Goal: Transaction & Acquisition: Subscribe to service/newsletter

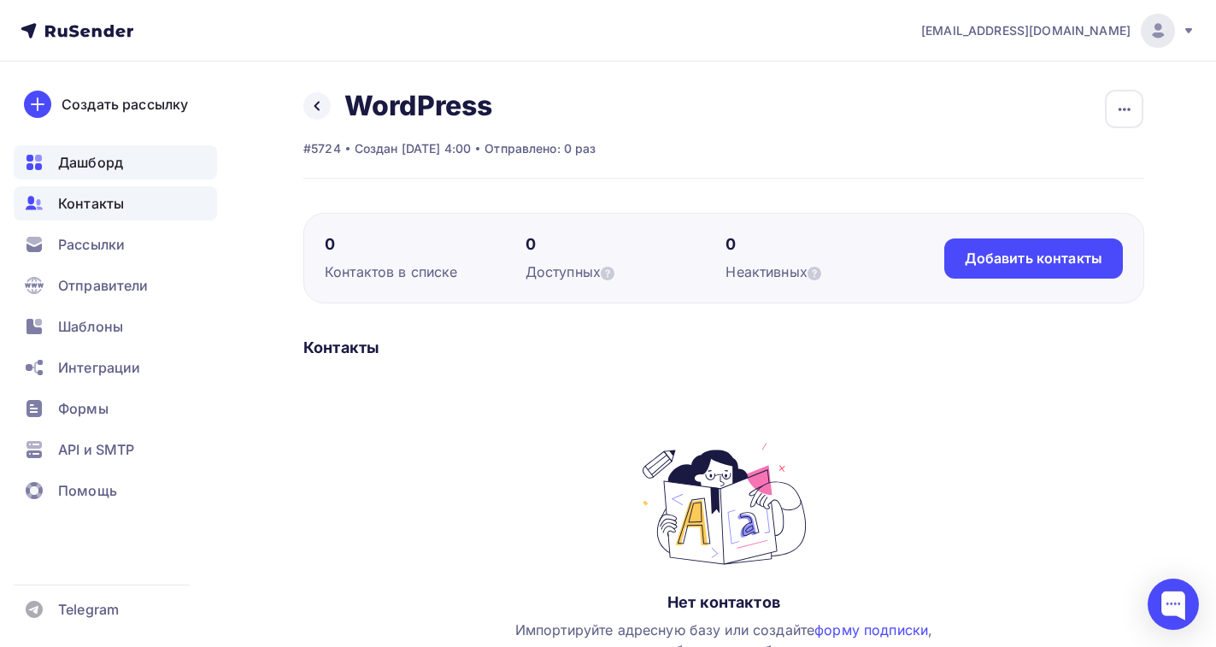
click at [114, 166] on span "Дашборд" at bounding box center [90, 162] width 65 height 21
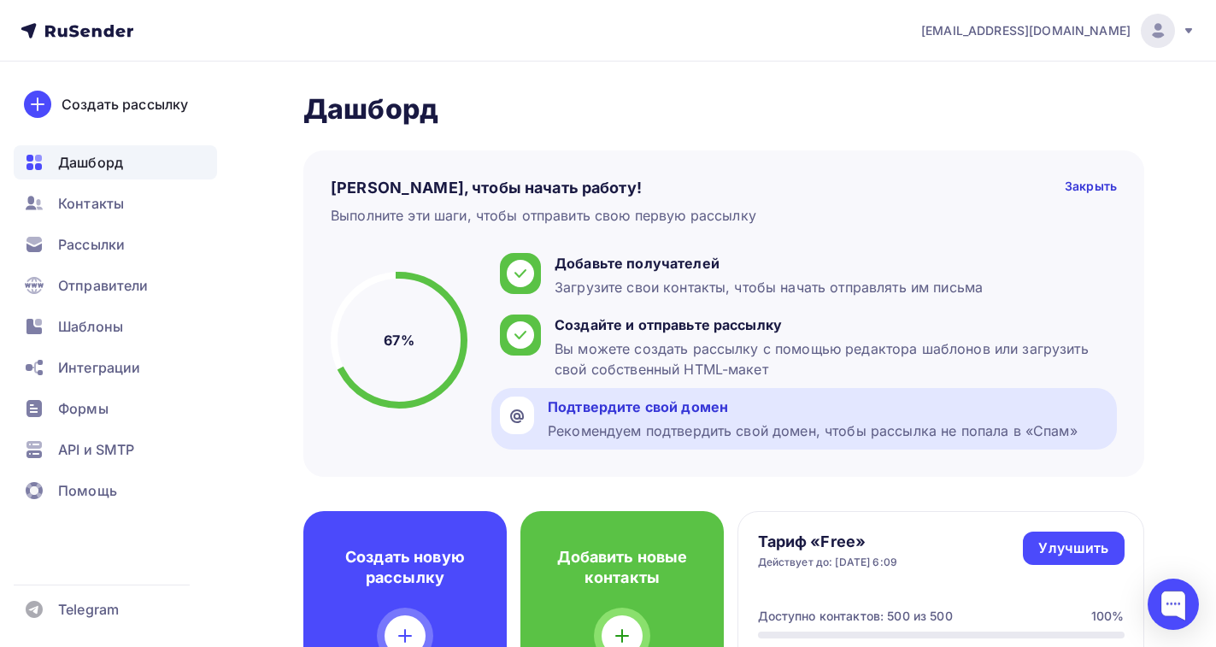
click at [636, 415] on div "Подтвердите свой домен" at bounding box center [813, 407] width 530 height 21
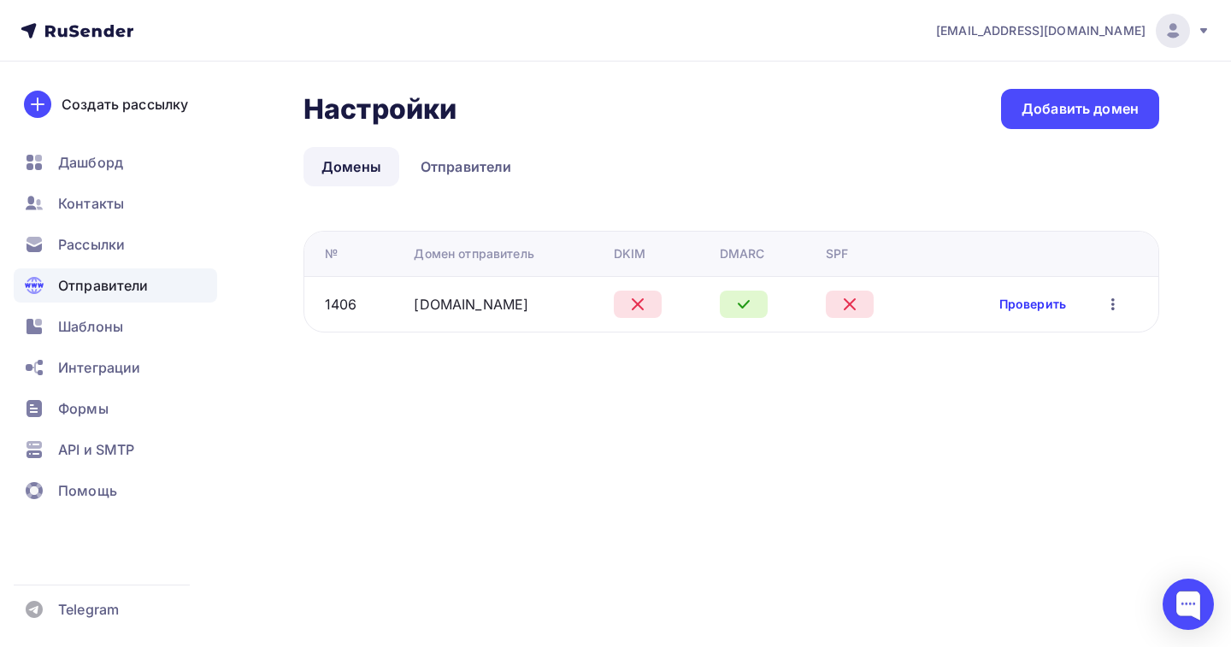
click at [1028, 308] on link "Проверить" at bounding box center [1032, 304] width 67 height 17
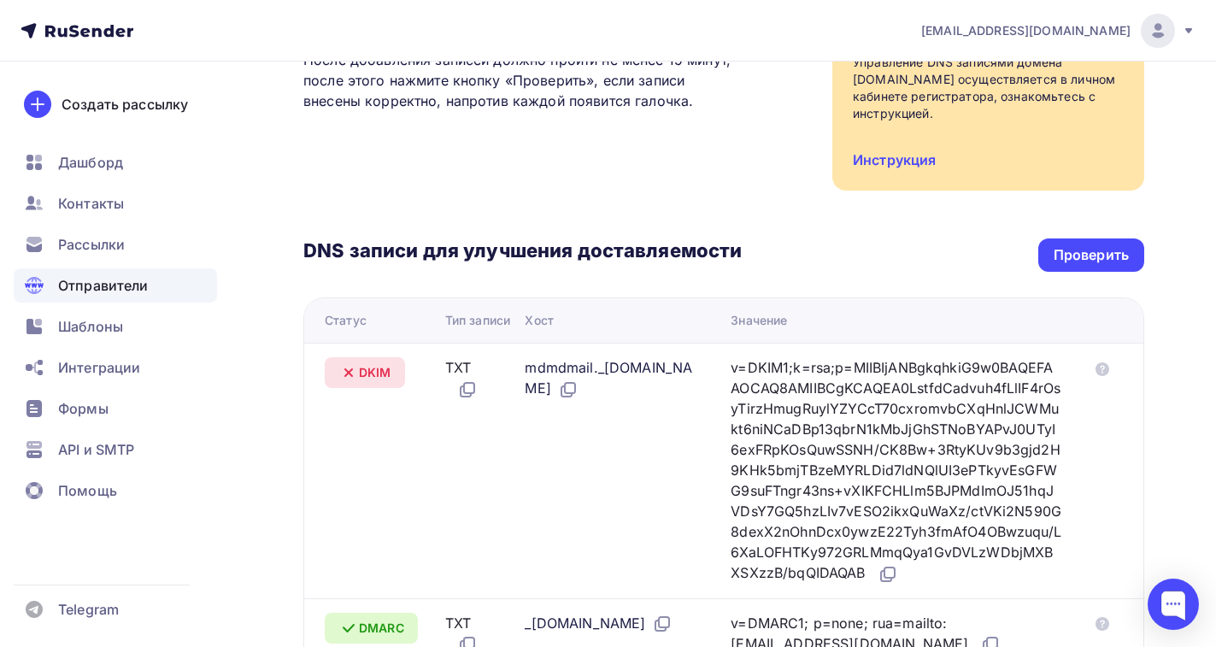
scroll to position [256, 0]
click at [1104, 368] on icon at bounding box center [1103, 370] width 14 height 14
click at [820, 414] on div "v=DKIM1;k=rsa;p=MIIBIjANBgkqhkiG9w0BAQEFAAOCAQ8AMIIBCgKCAQEA0LstfdCadvuh4fLlIF4…" at bounding box center [896, 471] width 331 height 227
drag, startPoint x: 796, startPoint y: 374, endPoint x: 777, endPoint y: 391, distance: 24.8
click at [777, 391] on div "v=DKIM1;k=rsa;p=MIIBIjANBgkqhkiG9w0BAQEFAAOCAQ8AMIIBCgKCAQEA0LstfdCadvuh4fLlIF4…" at bounding box center [896, 471] width 331 height 227
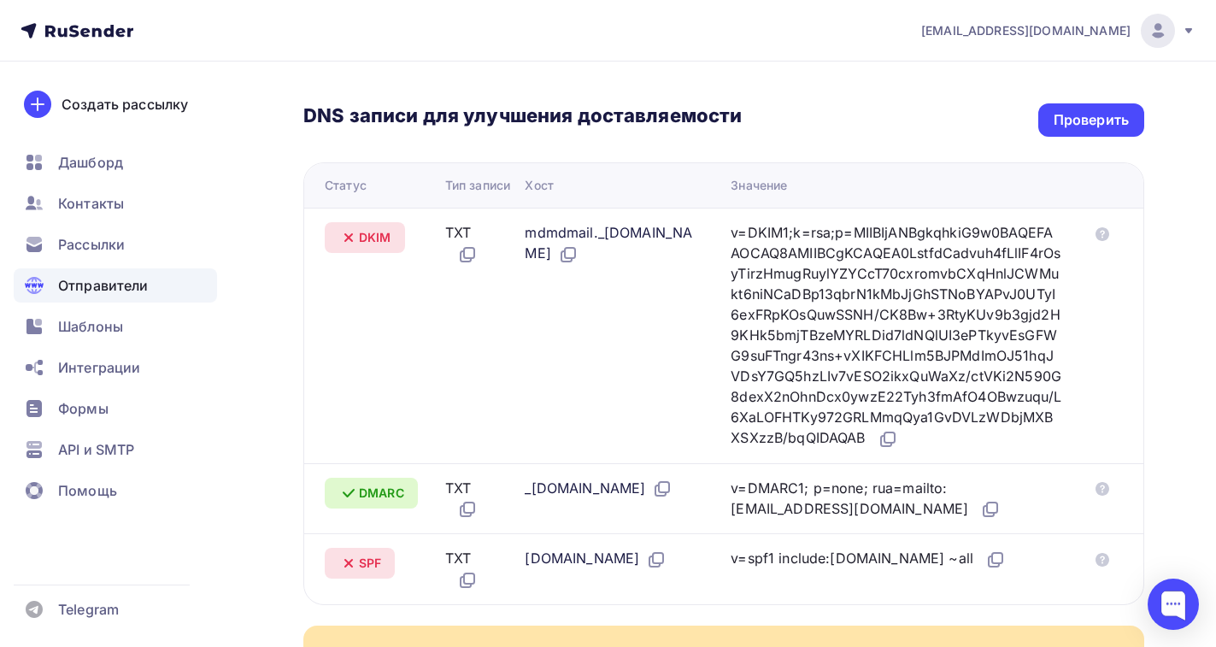
scroll to position [427, 0]
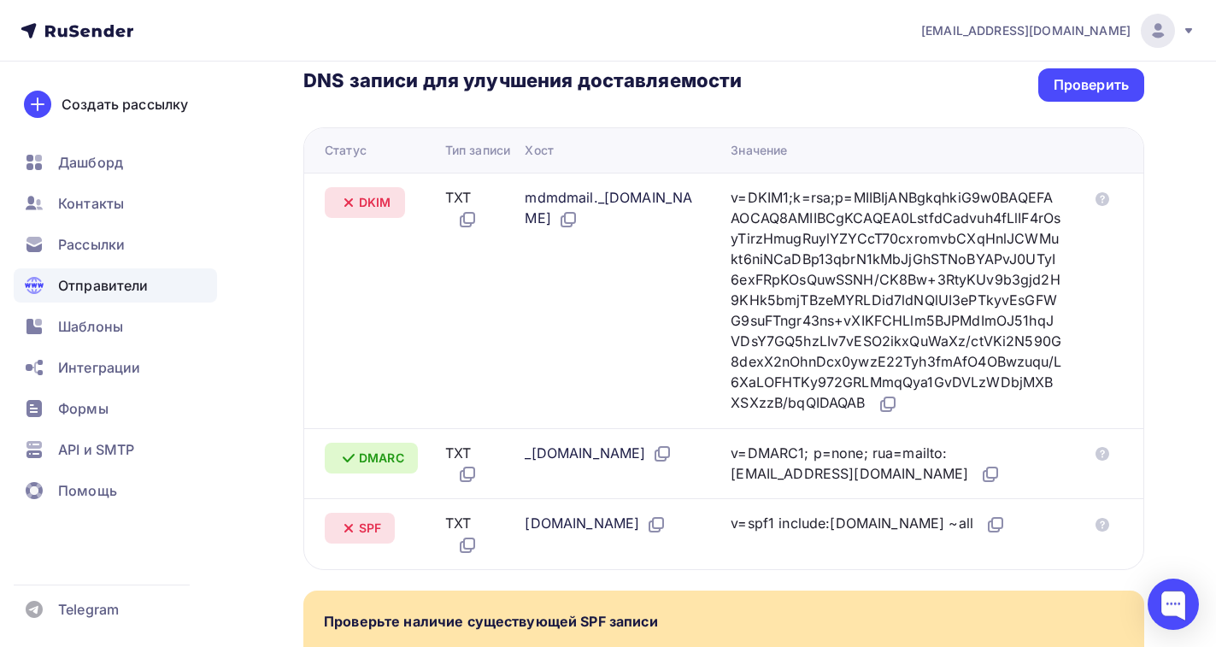
click at [857, 269] on div "v=DKIM1;k=rsa;p=MIIBIjANBgkqhkiG9w0BAQEFAAOCAQ8AMIIBCgKCAQEA0LstfdCadvuh4fLlIF4…" at bounding box center [896, 300] width 331 height 227
click at [846, 256] on div "v=DKIM1;k=rsa;p=MIIBIjANBgkqhkiG9w0BAQEFAAOCAQ8AMIIBCgKCAQEA0LstfdCadvuh4fLlIF4…" at bounding box center [896, 300] width 331 height 227
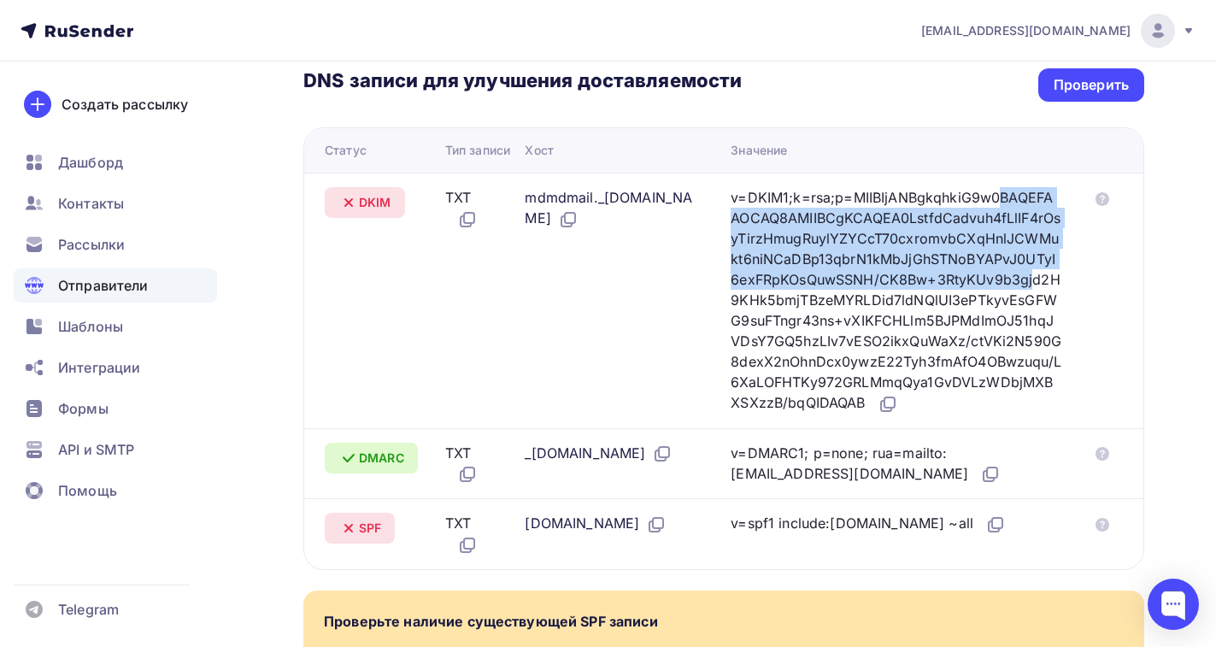
click at [846, 256] on div "v=DKIM1;k=rsa;p=MIIBIjANBgkqhkiG9w0BAQEFAAOCAQ8AMIIBCgKCAQEA0LstfdCadvuh4fLlIF4…" at bounding box center [896, 300] width 331 height 227
click at [879, 286] on div "v=DKIM1;k=rsa;p=MIIBIjANBgkqhkiG9w0BAQEFAAOCAQ8AMIIBCgKCAQEA0LstfdCadvuh4fLlIF4…" at bounding box center [896, 300] width 331 height 227
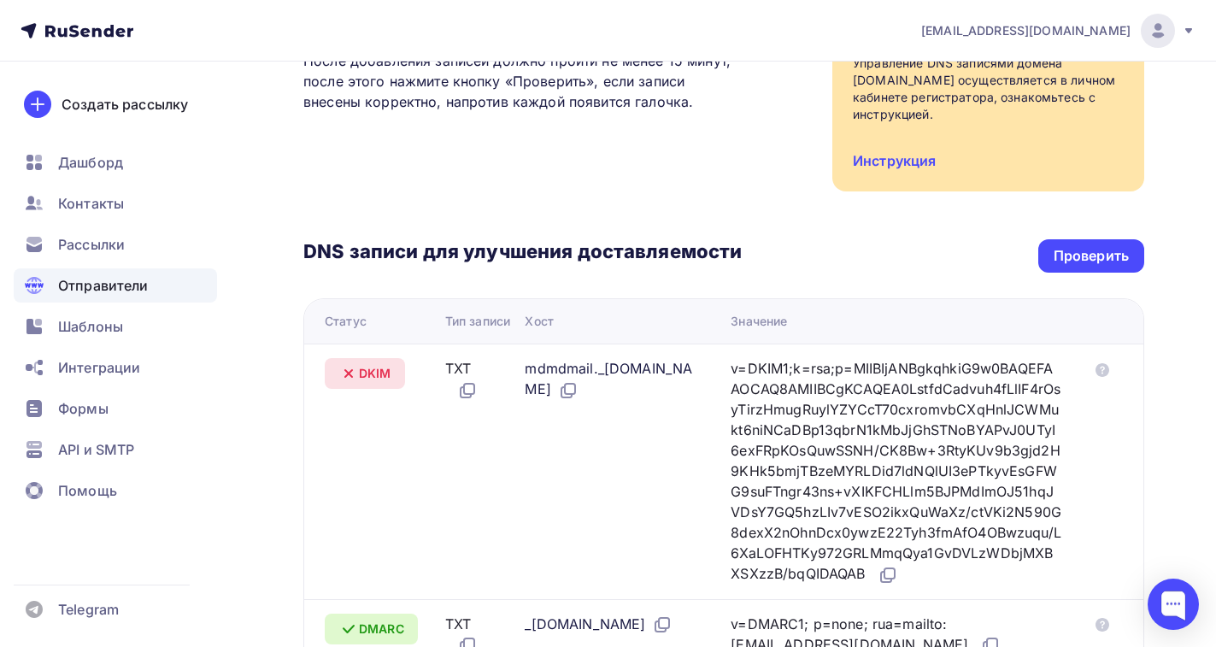
scroll to position [342, 0]
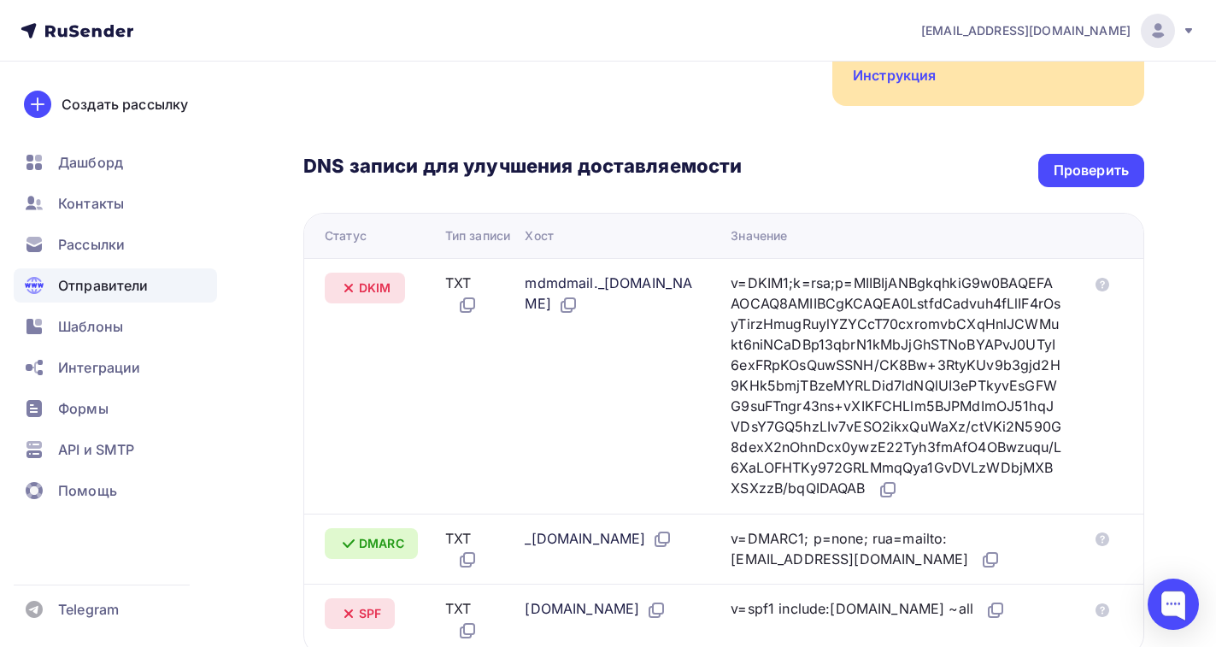
click at [864, 414] on div "v=DKIM1;k=rsa;p=MIIBIjANBgkqhkiG9w0BAQEFAAOCAQ8AMIIBCgKCAQEA0LstfdCadvuh4fLlIF4…" at bounding box center [896, 386] width 331 height 227
click at [856, 429] on div "v=DKIM1;k=rsa;p=MIIBIjANBgkqhkiG9w0BAQEFAAOCAQ8AMIIBCgKCAQEA0LstfdCadvuh4fLlIF4…" at bounding box center [896, 386] width 331 height 227
click at [838, 470] on div "v=DKIM1;k=rsa;p=MIIBIjANBgkqhkiG9w0BAQEFAAOCAQ8AMIIBCgKCAQEA0LstfdCadvuh4fLlIF4…" at bounding box center [896, 386] width 331 height 227
click at [878, 500] on icon at bounding box center [888, 489] width 21 height 21
click at [885, 493] on icon at bounding box center [890, 488] width 10 height 10
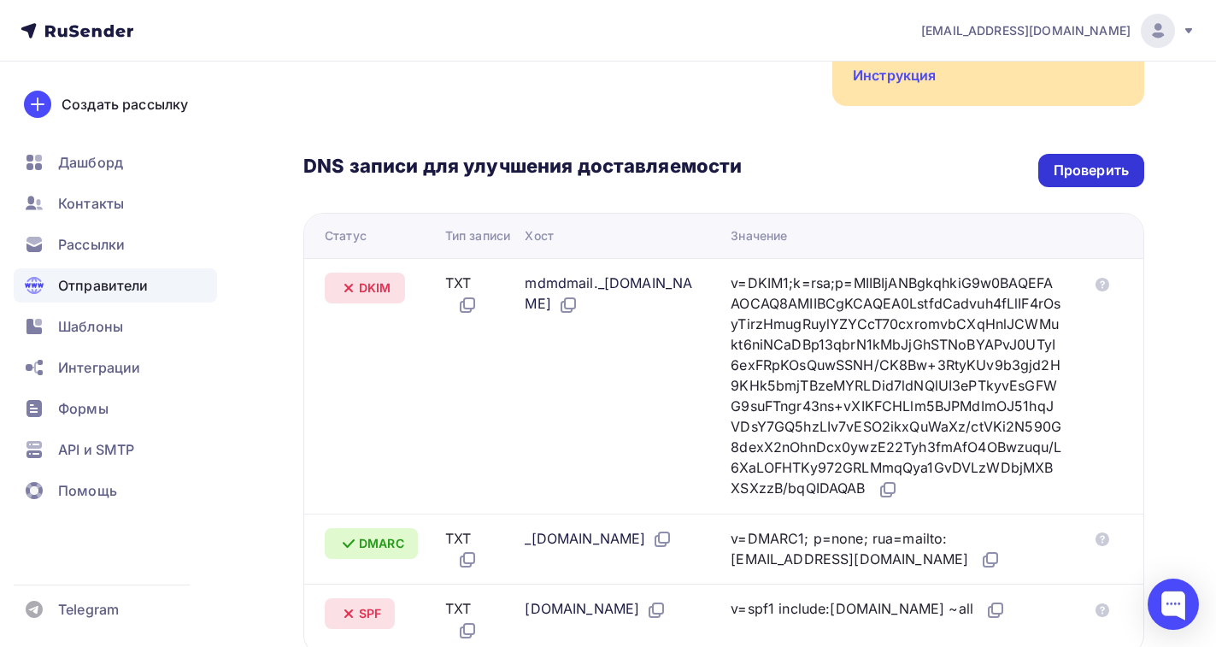
click at [1087, 174] on div "Проверить" at bounding box center [1091, 171] width 75 height 20
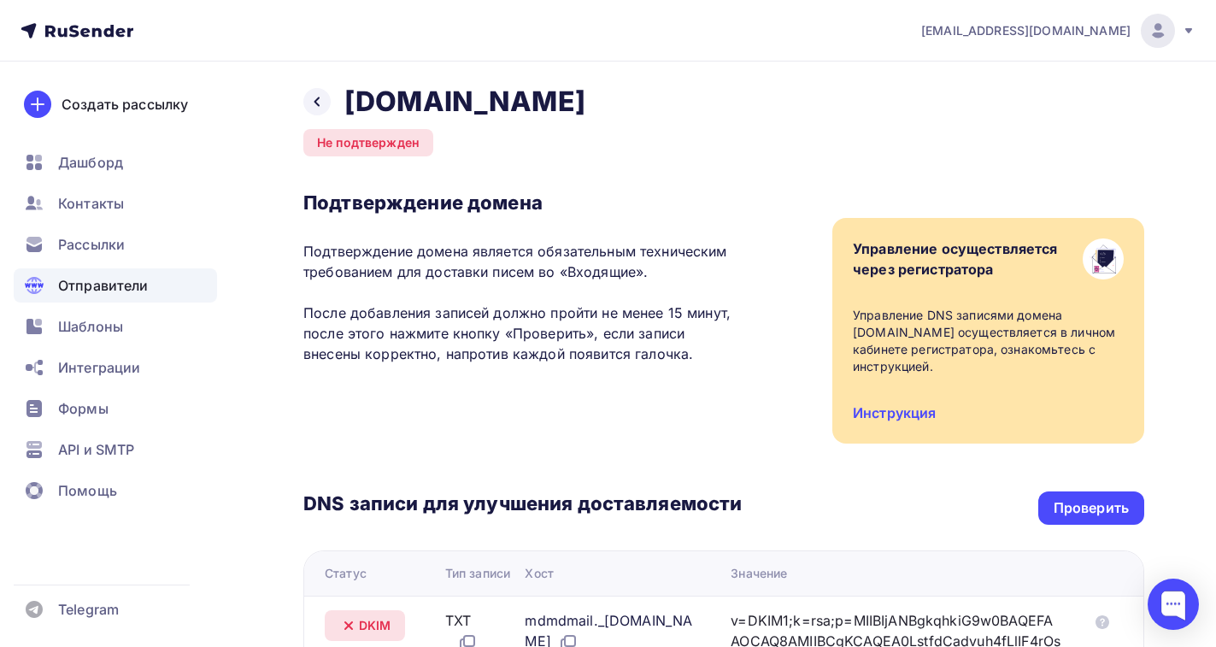
scroll to position [0, 0]
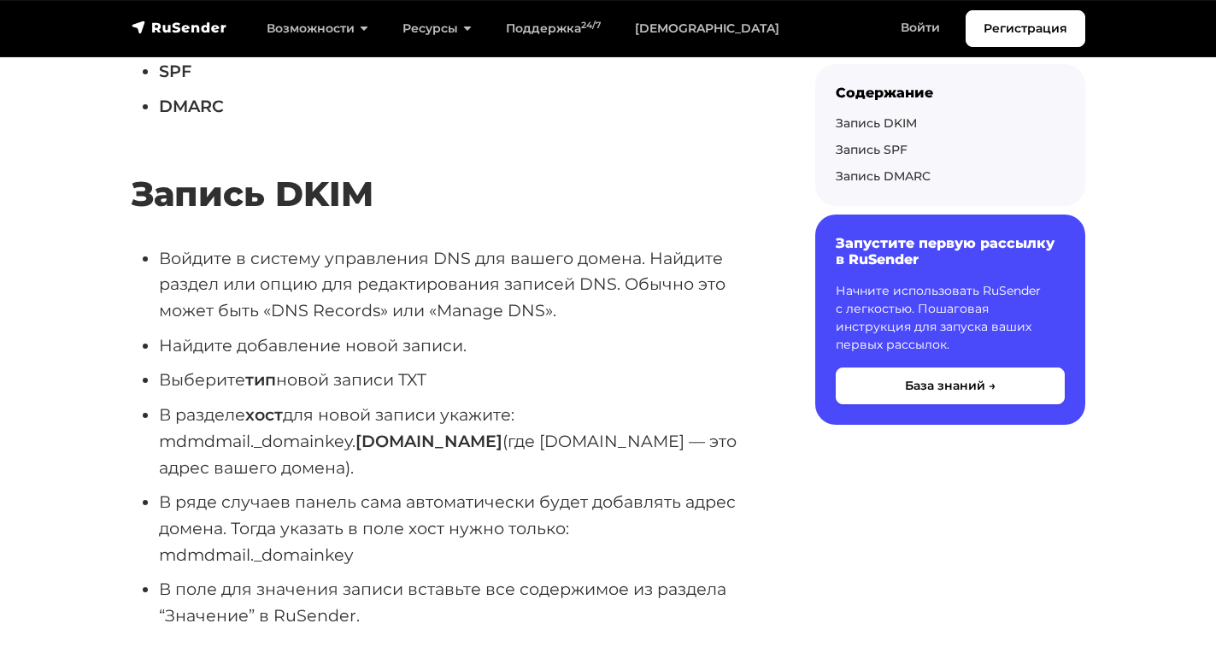
scroll to position [1111, 0]
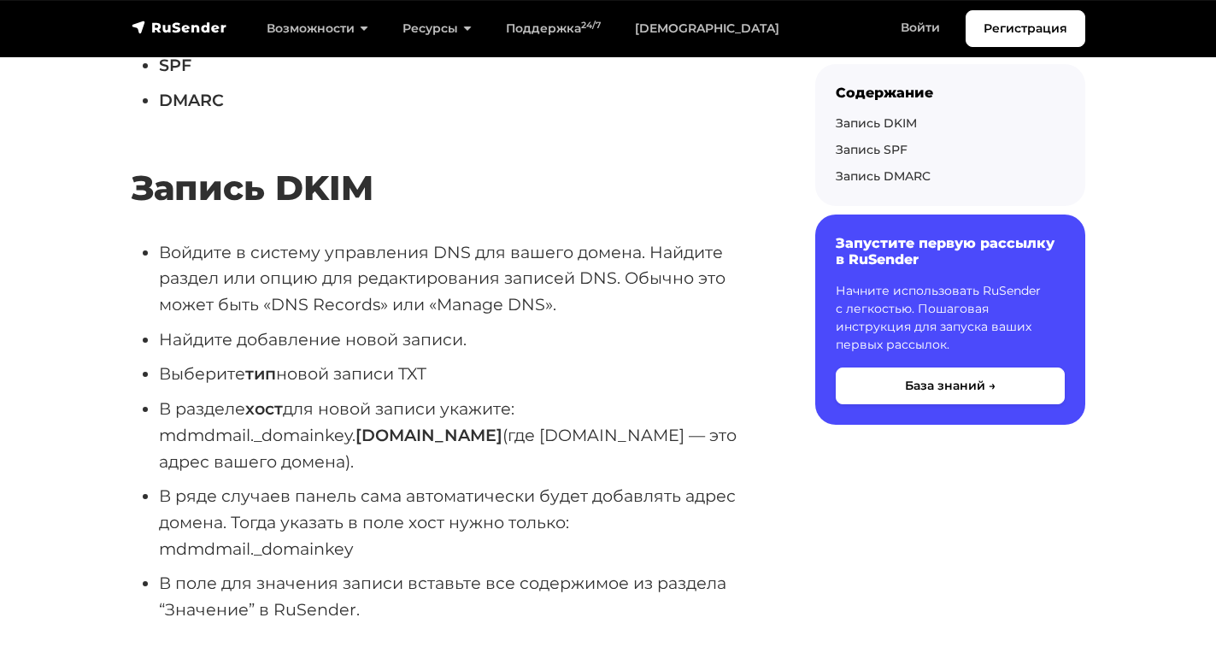
drag, startPoint x: 462, startPoint y: 378, endPoint x: 167, endPoint y: 431, distance: 300.4
click at [167, 431] on li "В разделе хост для новой записи укажите: mdmdmail._domainkey. namesite.ru (где …" at bounding box center [460, 435] width 602 height 79
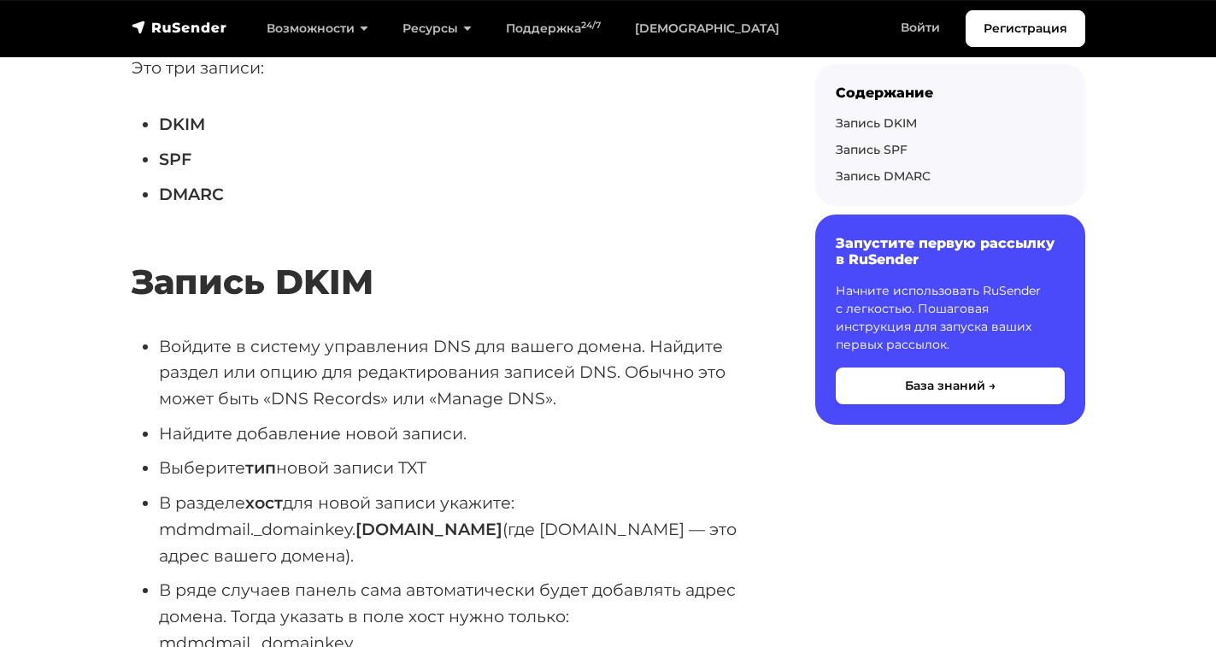
scroll to position [1026, 0]
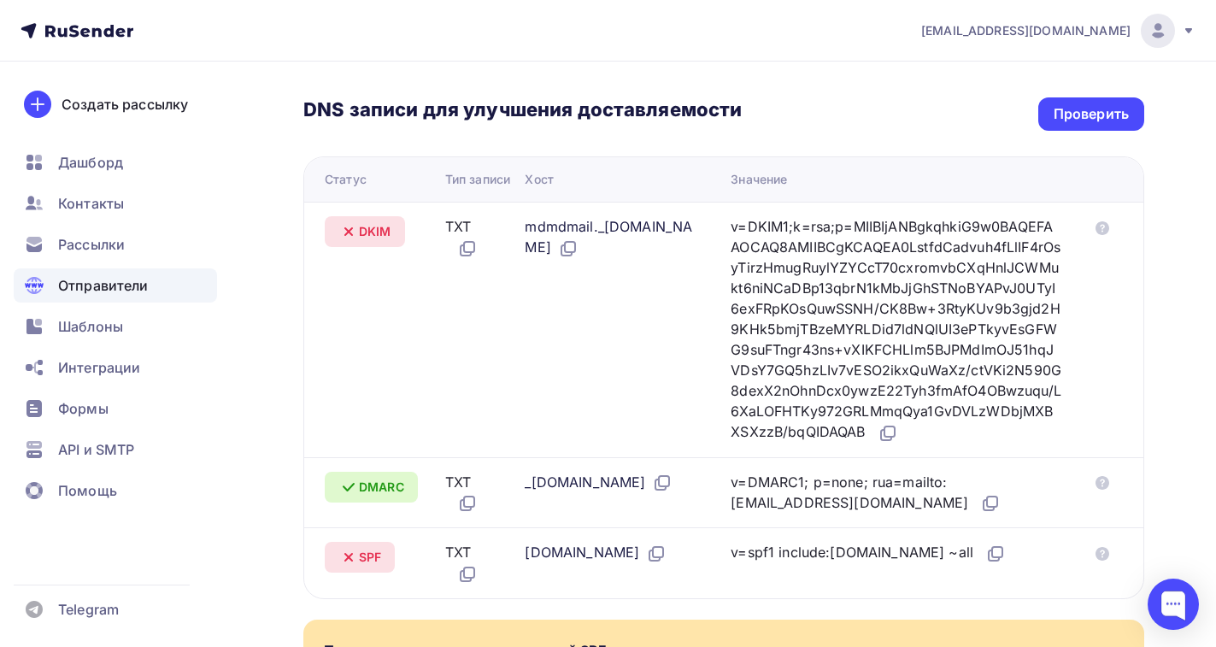
scroll to position [342, 0]
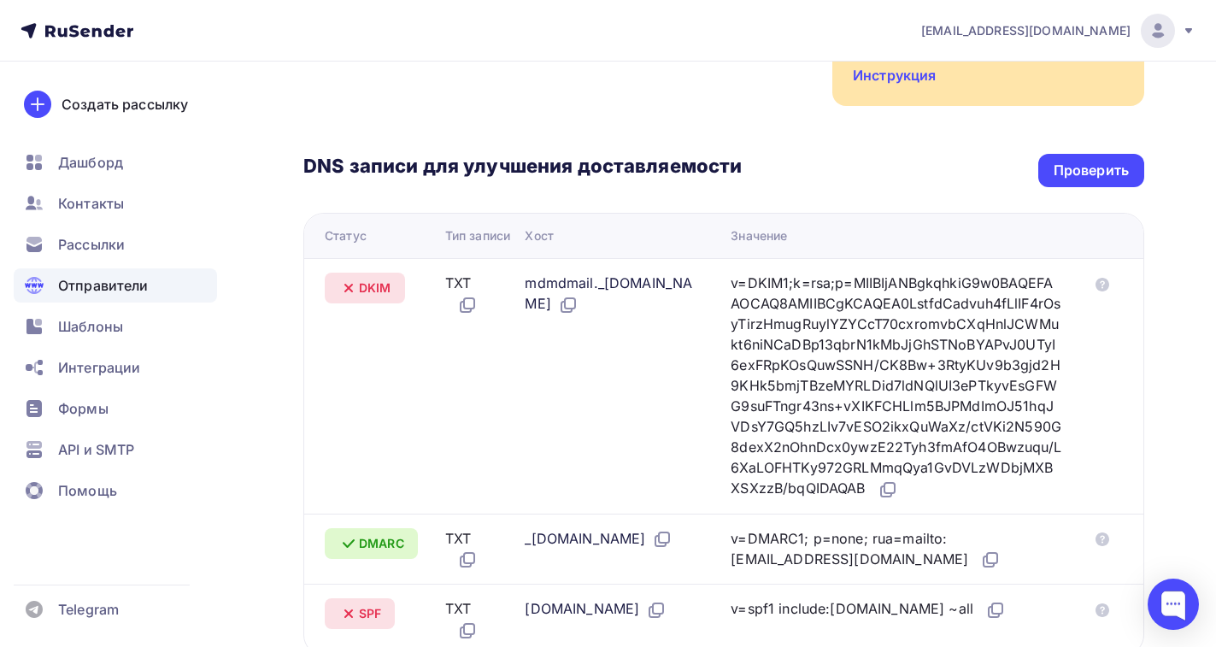
drag, startPoint x: 753, startPoint y: 283, endPoint x: 763, endPoint y: 481, distance: 198.6
click at [800, 500] on div "v=DKIM1;k=rsa;p=MIIBIjANBgkqhkiG9w0BAQEFAAOCAQ8AMIIBCgKCAQEA0LstfdCadvuh4fLlIF4…" at bounding box center [896, 386] width 331 height 227
copy div "v=DKIM1;k=rsa;p=MIIBIjANBgkqhkiG9w0BAQEFAAOCAQ8AMIIBCgKCAQEA0LstfdCadvuh4fLlIF4…"
click at [835, 343] on div "v=DKIM1;k=rsa;p=MIIBIjANBgkqhkiG9w0BAQEFAAOCAQ8AMIIBCgKCAQEA0LstfdCadvuh4fLlIF4…" at bounding box center [896, 386] width 331 height 227
click at [819, 368] on div "v=DKIM1;k=rsa;p=MIIBIjANBgkqhkiG9w0BAQEFAAOCAQ8AMIIBCgKCAQEA0LstfdCadvuh4fLlIF4…" at bounding box center [896, 386] width 331 height 227
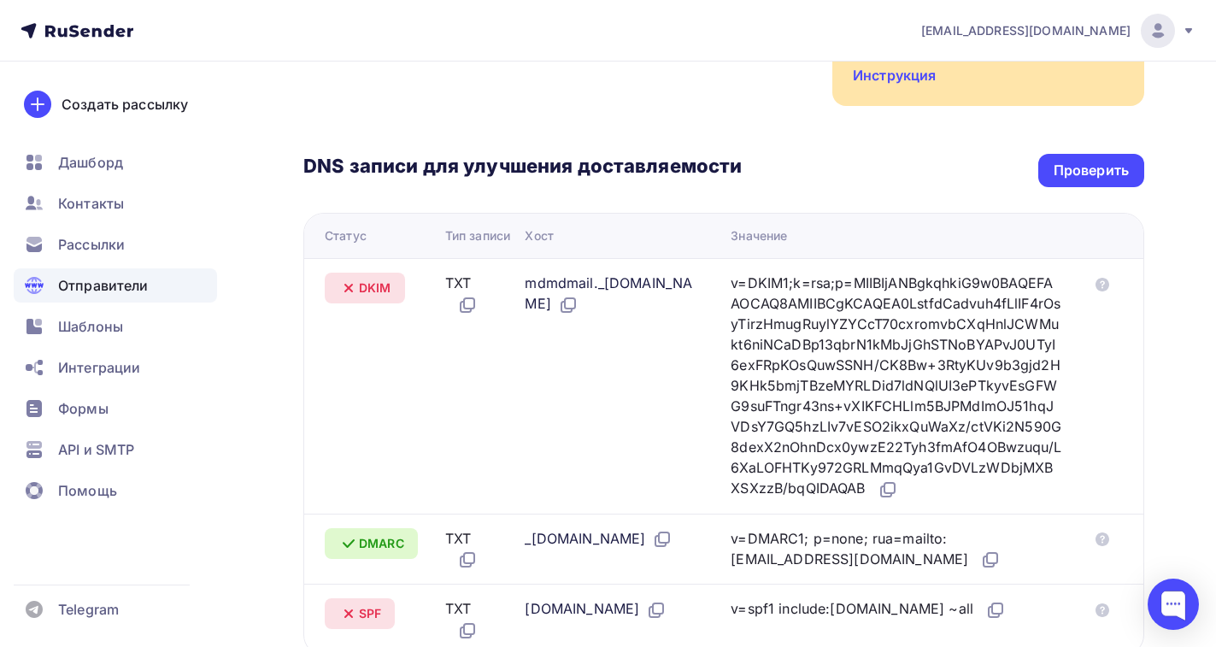
click at [818, 368] on div "v=DKIM1;k=rsa;p=MIIBIjANBgkqhkiG9w0BAQEFAAOCAQ8AMIIBCgKCAQEA0LstfdCadvuh4fLlIF4…" at bounding box center [896, 386] width 331 height 227
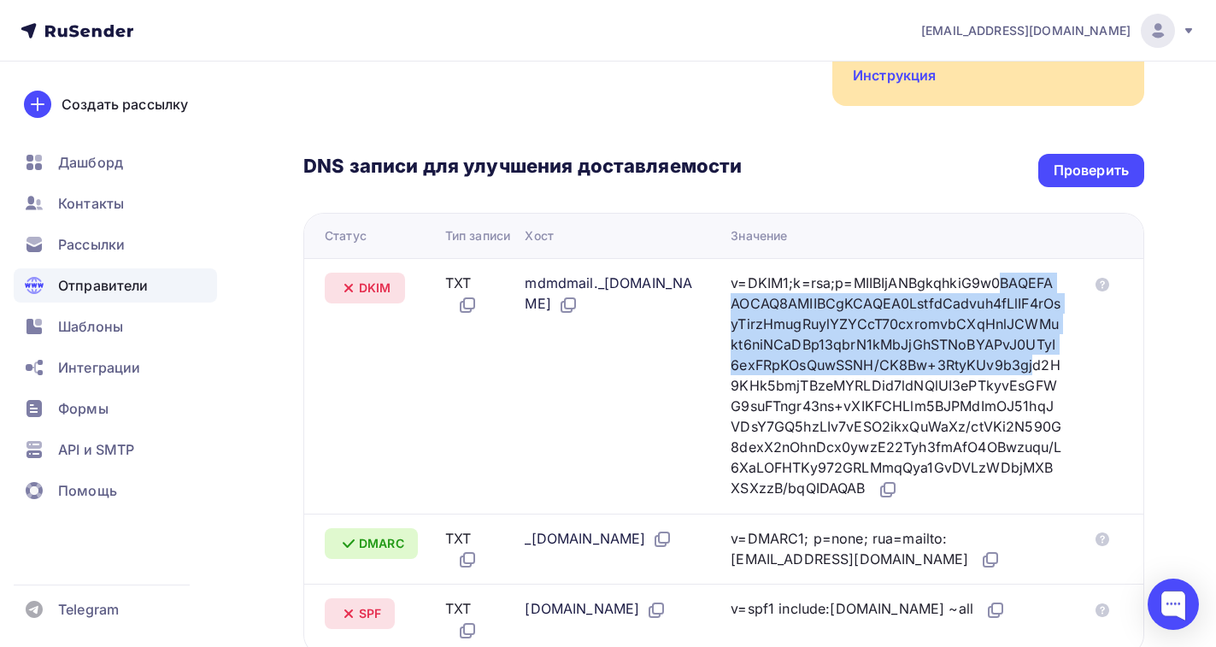
click at [818, 368] on div "v=DKIM1;k=rsa;p=MIIBIjANBgkqhkiG9w0BAQEFAAOCAQ8AMIIBCgKCAQEA0LstfdCadvuh4fLlIF4…" at bounding box center [896, 386] width 331 height 227
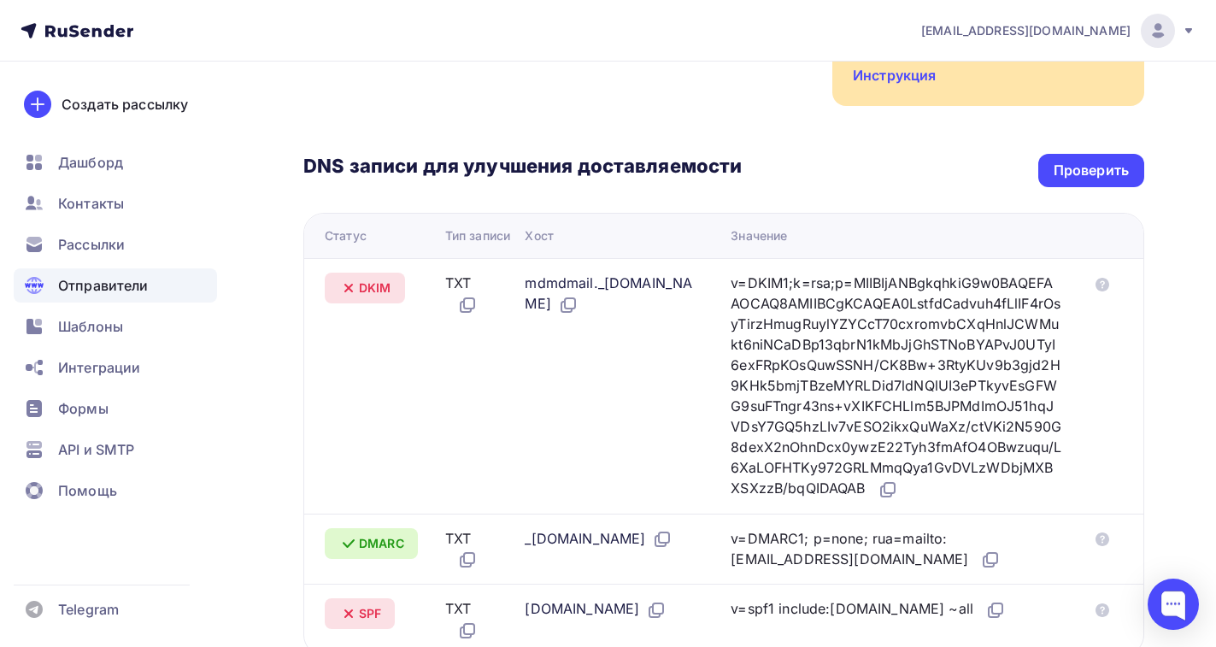
click at [816, 392] on div "v=DKIM1;k=rsa;p=MIIBIjANBgkqhkiG9w0BAQEFAAOCAQ8AMIIBCgKCAQEA0LstfdCadvuh4fLlIF4…" at bounding box center [896, 386] width 331 height 227
click at [1070, 165] on div "Проверить" at bounding box center [1091, 171] width 75 height 20
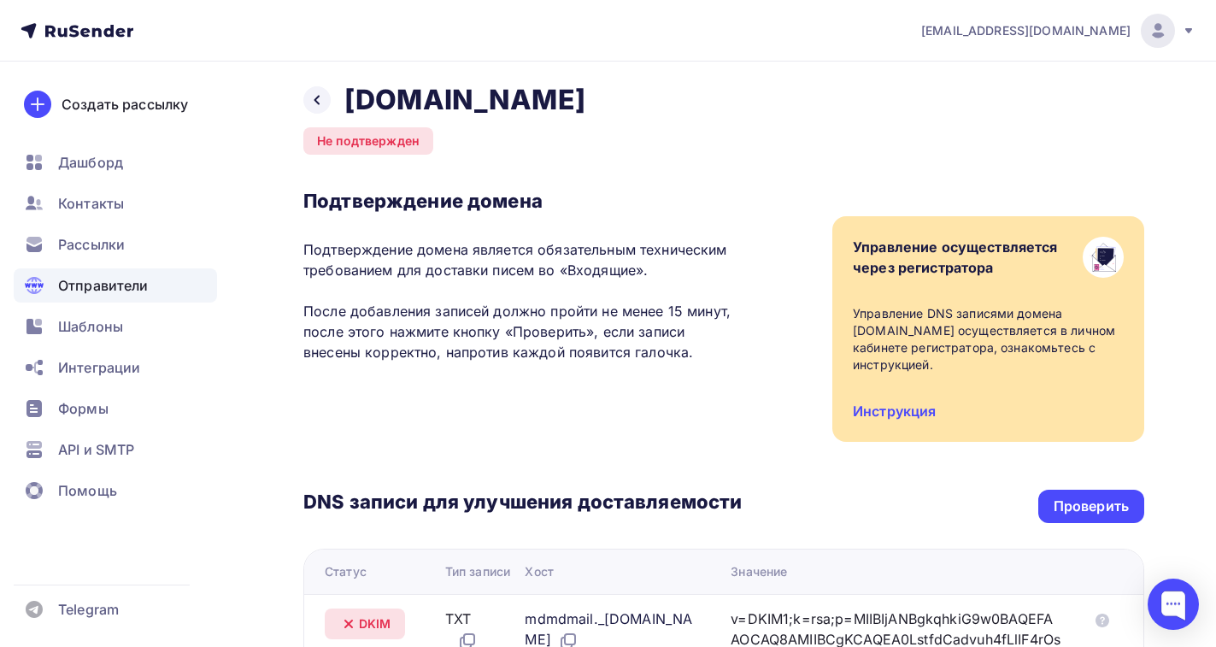
scroll to position [0, 0]
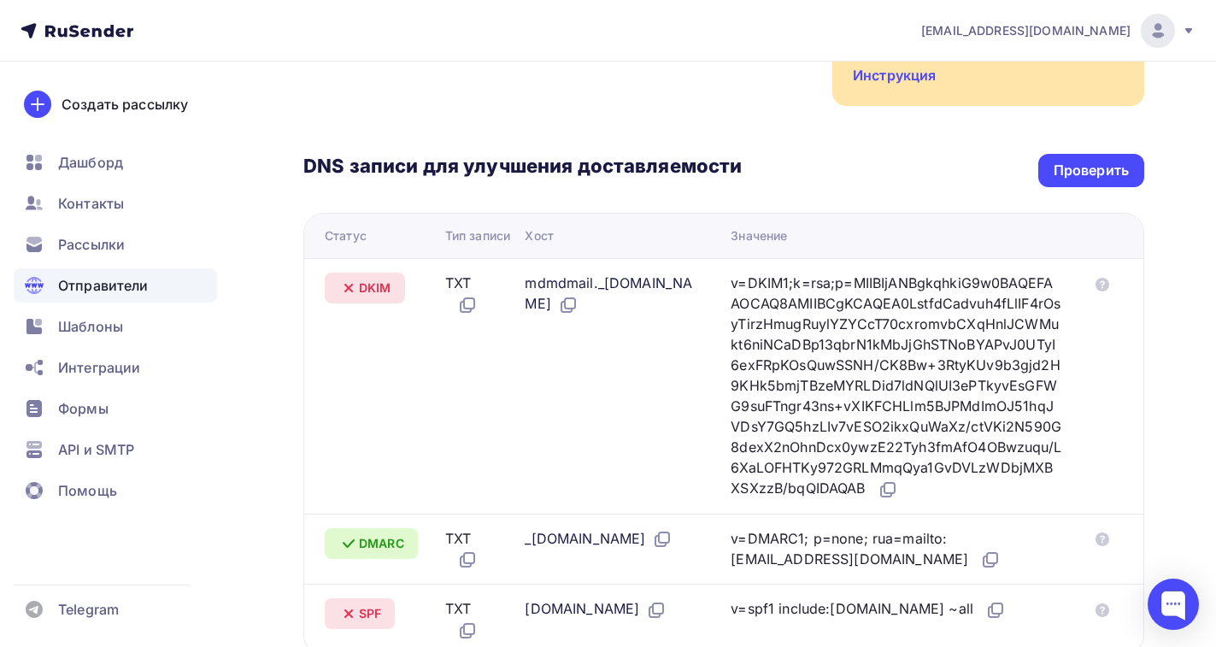
scroll to position [684, 0]
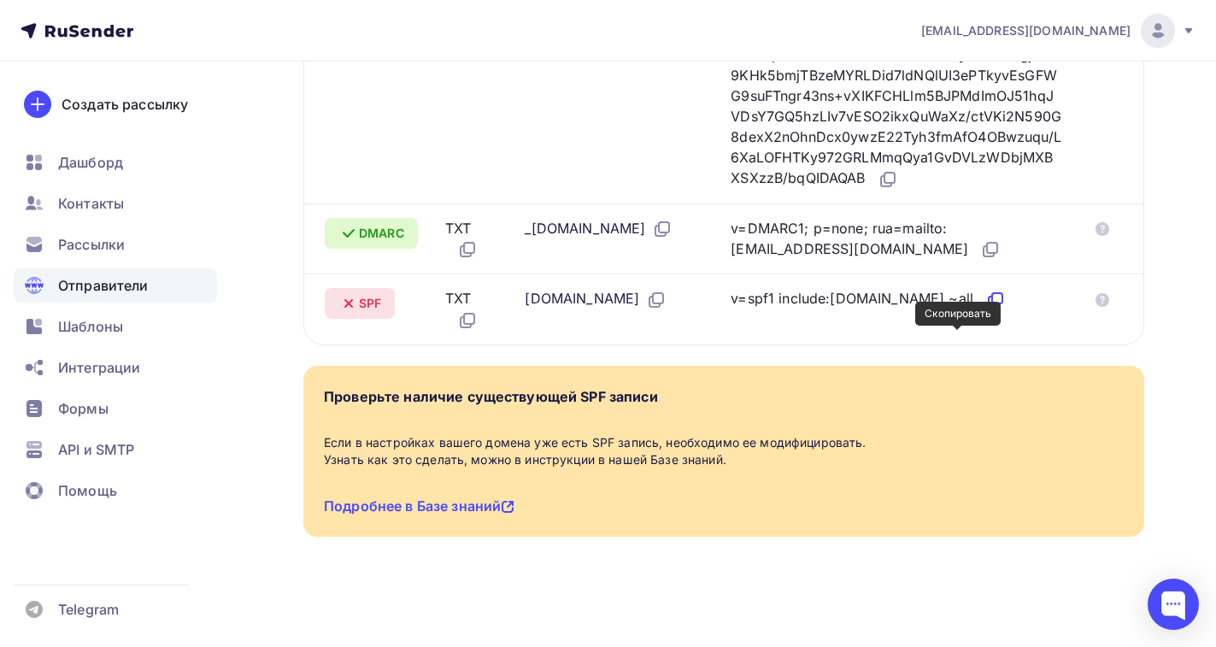
click at [985, 310] on icon at bounding box center [995, 300] width 21 height 21
click at [992, 303] on icon at bounding box center [997, 298] width 10 height 10
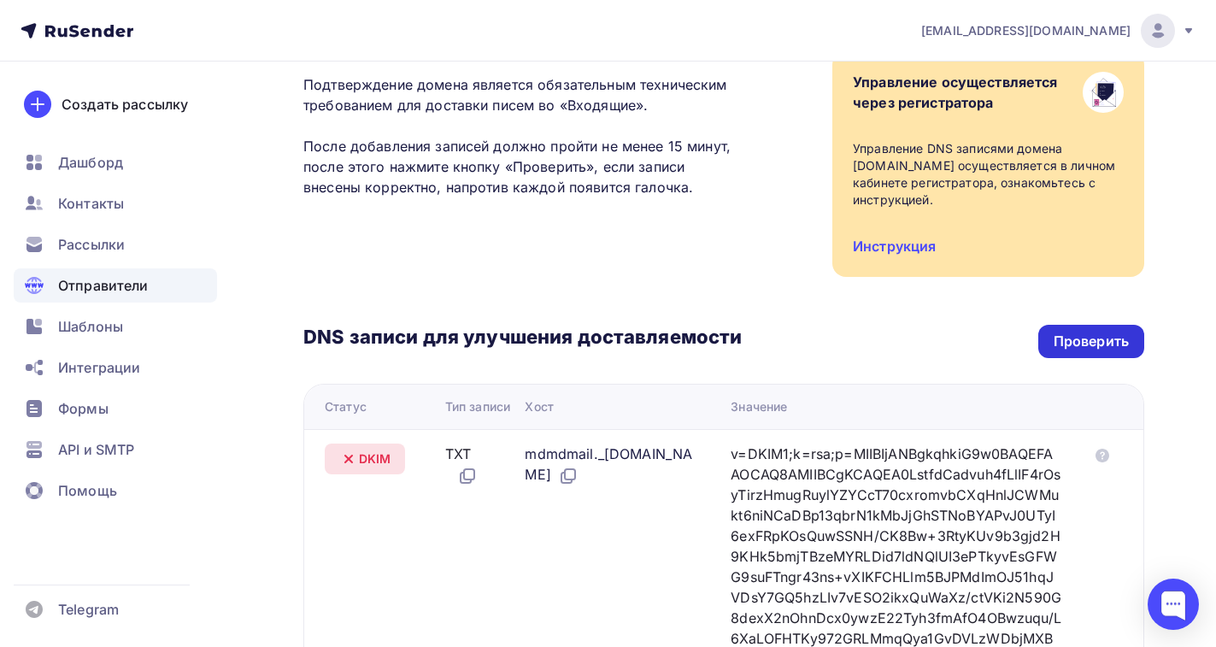
click at [1102, 340] on div "Проверить" at bounding box center [1091, 342] width 75 height 20
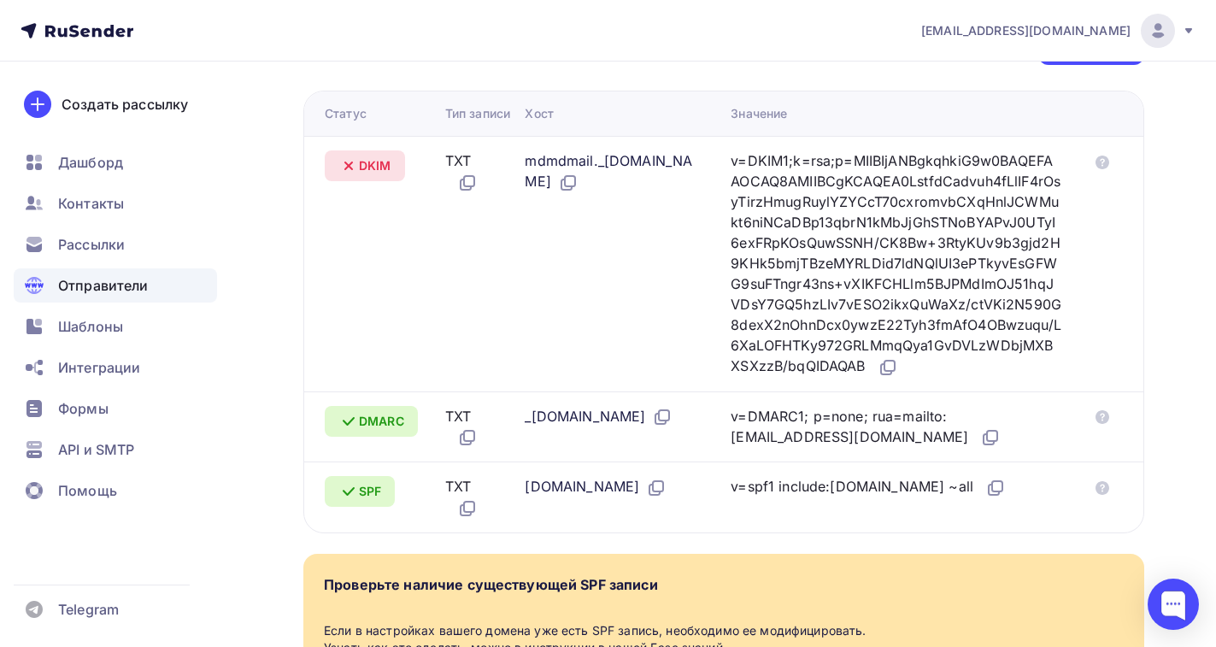
scroll to position [427, 0]
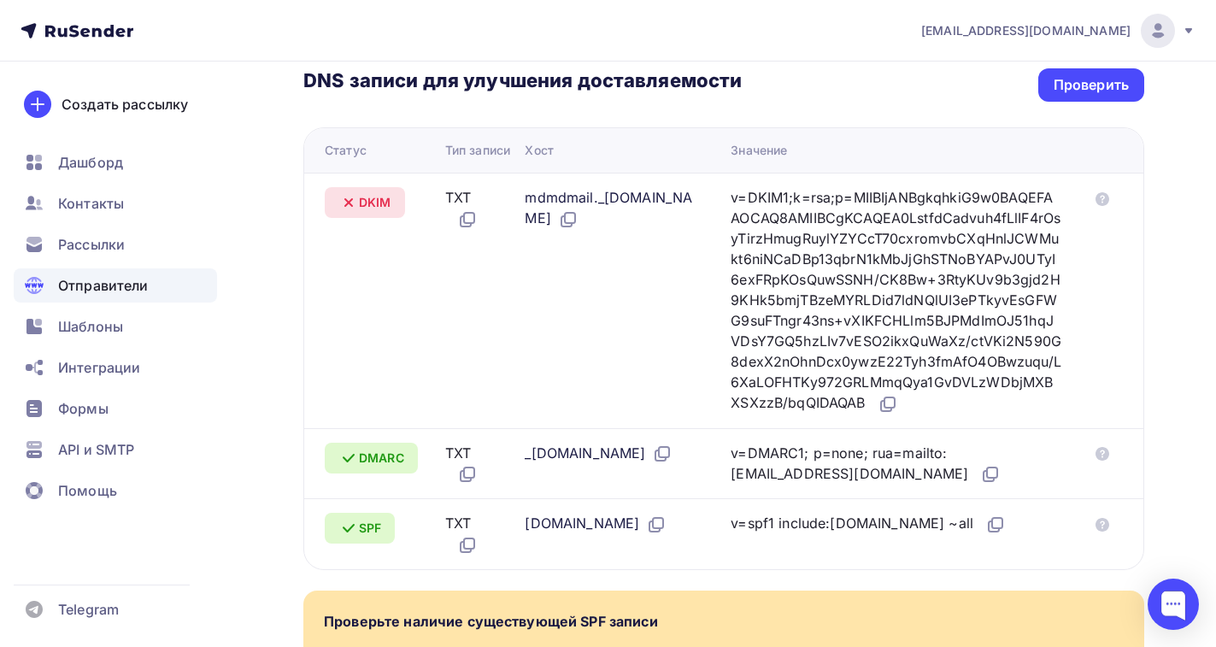
drag, startPoint x: 755, startPoint y: 199, endPoint x: 801, endPoint y: 419, distance: 224.5
click at [801, 415] on div "v=DKIM1;k=rsa;p=MIIBIjANBgkqhkiG9w0BAQEFAAOCAQ8AMIIBCgKCAQEA0LstfdCadvuh4fLlIF4…" at bounding box center [896, 300] width 331 height 227
copy div "v=DKIM1;k=rsa;p=MIIBIjANBgkqhkiG9w0BAQEFAAOCAQ8AMIIBCgKCAQEA0LstfdCadvuh4fLlIF4…"
click at [678, 312] on td "mdmdmail._[DOMAIN_NAME]" at bounding box center [621, 301] width 206 height 256
click at [1085, 79] on div "Проверить" at bounding box center [1091, 85] width 75 height 20
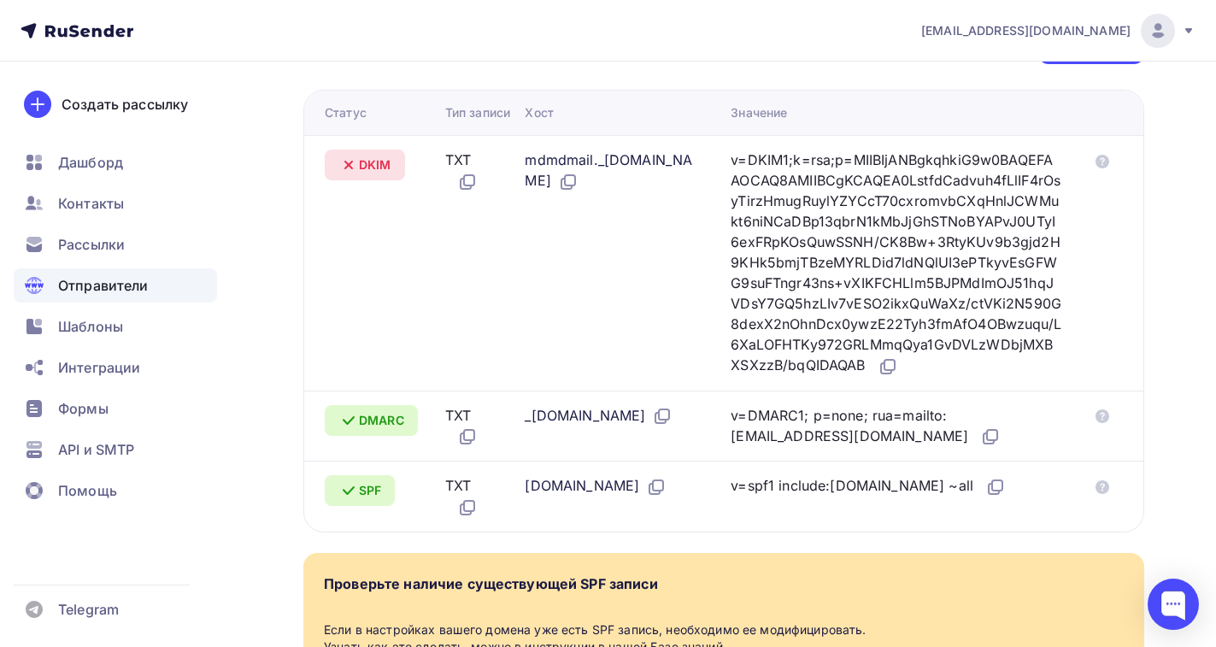
scroll to position [427, 0]
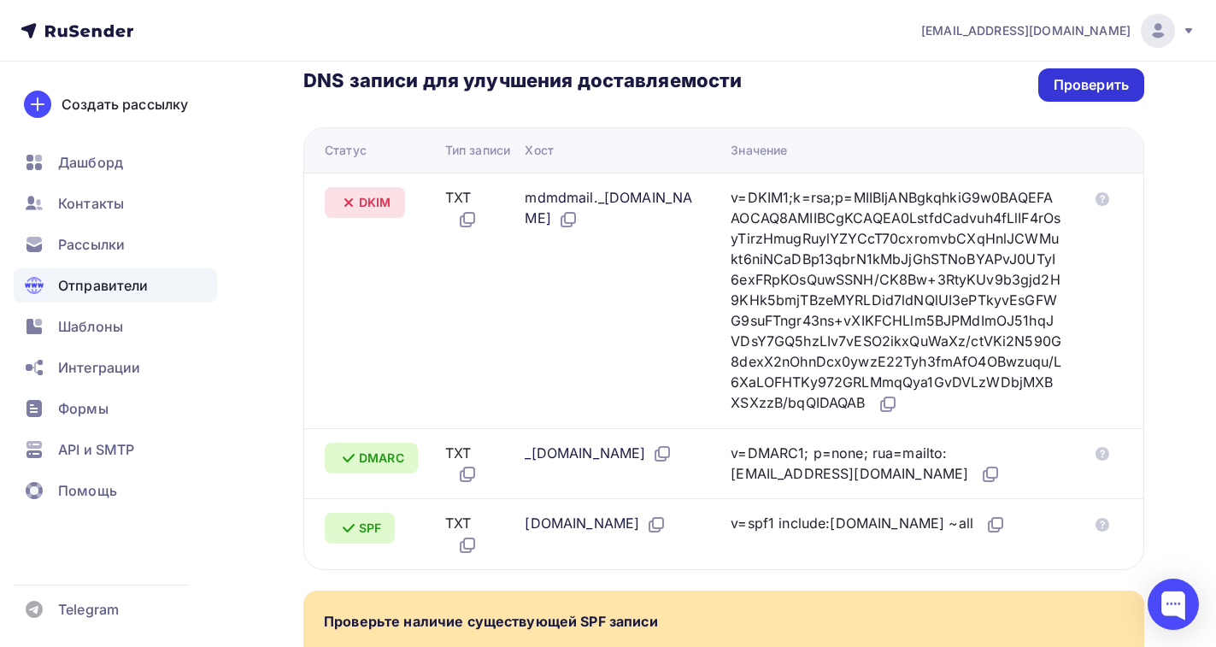
click at [1058, 88] on div "Проверить" at bounding box center [1091, 85] width 75 height 20
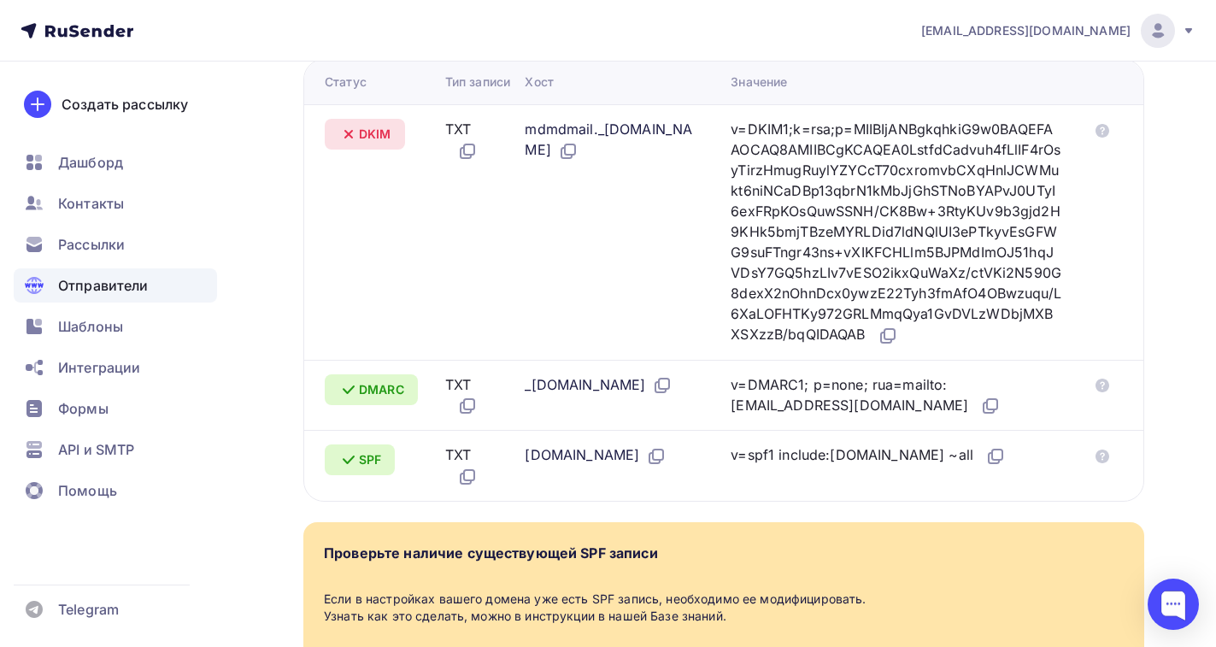
scroll to position [437, 0]
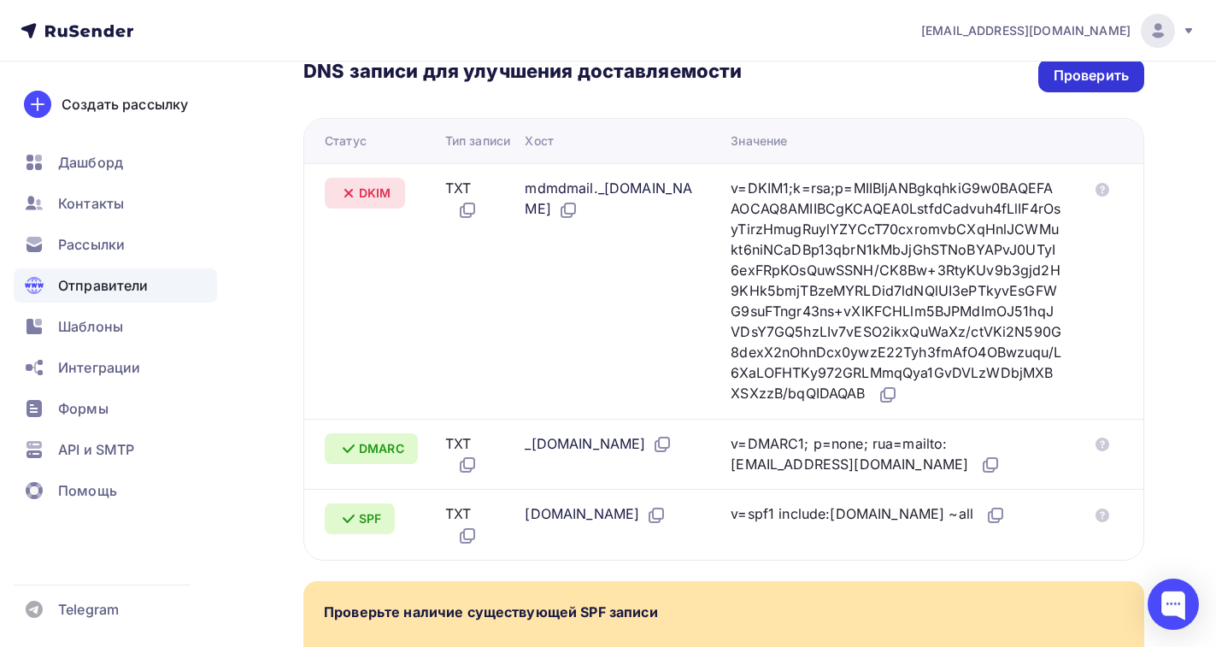
click at [1058, 81] on div "Проверить" at bounding box center [1091, 76] width 75 height 20
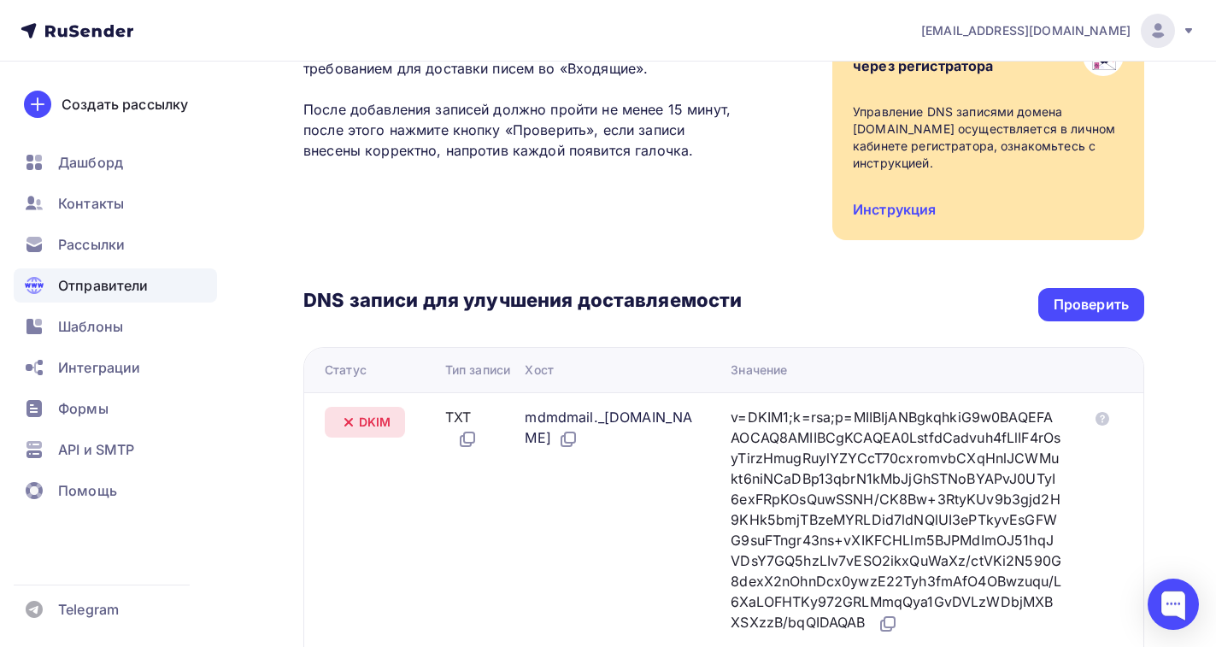
scroll to position [171, 0]
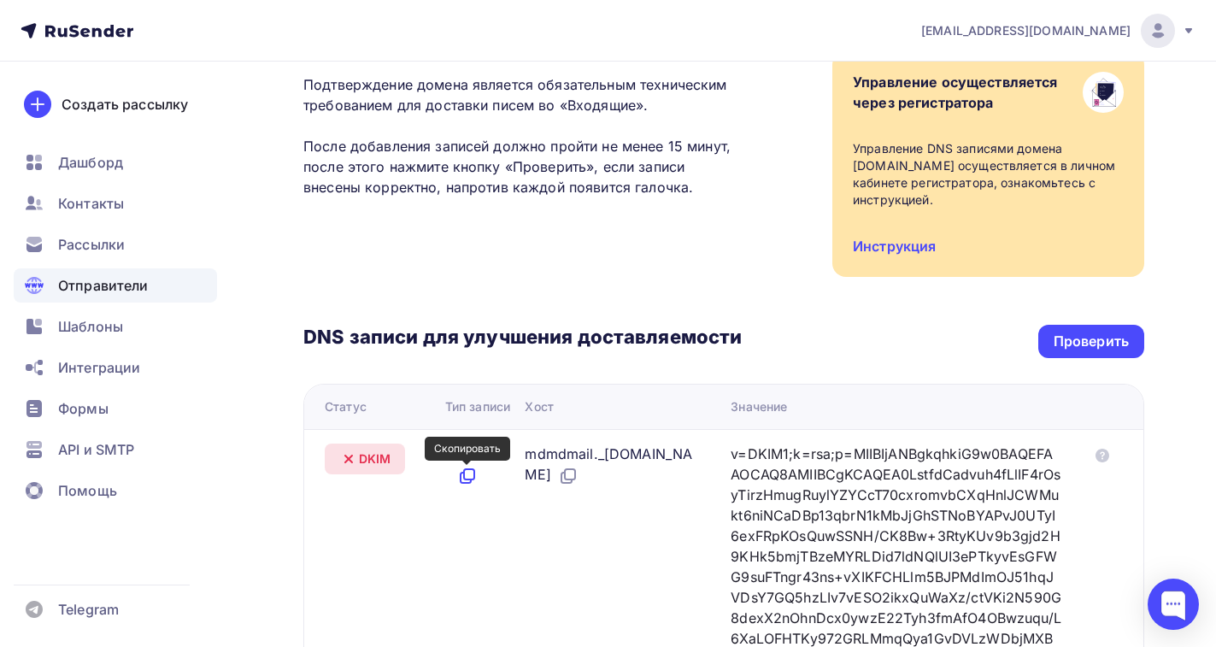
click at [468, 473] on icon at bounding box center [467, 476] width 21 height 21
click at [575, 475] on icon at bounding box center [570, 474] width 10 height 10
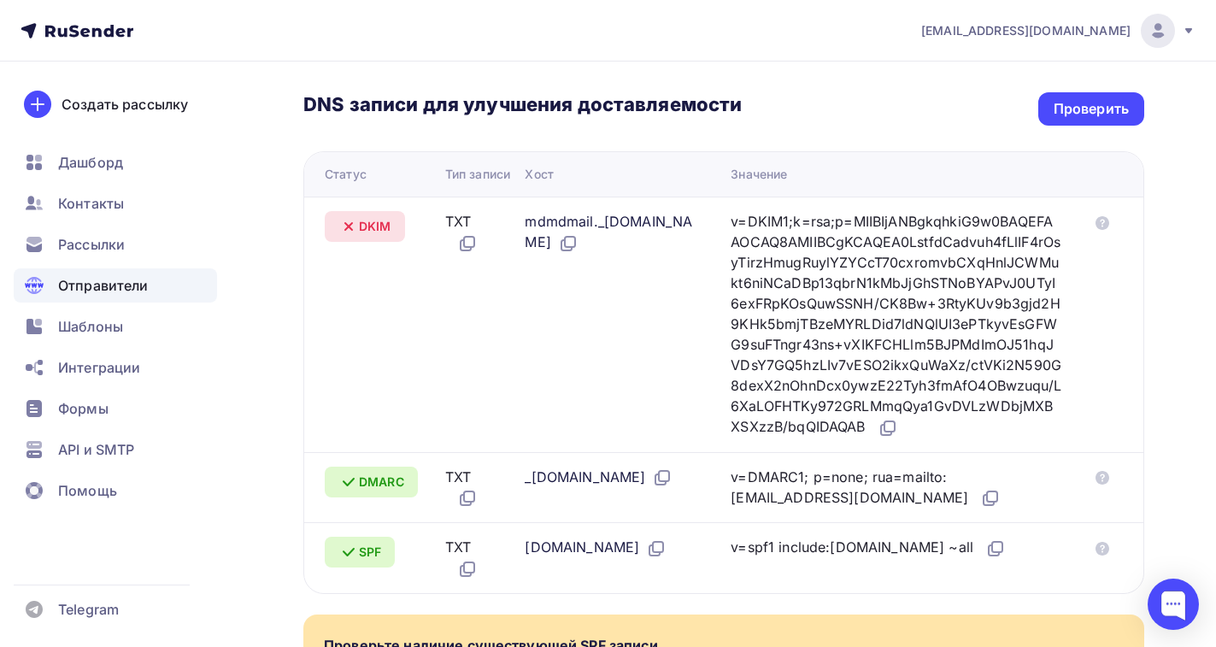
scroll to position [427, 0]
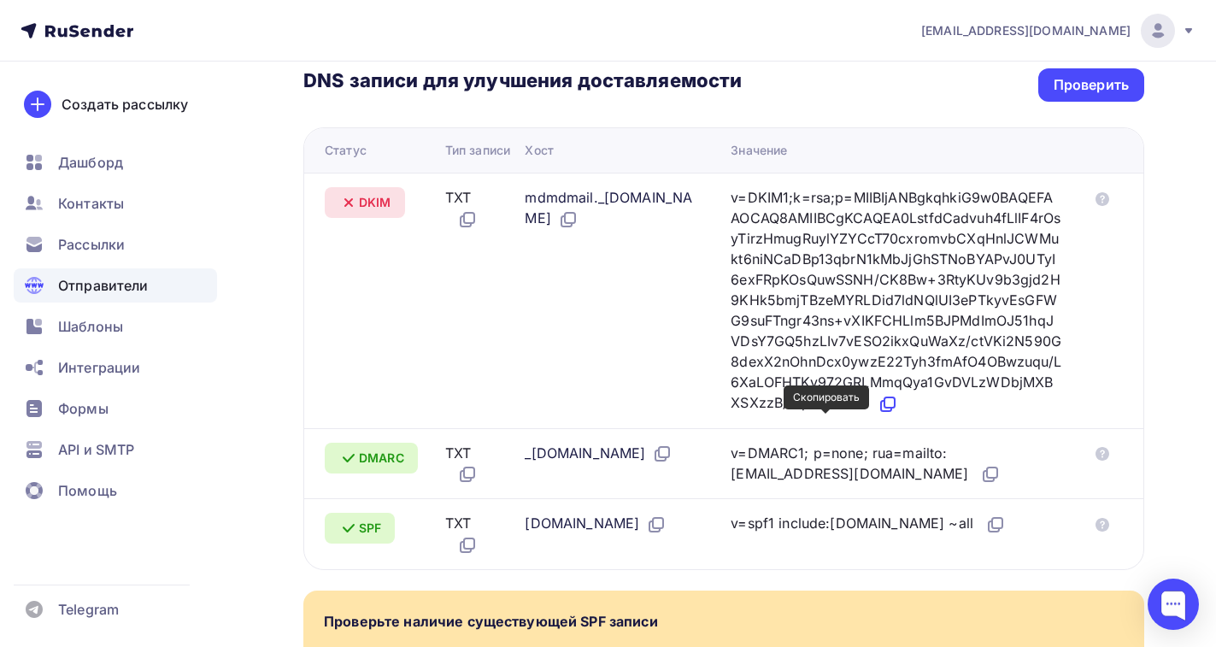
click at [878, 415] on icon at bounding box center [888, 404] width 21 height 21
click at [1093, 95] on div "Проверить" at bounding box center [1091, 84] width 106 height 33
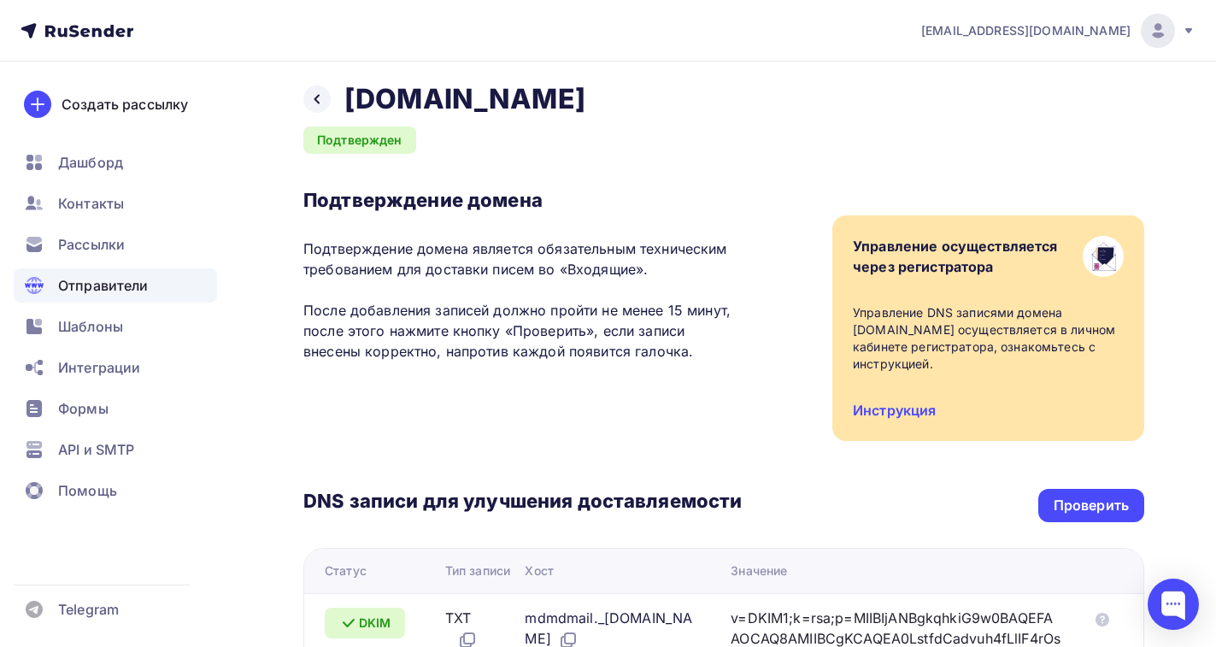
scroll to position [0, 0]
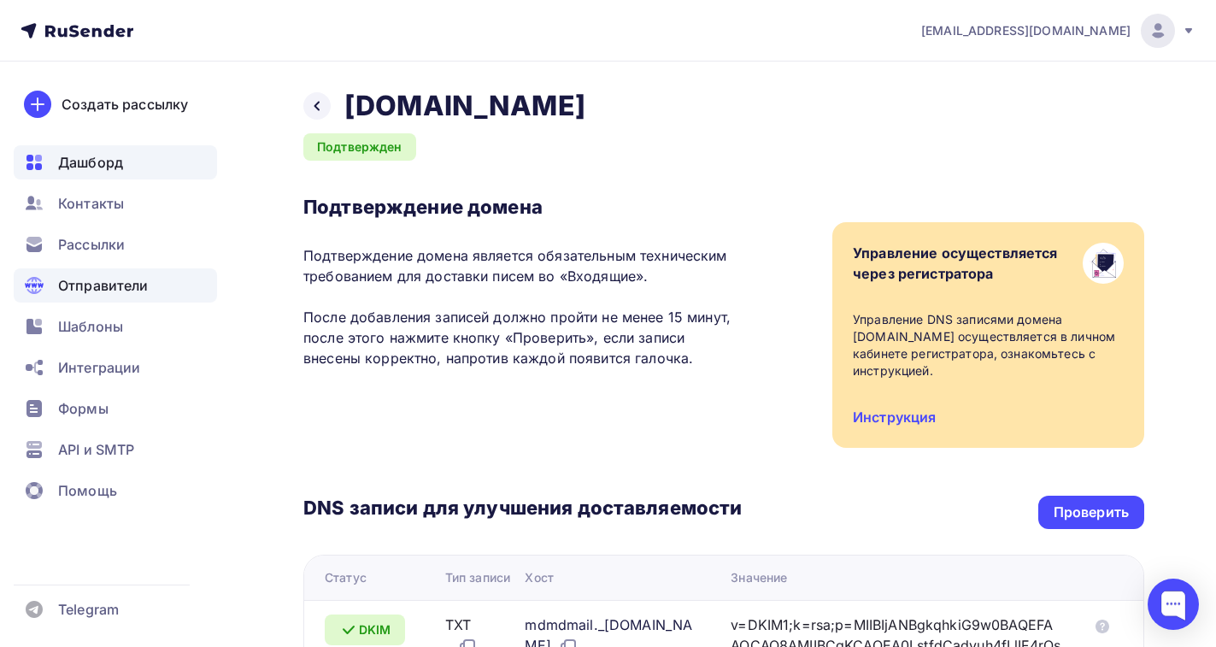
click at [95, 162] on span "Дашборд" at bounding box center [90, 162] width 65 height 21
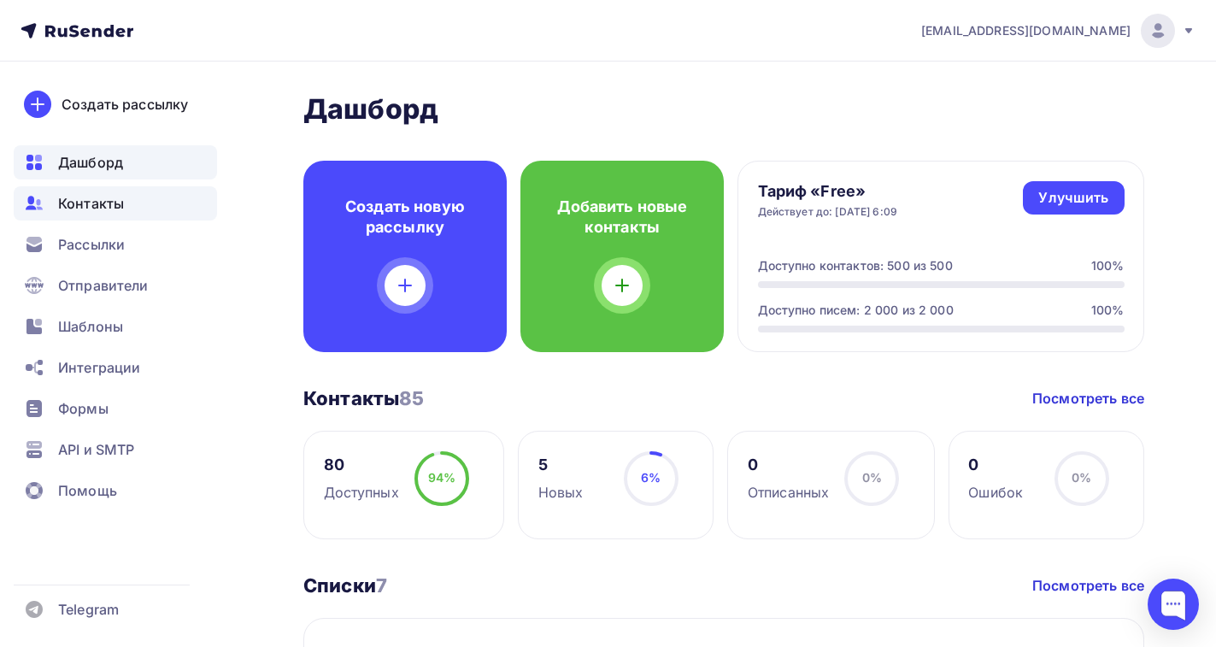
click at [73, 201] on span "Контакты" at bounding box center [91, 203] width 66 height 21
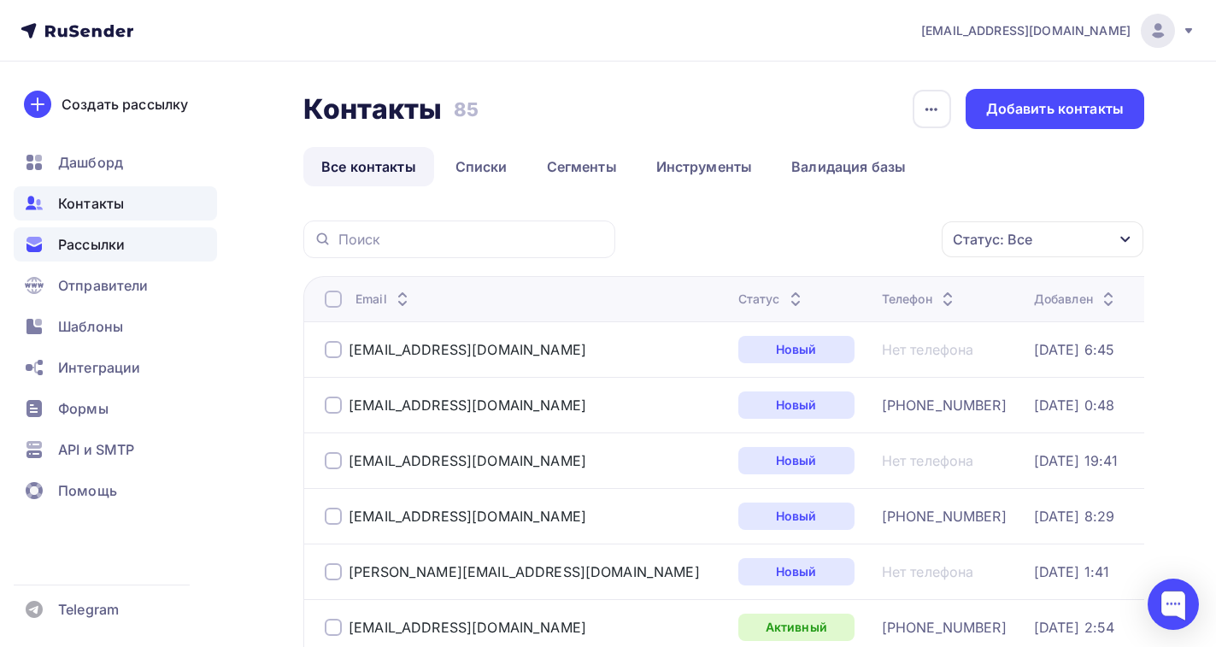
click at [90, 248] on span "Рассылки" at bounding box center [91, 244] width 67 height 21
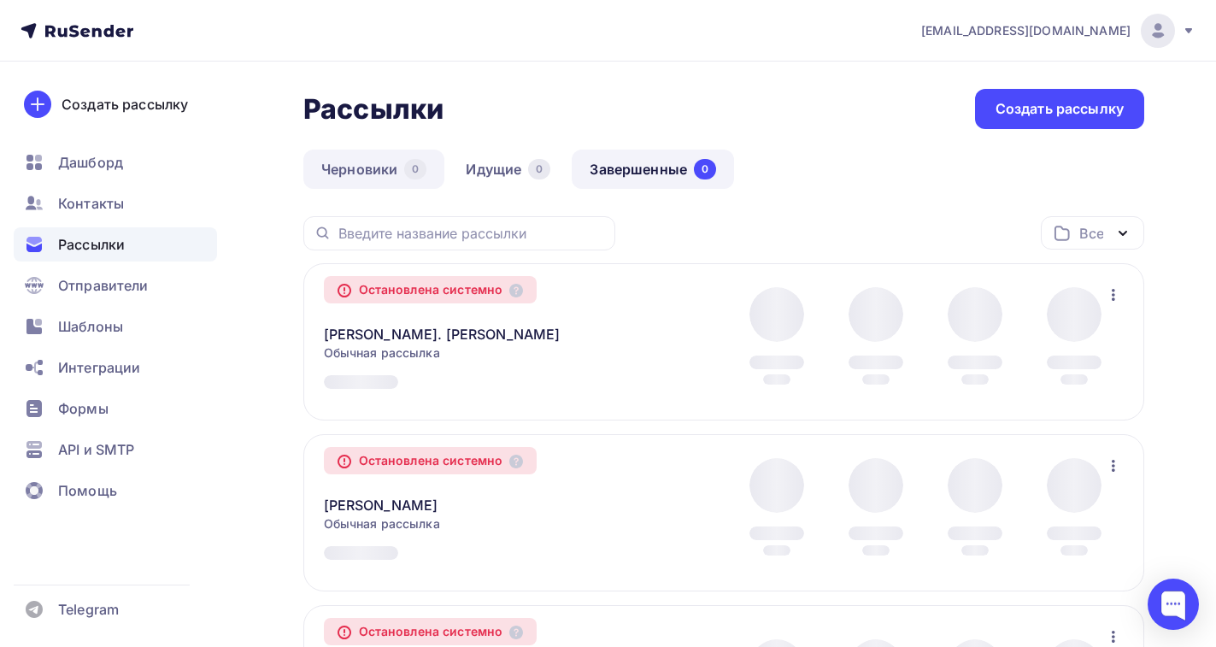
click at [370, 172] on link "Черновики 0" at bounding box center [373, 169] width 141 height 39
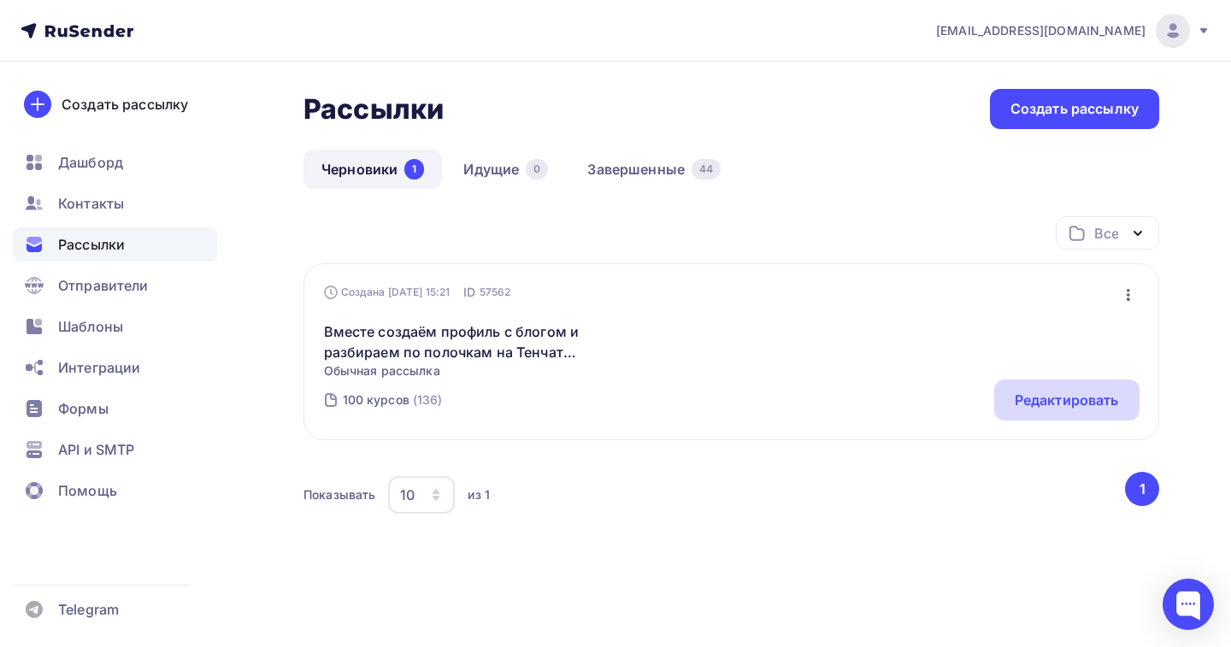
click at [1059, 390] on div "Редактировать" at bounding box center [1067, 400] width 104 height 21
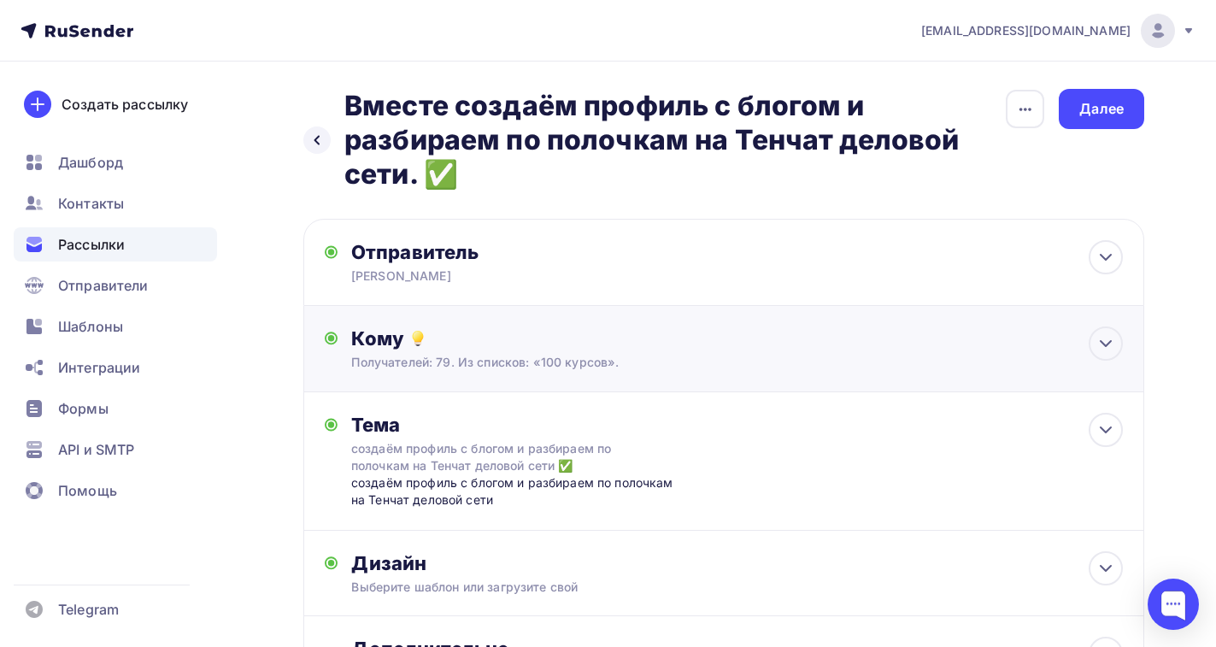
click at [476, 366] on div "Получателей: 79. Из списков: «100 курсов»." at bounding box center [698, 362] width 694 height 17
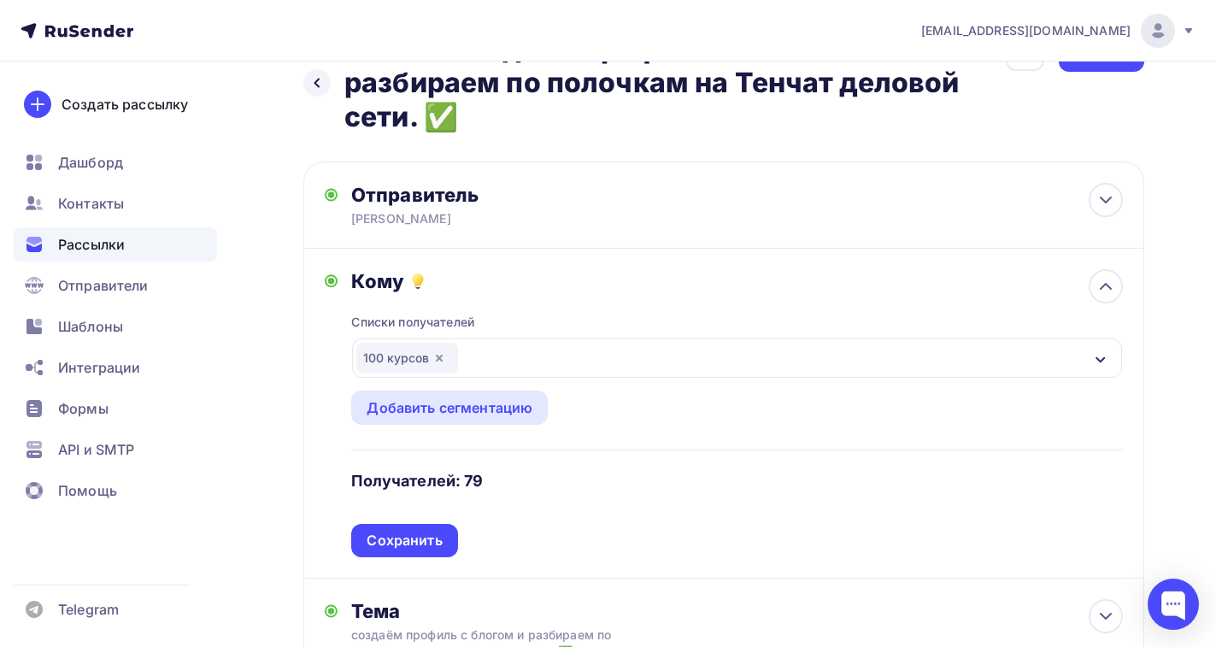
scroll to position [85, 0]
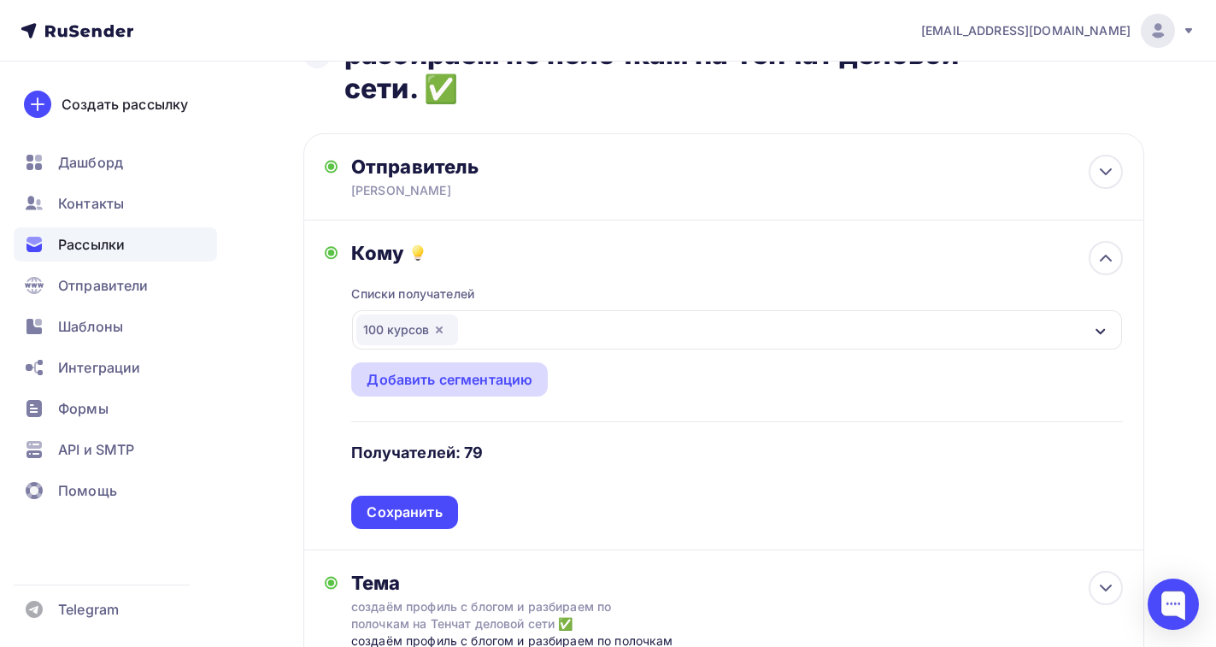
click at [416, 387] on div "Добавить сегментацию" at bounding box center [450, 379] width 166 height 21
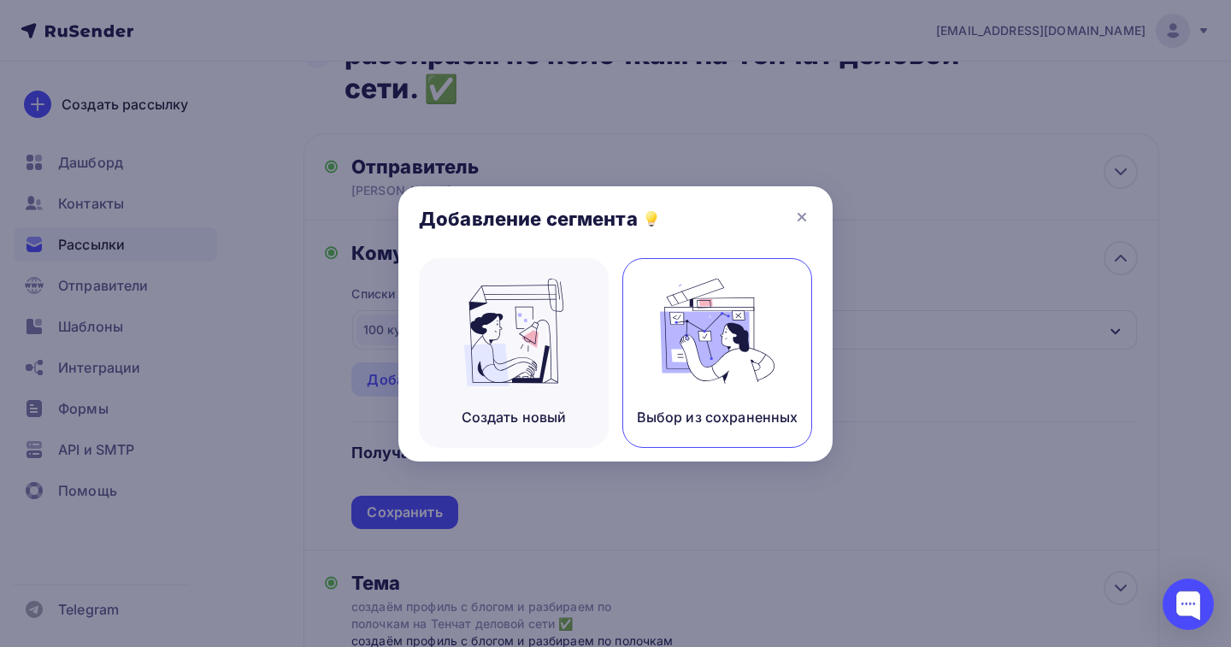
click at [676, 430] on div "Выбор из сохраненных" at bounding box center [717, 353] width 190 height 190
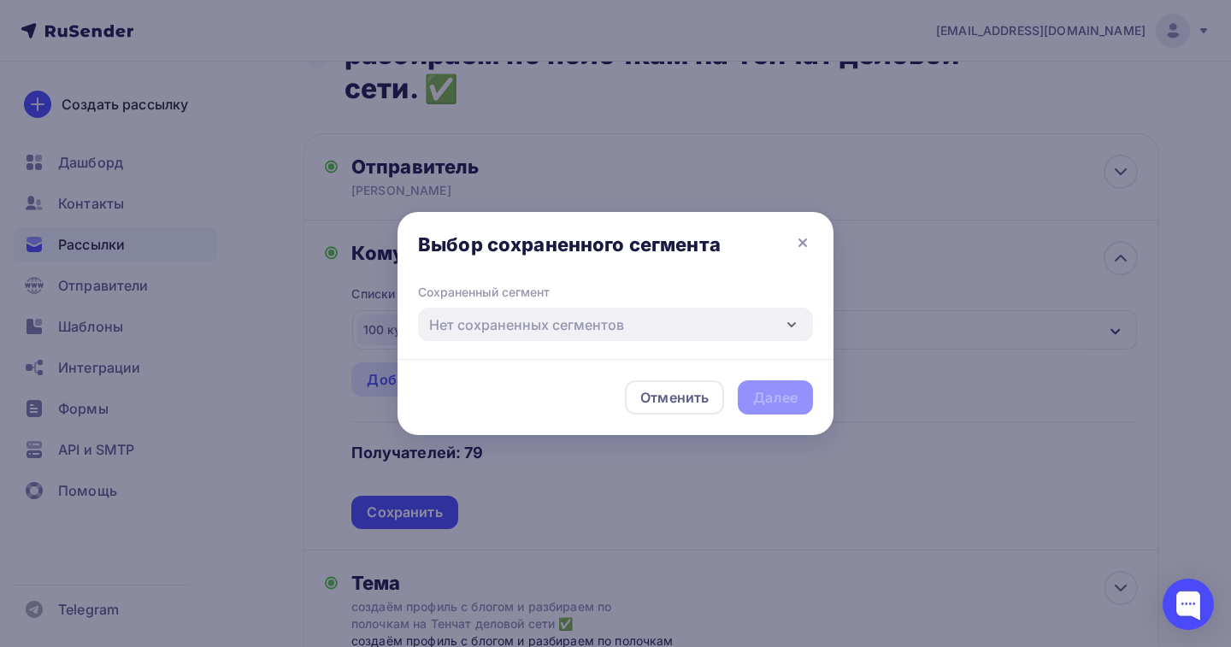
click at [792, 332] on icon "button" at bounding box center [791, 325] width 21 height 21
click at [799, 242] on icon at bounding box center [802, 242] width 21 height 21
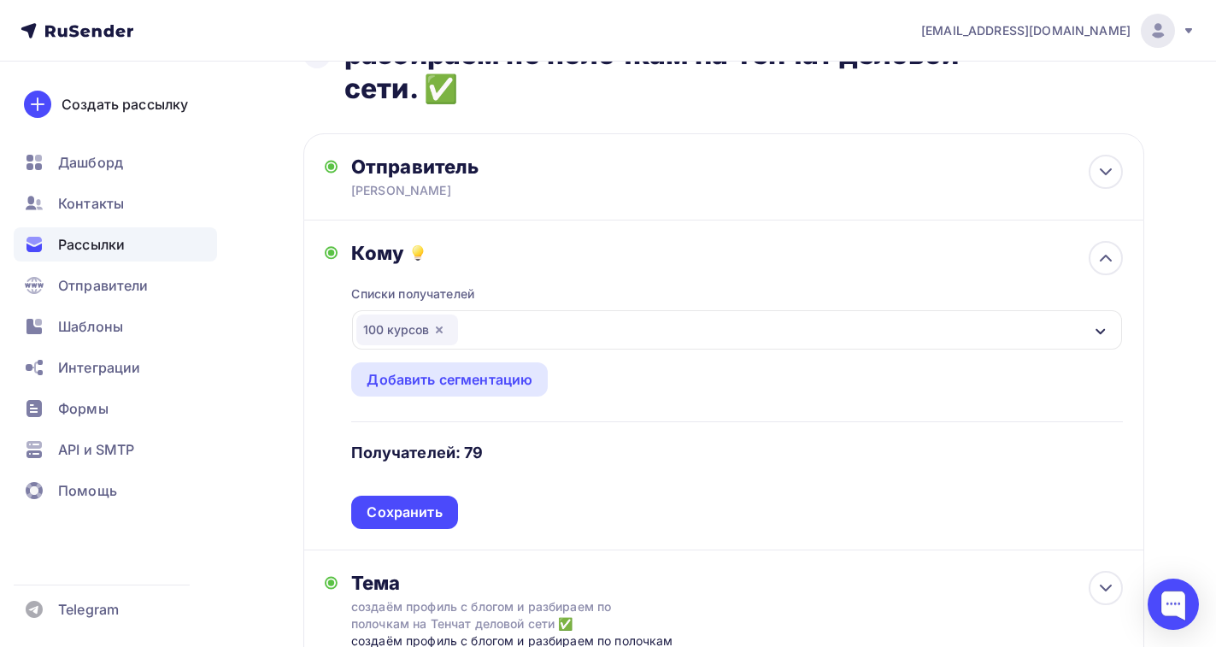
click at [474, 327] on div "100 курсов" at bounding box center [737, 329] width 770 height 39
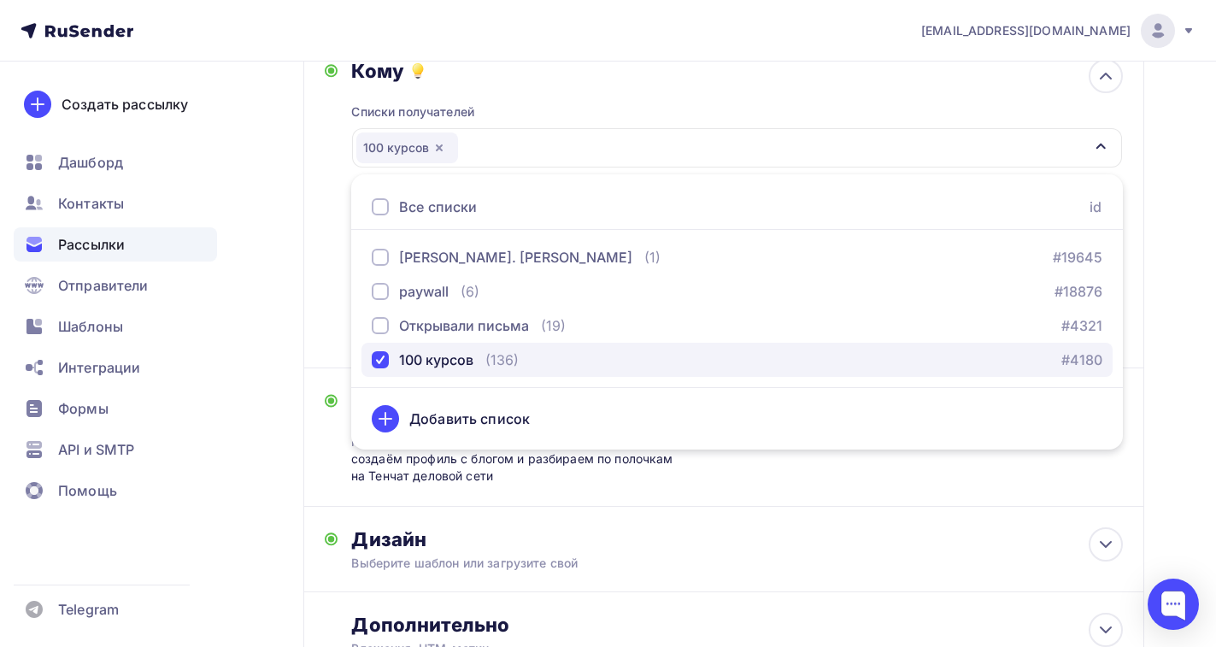
scroll to position [171, 0]
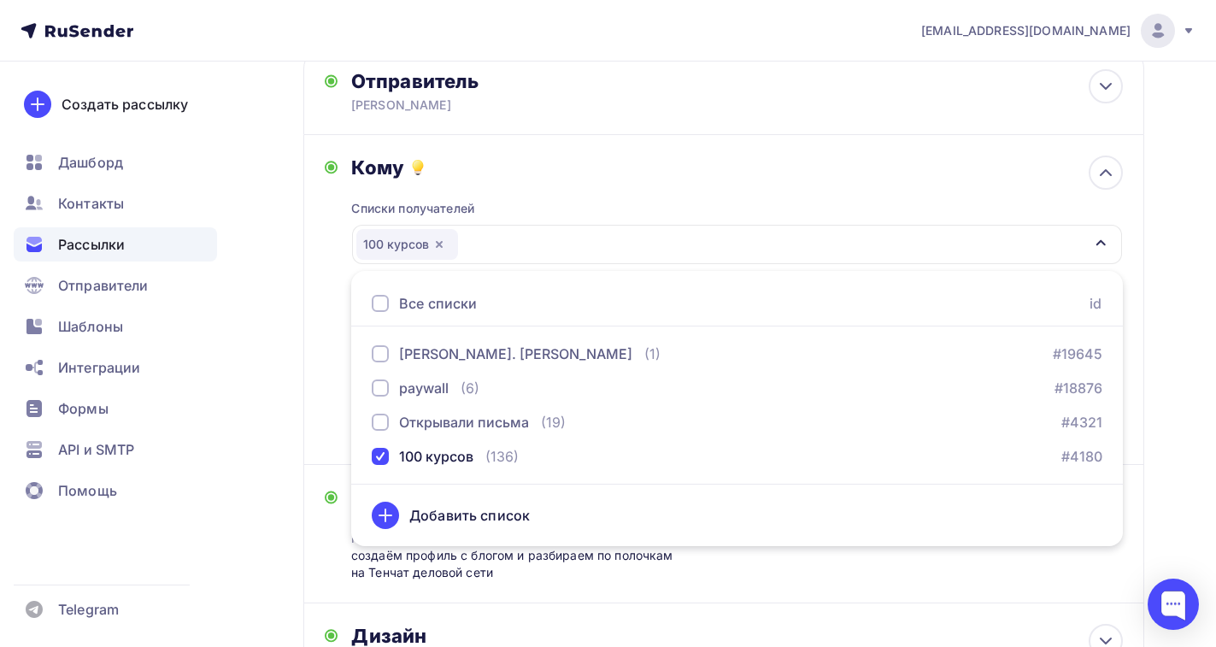
click at [379, 306] on div at bounding box center [380, 303] width 17 height 17
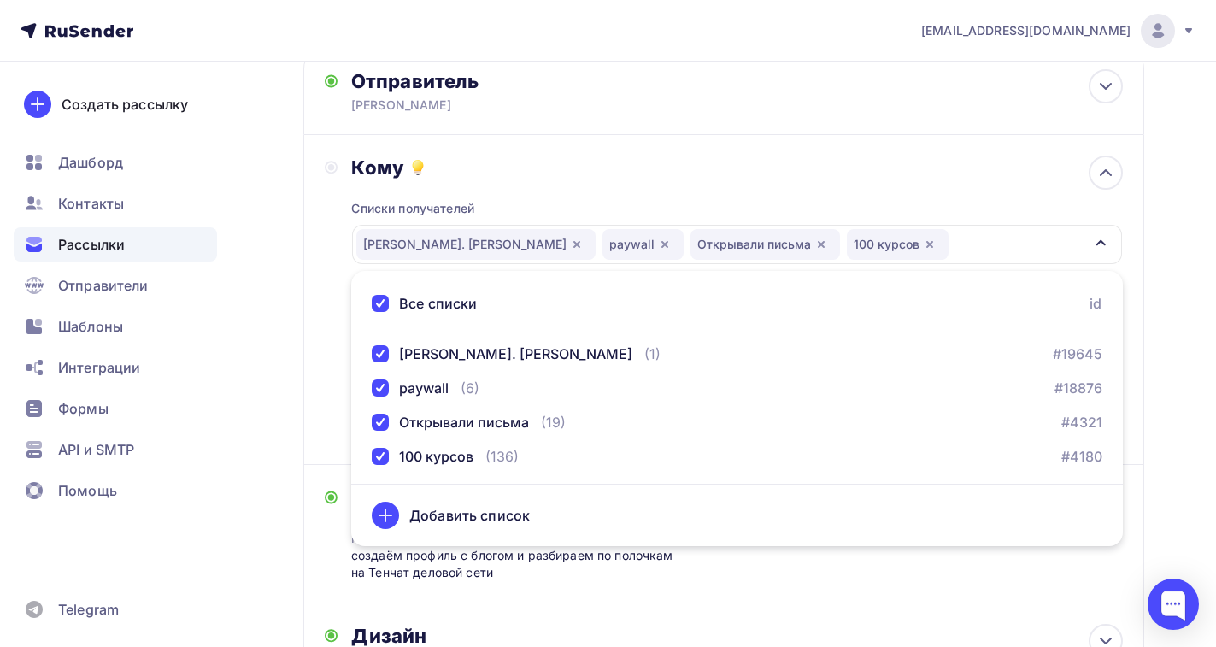
click at [1091, 233] on div "Е. Ахметшина paywall Открывали письма 100 курсов" at bounding box center [737, 244] width 770 height 39
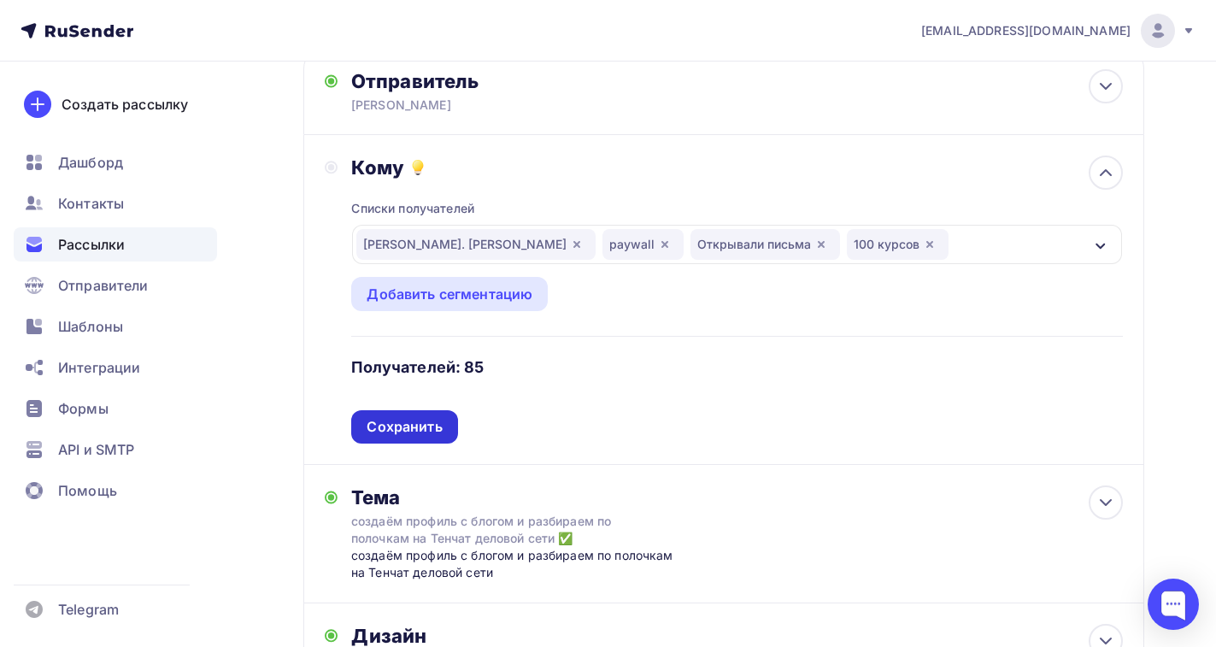
click at [438, 426] on div "Сохранить" at bounding box center [404, 427] width 75 height 20
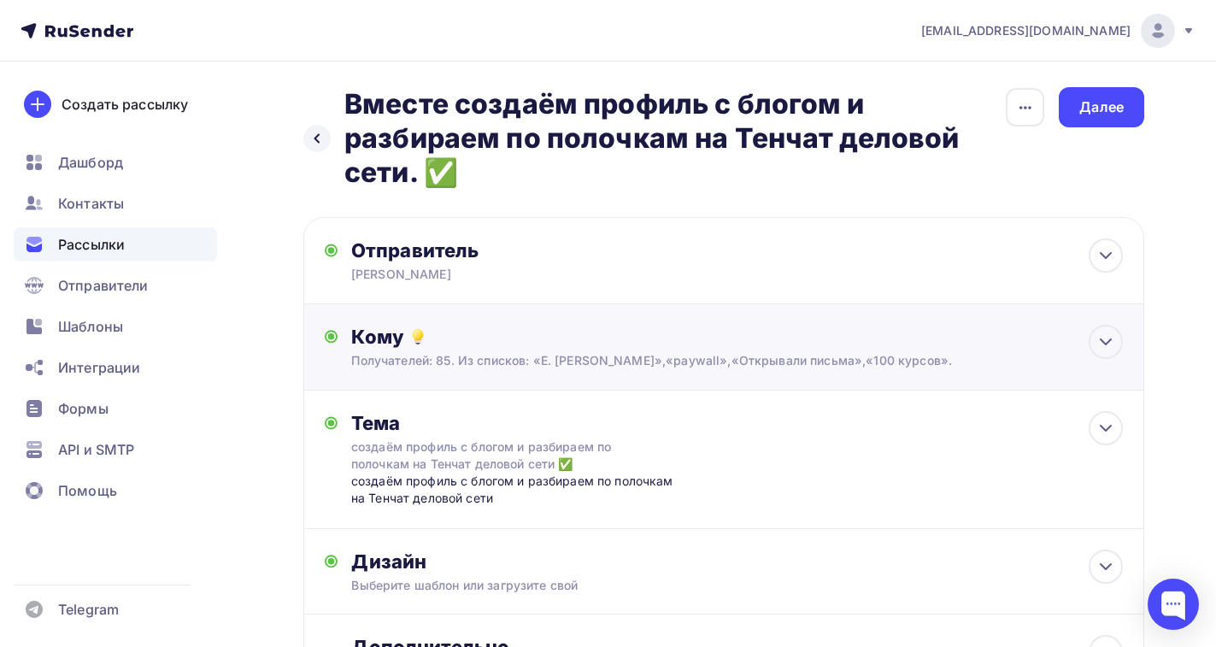
scroll to position [0, 0]
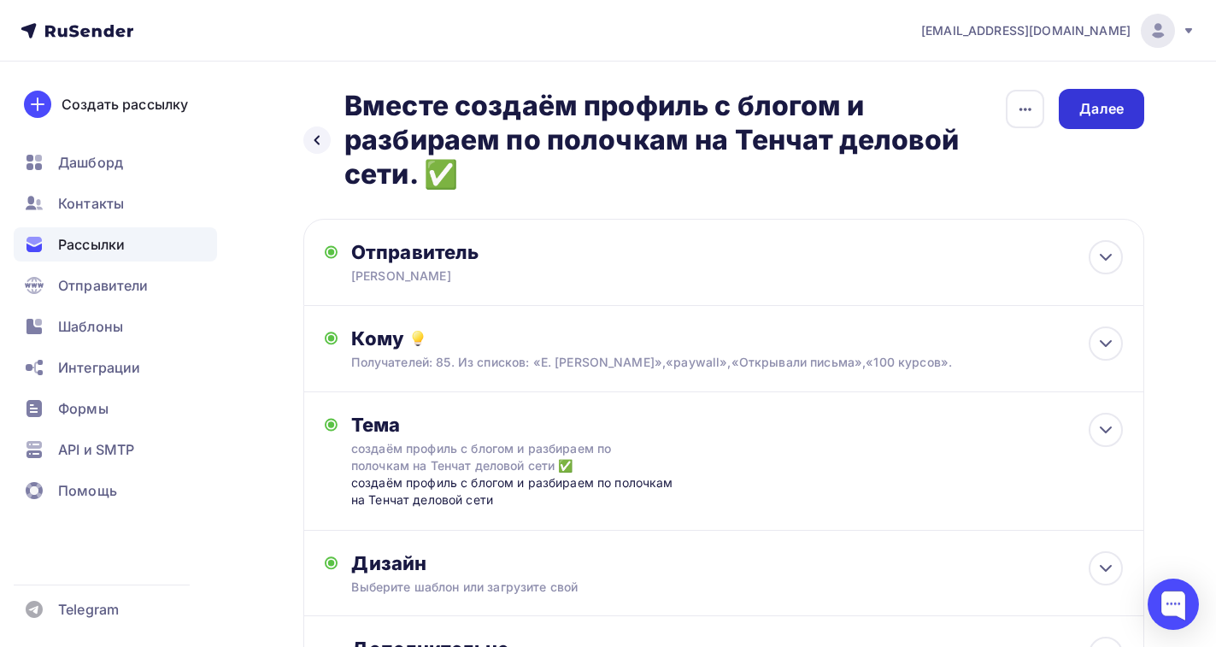
click at [1098, 110] on div "Далее" at bounding box center [1101, 109] width 44 height 20
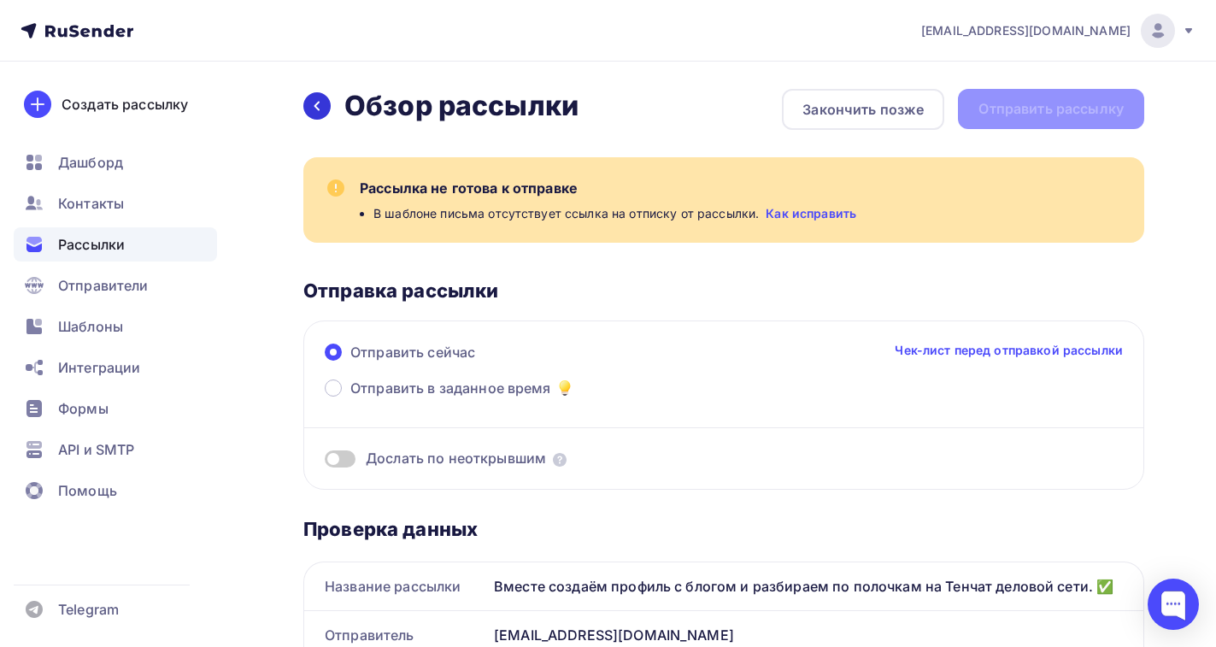
click at [317, 106] on icon at bounding box center [317, 106] width 14 height 14
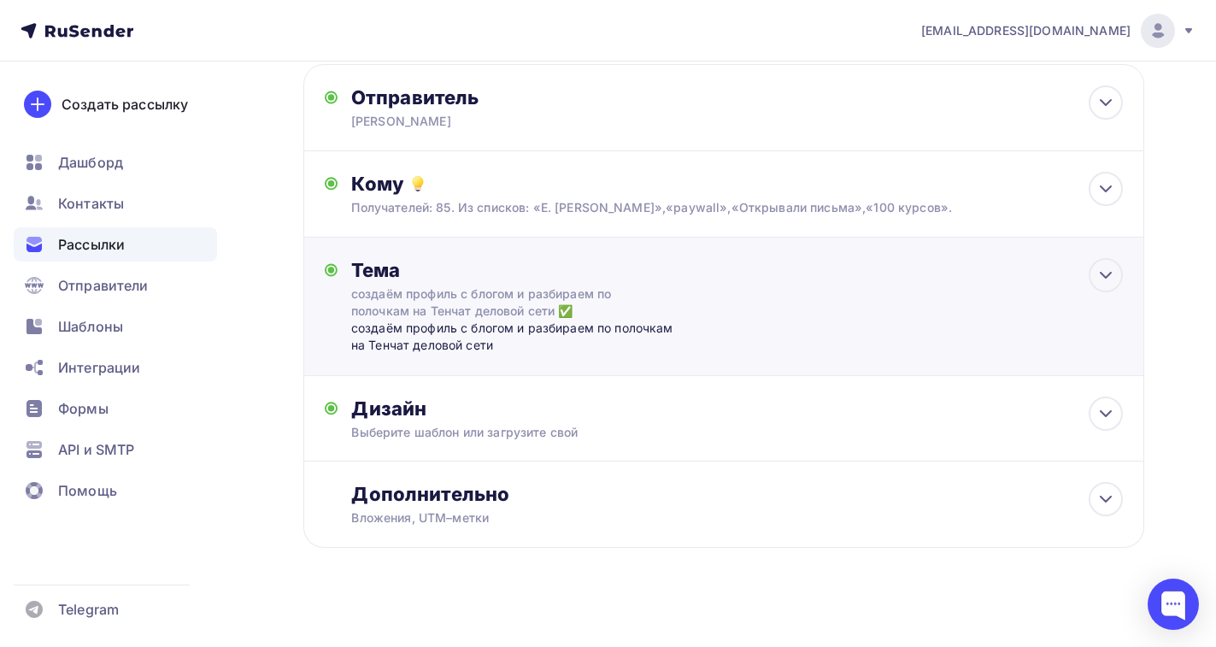
scroll to position [166, 0]
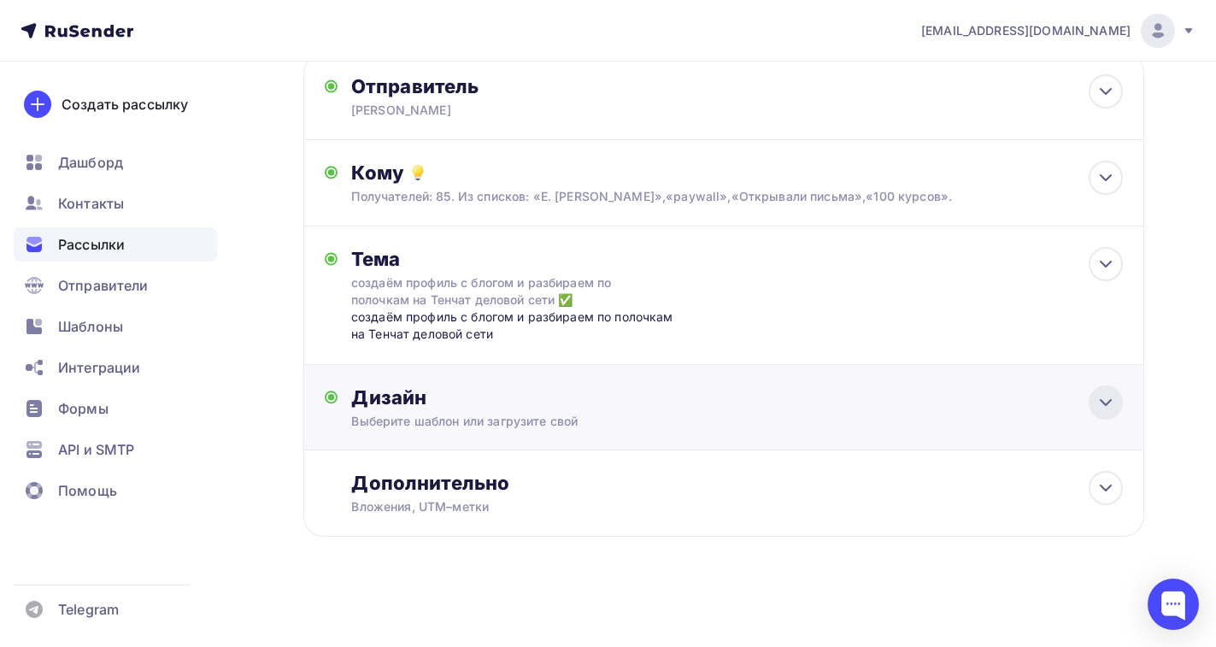
click at [1109, 401] on icon at bounding box center [1106, 402] width 10 height 5
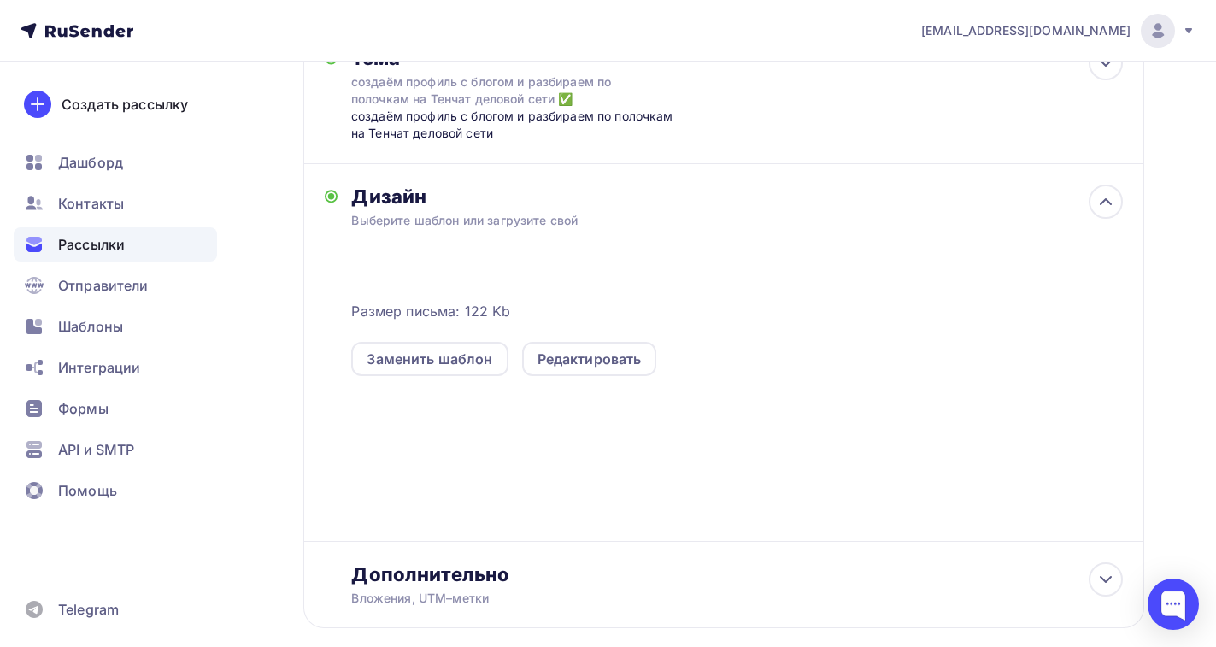
scroll to position [458, 0]
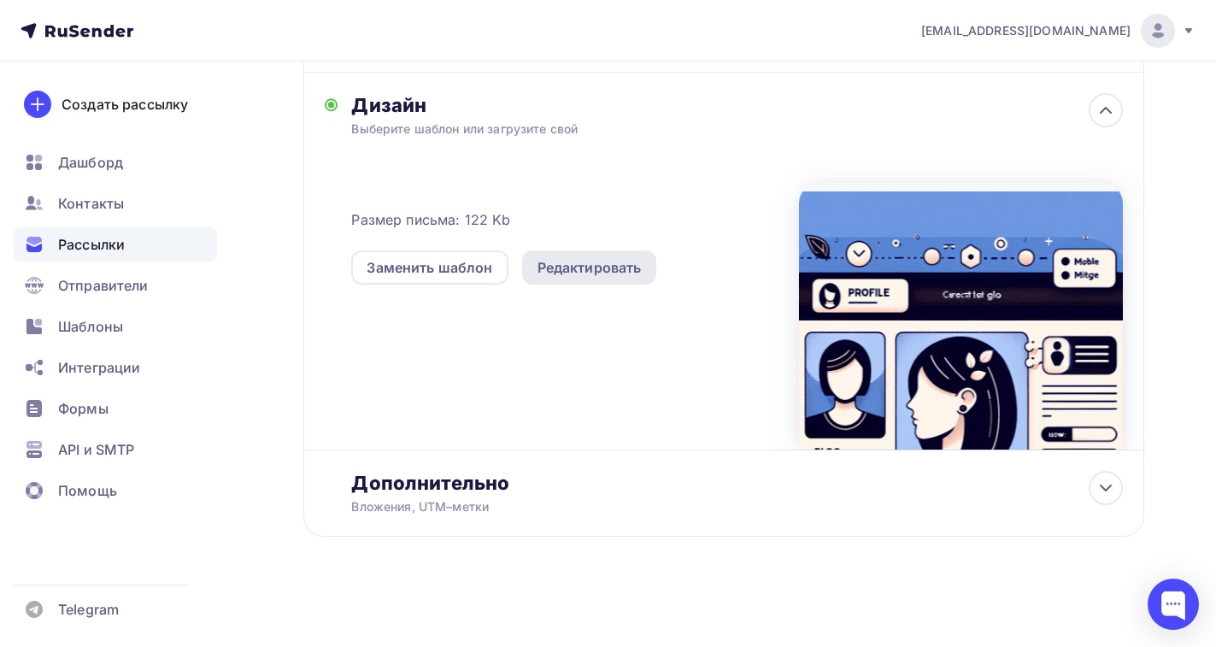
click at [596, 272] on div "Редактировать" at bounding box center [590, 267] width 104 height 21
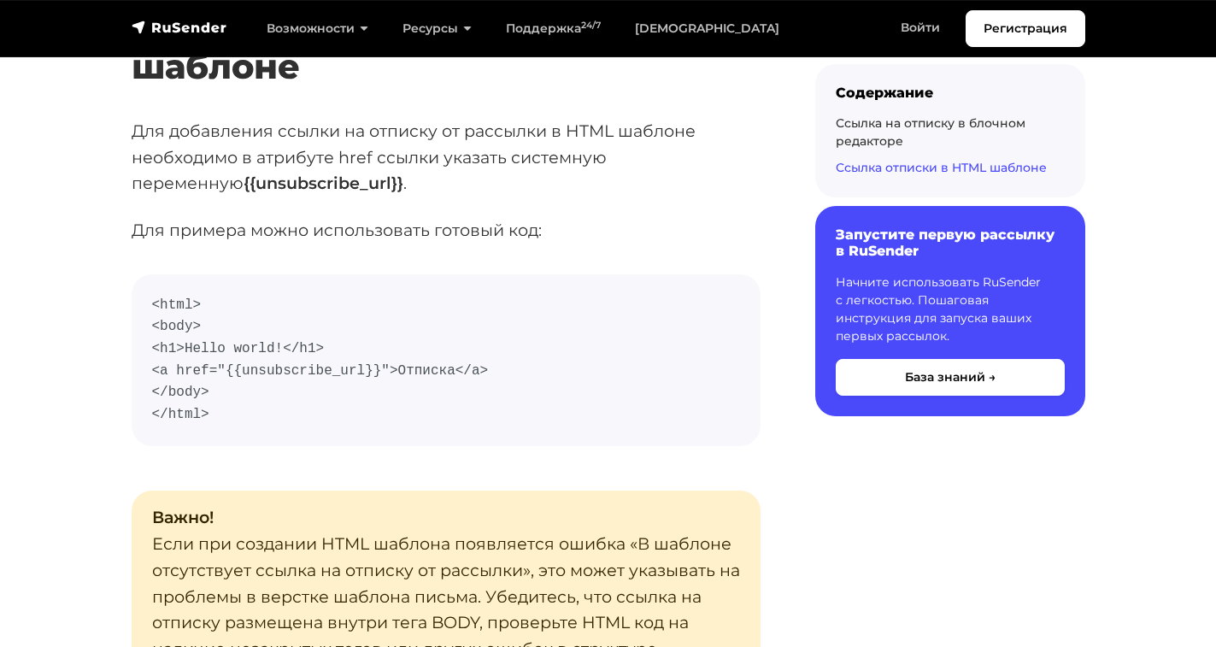
scroll to position [2991, 0]
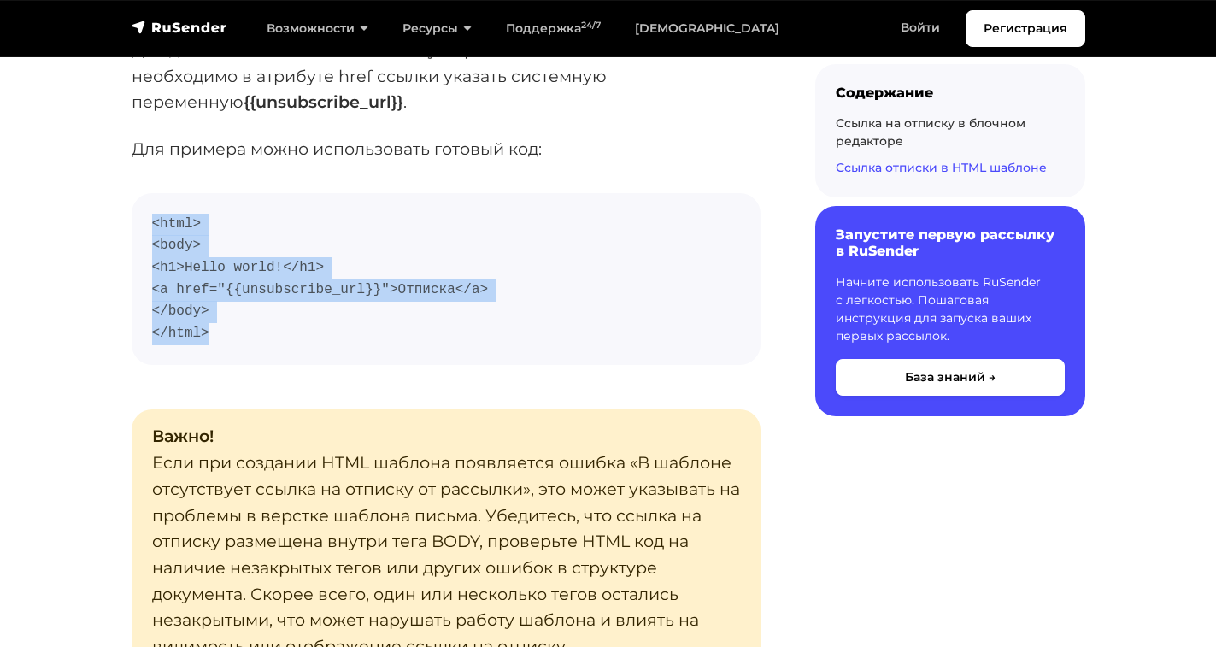
drag, startPoint x: 154, startPoint y: 226, endPoint x: 227, endPoint y: 340, distance: 136.1
click at [227, 340] on code "<html> <body> <h1>Hello world!</h1> <a href="{{unsubscribe_url}}">Отписка</a> <…" at bounding box center [446, 280] width 588 height 132
copy code "<html> <body> <h1>Hello world!</h1> <a href="{{unsubscribe_url}}">Отписка</a> <…"
click at [524, 288] on code "<html> <body> <h1>Hello world!</h1> <a href="{{unsubscribe_url}}">Отписка</a> <…" at bounding box center [446, 280] width 588 height 132
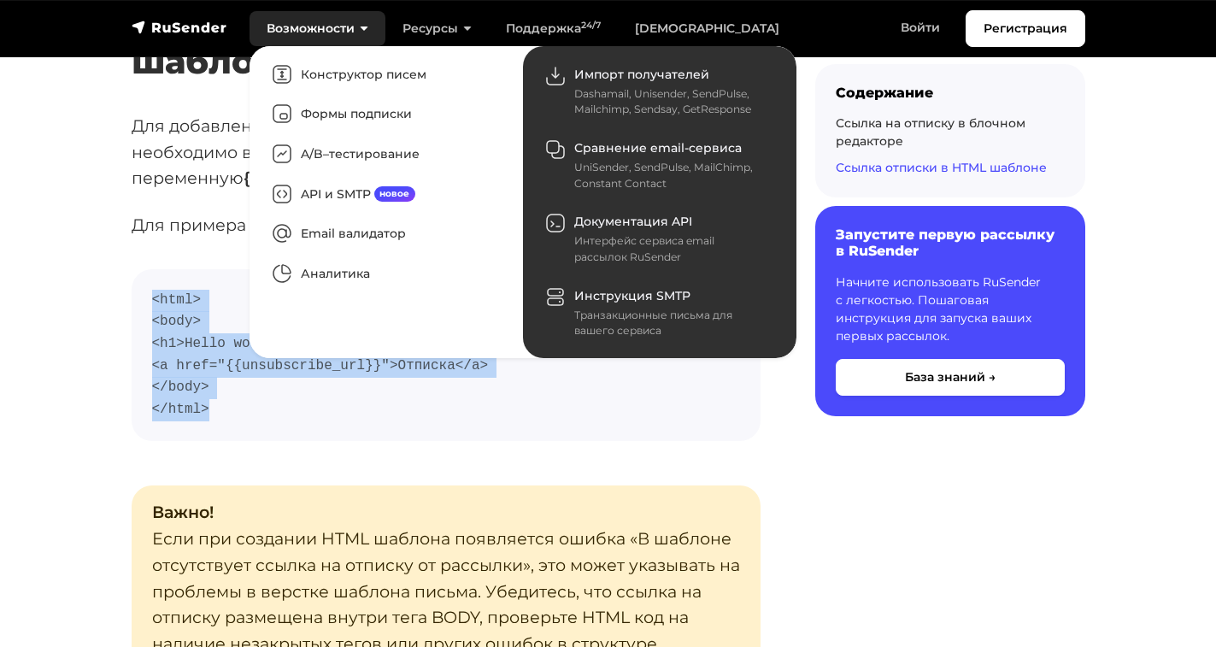
scroll to position [2906, 0]
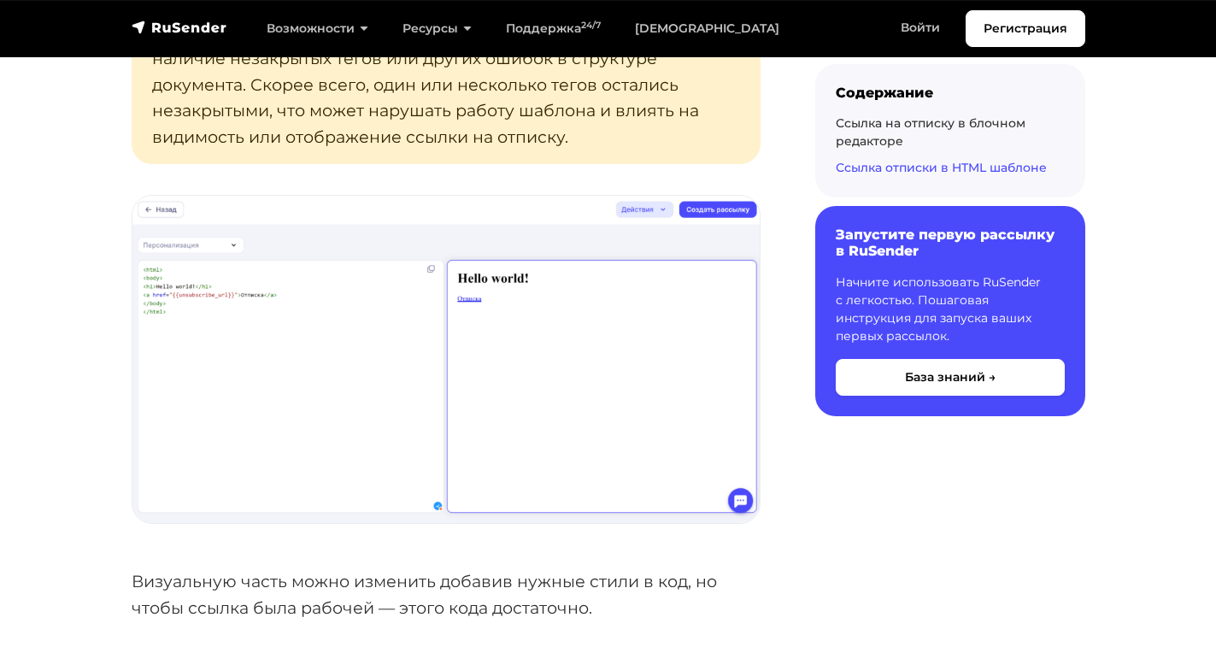
scroll to position [3504, 0]
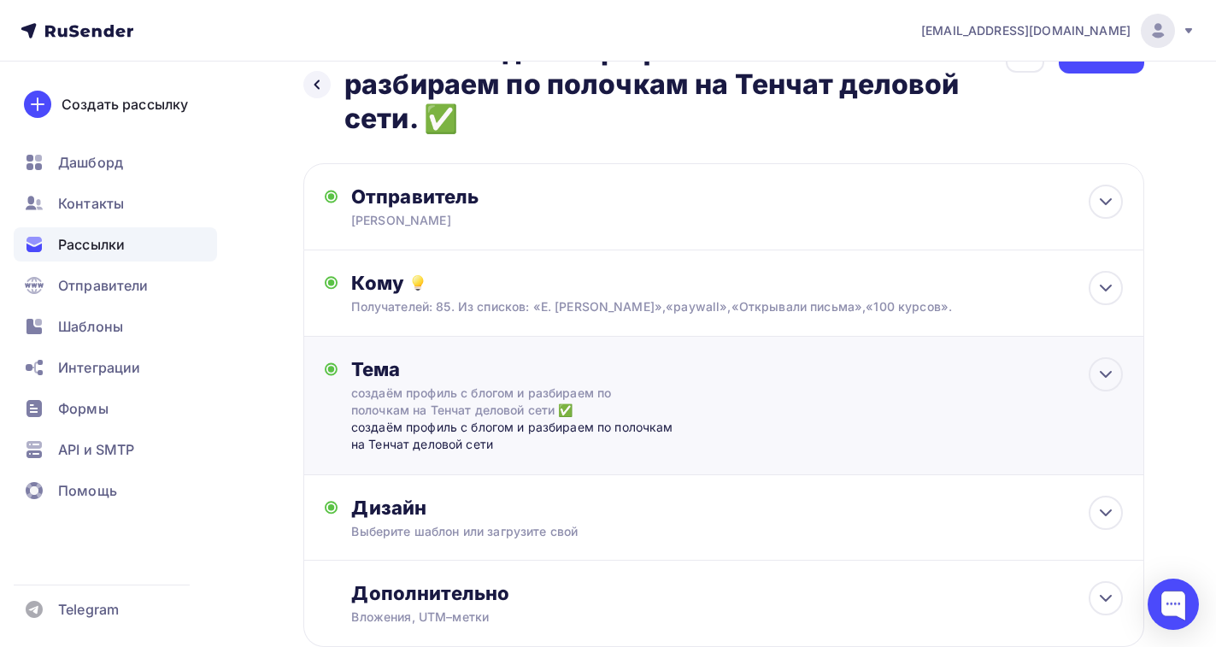
scroll to position [166, 0]
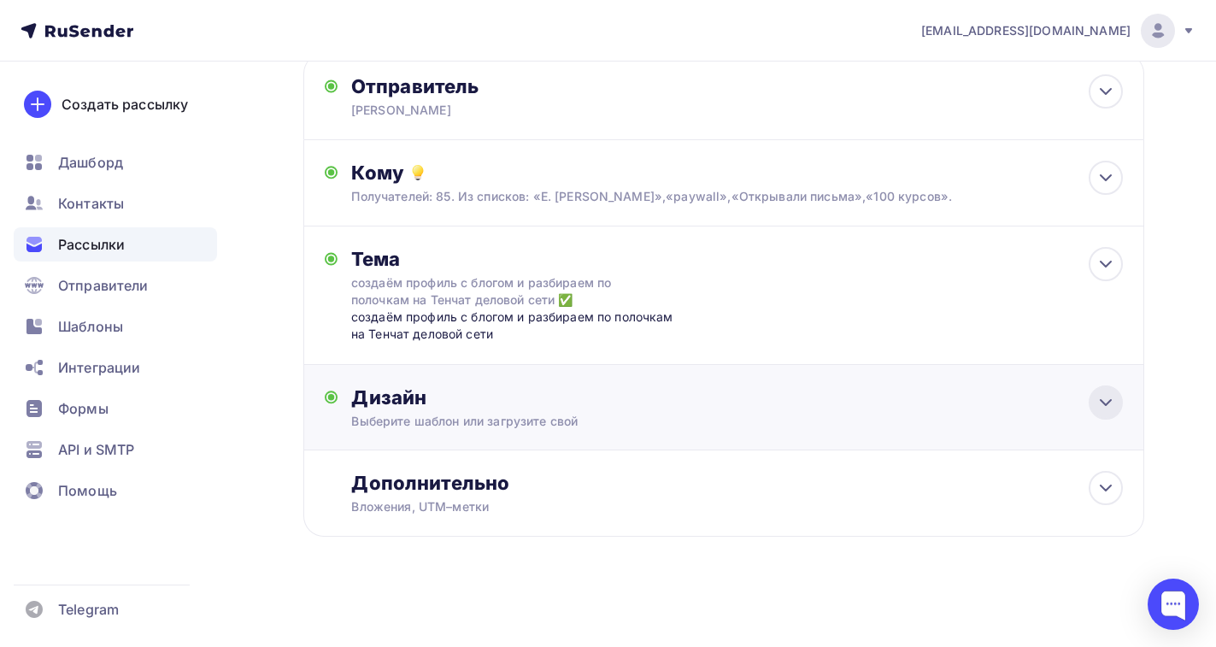
click at [1107, 408] on icon at bounding box center [1106, 402] width 21 height 21
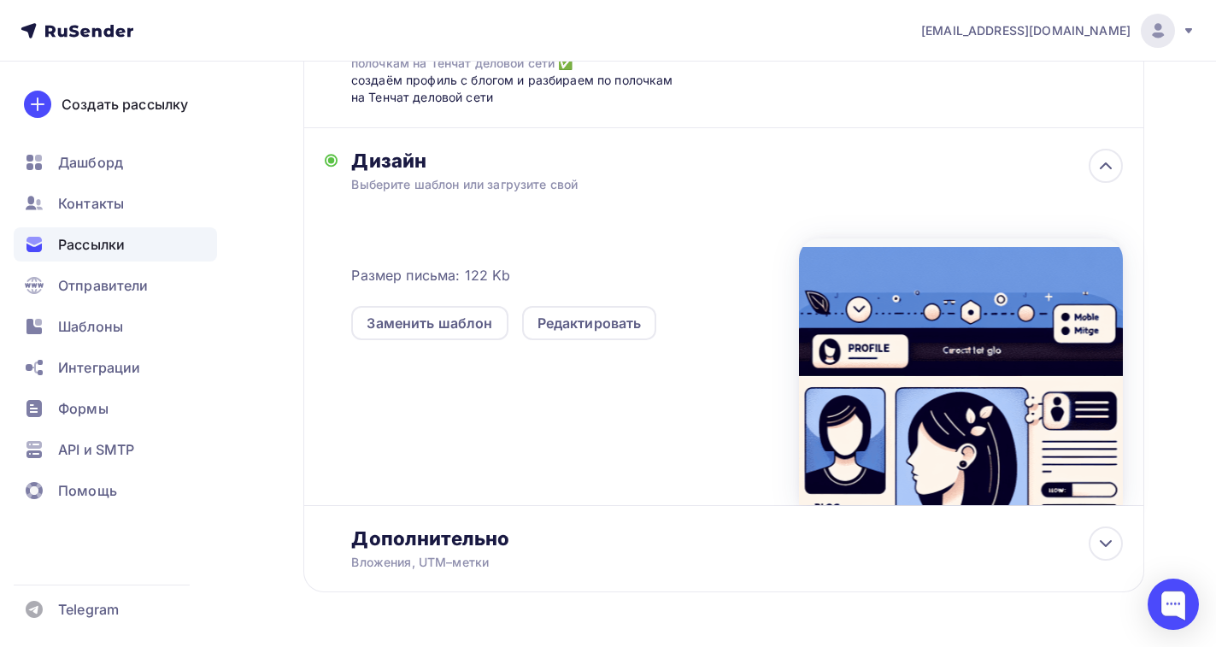
scroll to position [422, 0]
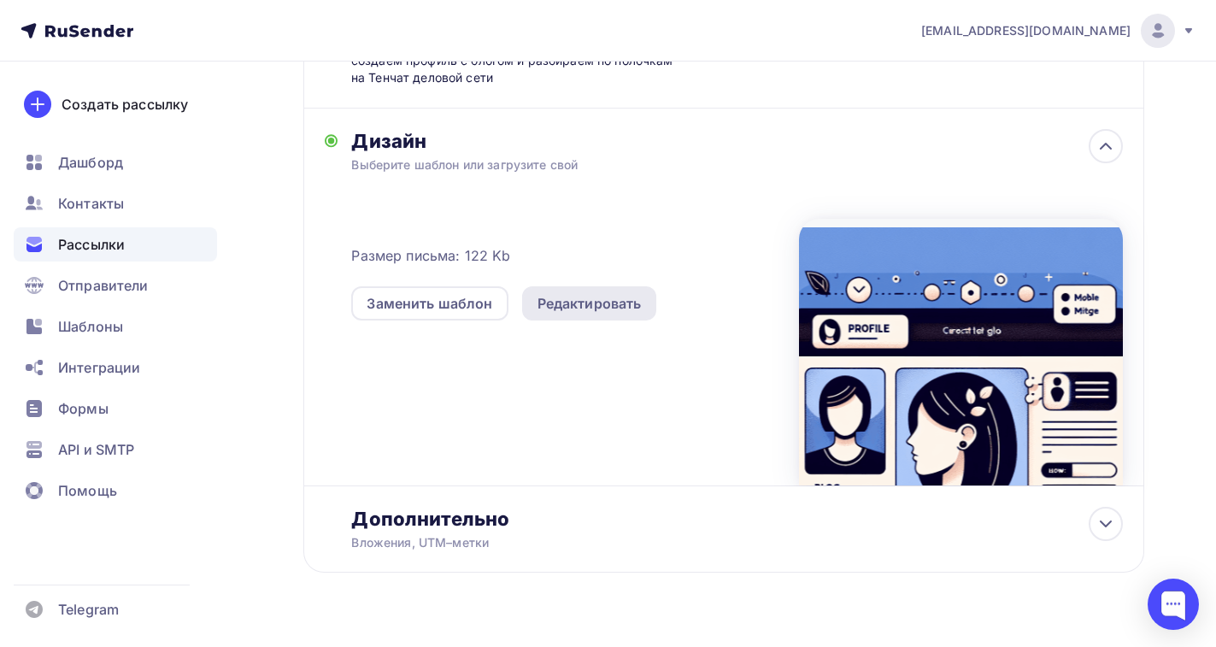
click at [602, 308] on div "Редактировать" at bounding box center [590, 303] width 104 height 21
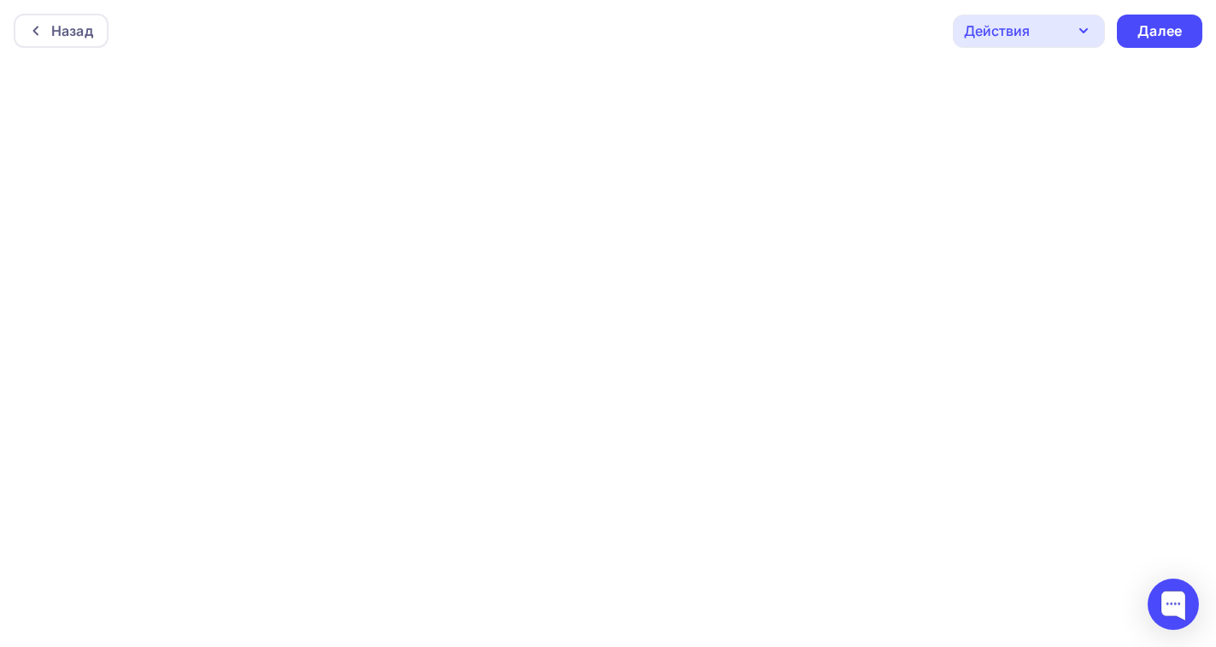
click at [1075, 30] on icon "button" at bounding box center [1084, 31] width 21 height 21
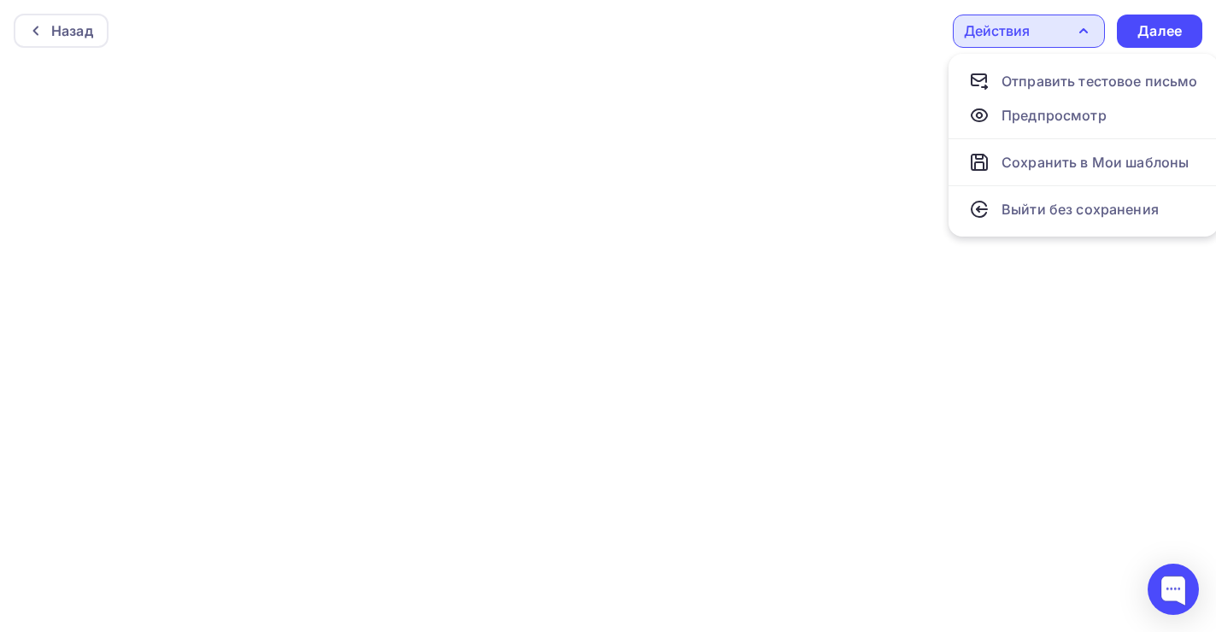
click at [867, 26] on div "Назад Действия Отправить тестовое письмо Предпросмотр Сохранить в Мои шаблоны В…" at bounding box center [608, 31] width 1216 height 62
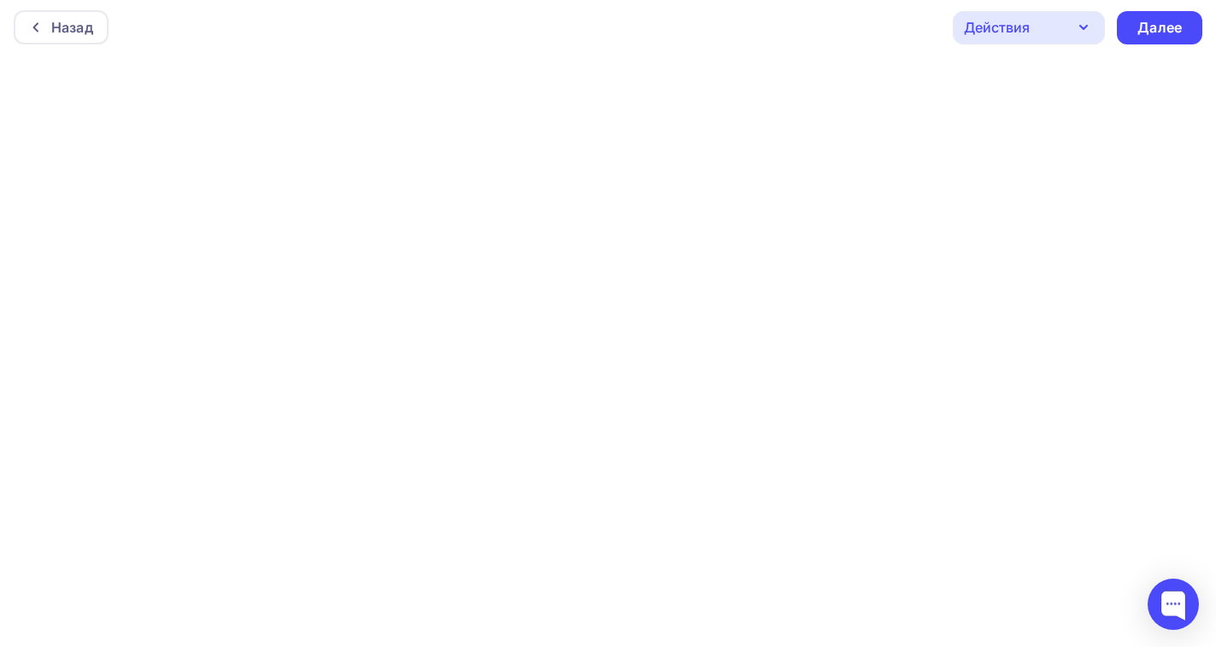
scroll to position [4, 0]
click at [1083, 22] on icon "button" at bounding box center [1084, 26] width 21 height 21
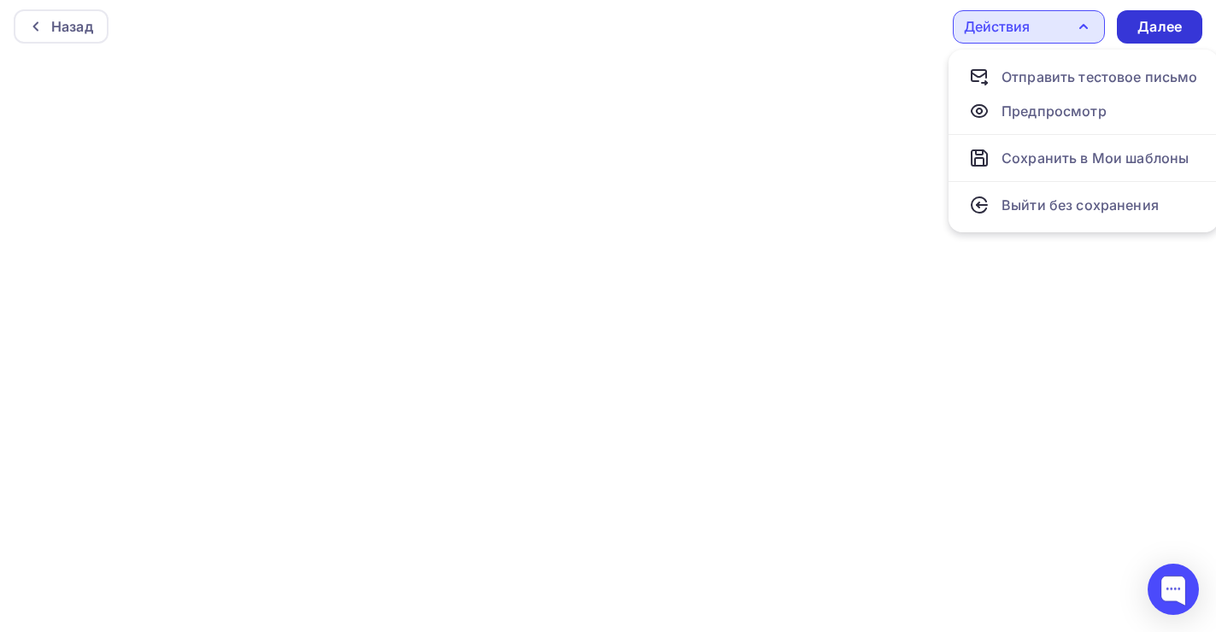
click at [1160, 19] on div "Далее" at bounding box center [1160, 27] width 44 height 20
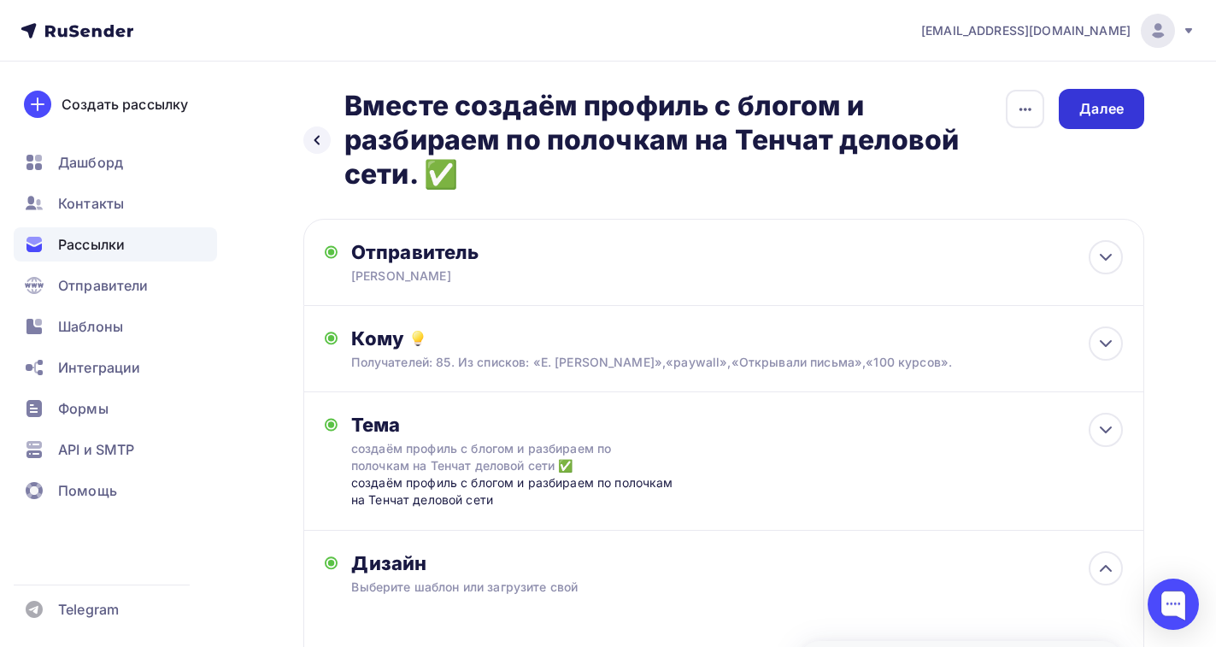
click at [1107, 100] on div "Далее" at bounding box center [1101, 109] width 44 height 20
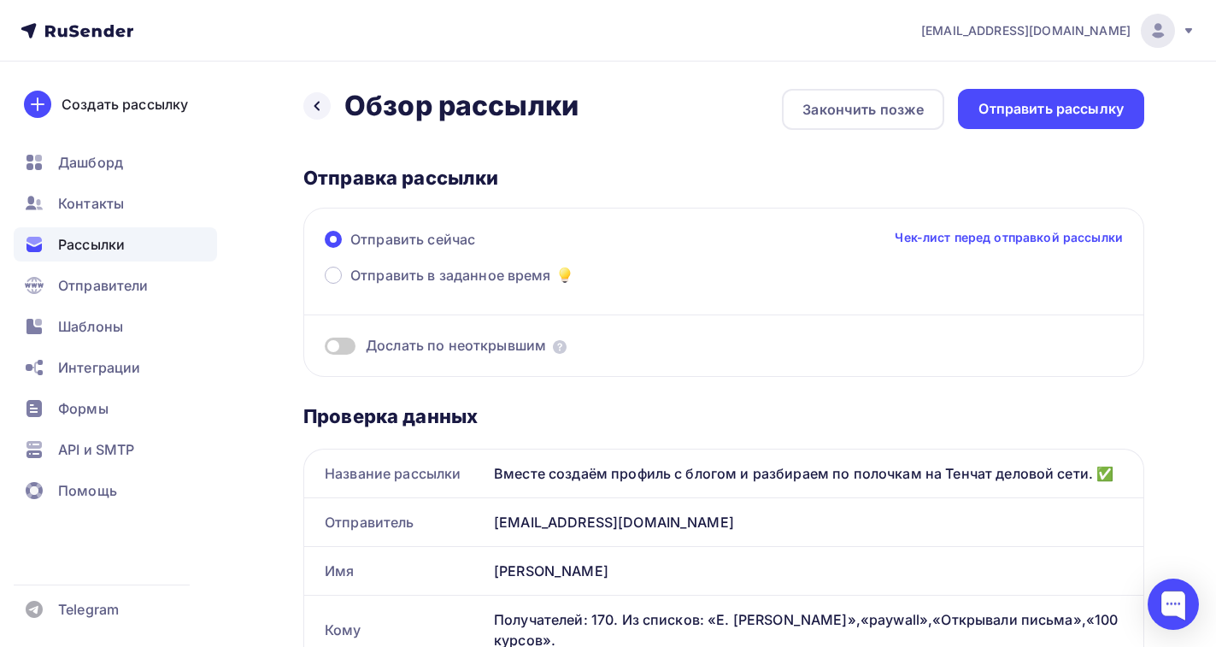
click at [328, 345] on span at bounding box center [340, 346] width 31 height 17
click at [325, 349] on input "checkbox" at bounding box center [325, 349] width 0 height 0
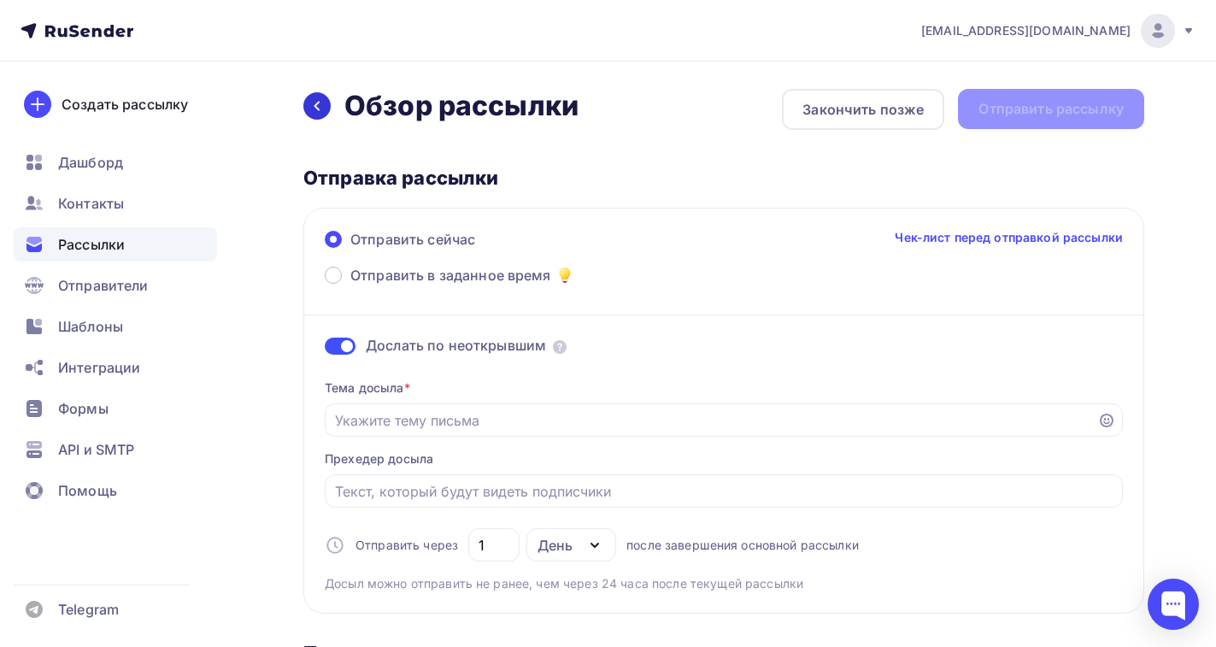
click at [310, 104] on div at bounding box center [316, 105] width 27 height 27
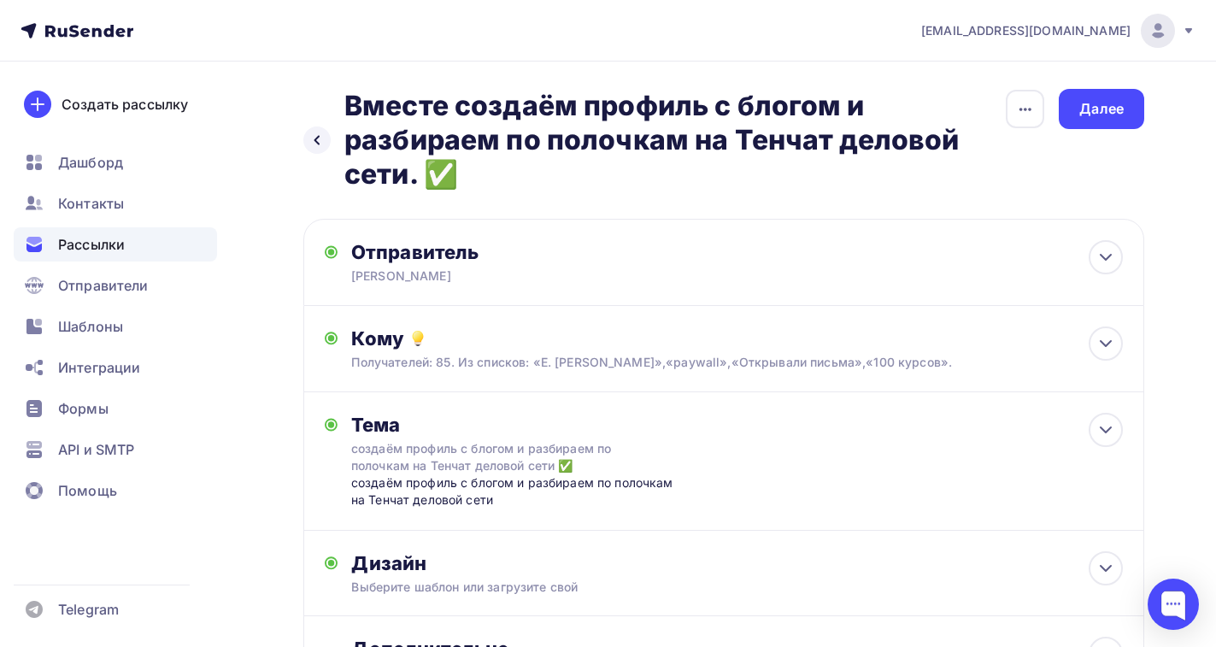
drag, startPoint x: 350, startPoint y: 103, endPoint x: 423, endPoint y: 168, distance: 98.7
click at [423, 168] on h2 "Вместе создаём профиль с блогом и разбираем по полочкам на Тенчат деловой сети.…" at bounding box center [674, 140] width 661 height 103
click at [1072, 98] on div "Далее" at bounding box center [1101, 109] width 85 height 40
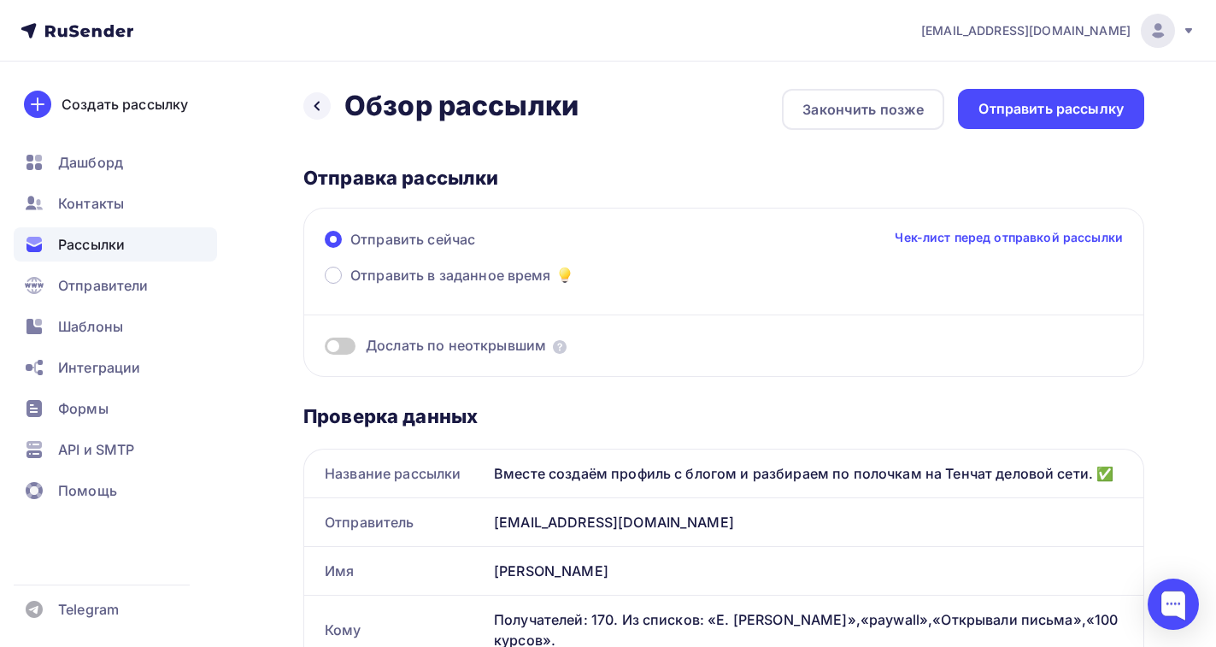
click at [340, 341] on span at bounding box center [340, 346] width 31 height 17
click at [325, 349] on input "checkbox" at bounding box center [325, 349] width 0 height 0
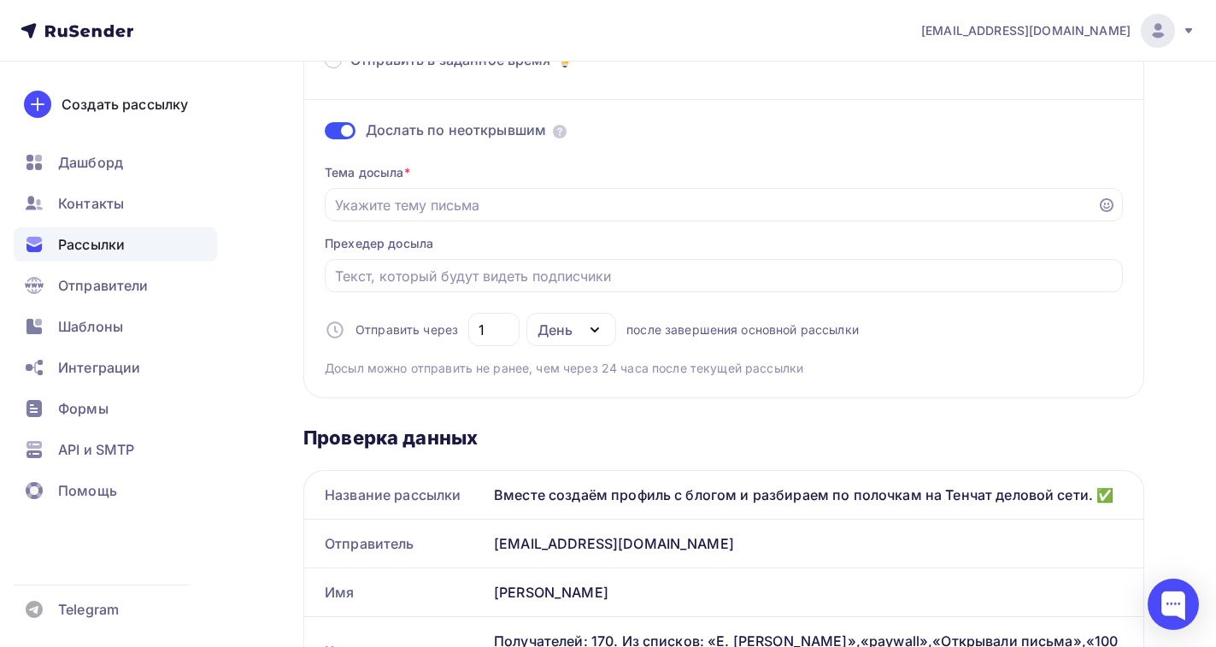
scroll to position [256, 0]
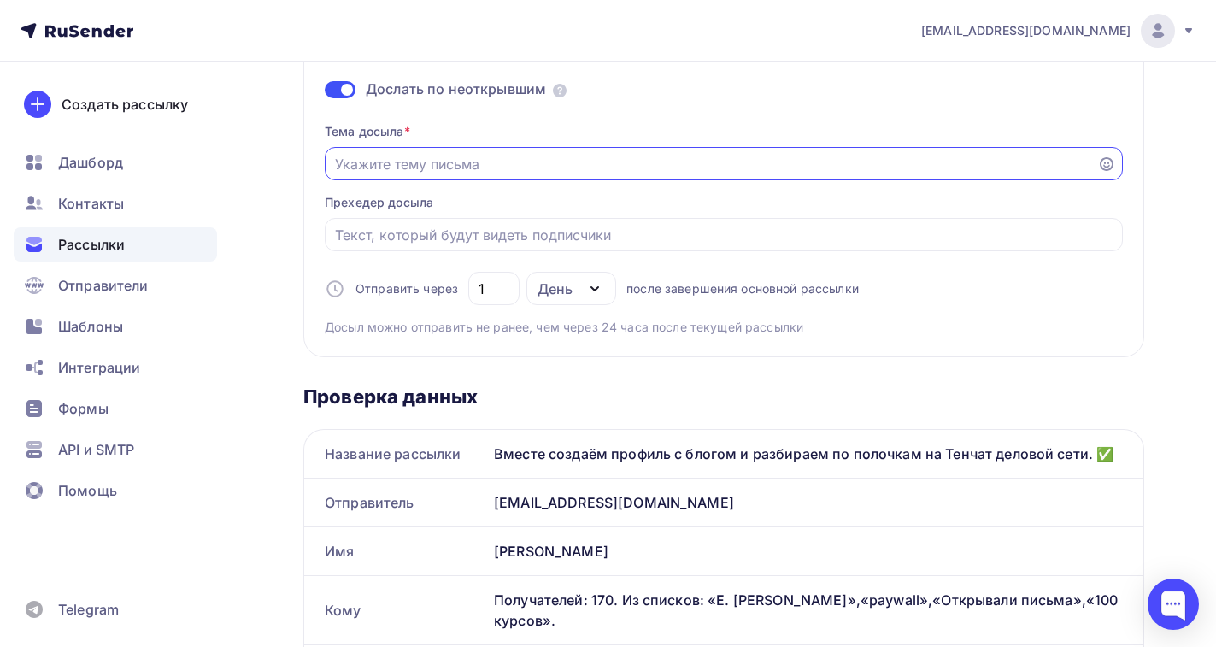
click at [340, 166] on input "Отправить в заданное время" at bounding box center [711, 164] width 753 height 21
paste input "Вместе создаём профиль с блогом и разбираем по полочкам на Тенчат деловой сети."
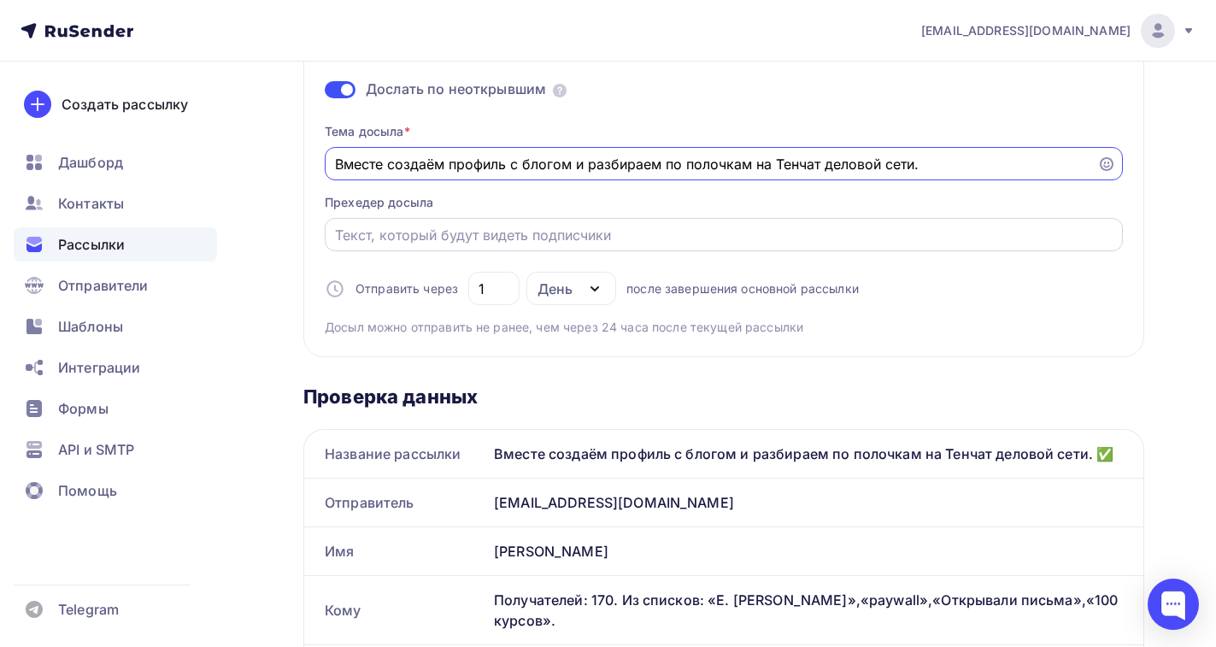
type input "Вместе создаём профиль с блогом и разбираем по полочкам на Тенчат деловой сети."
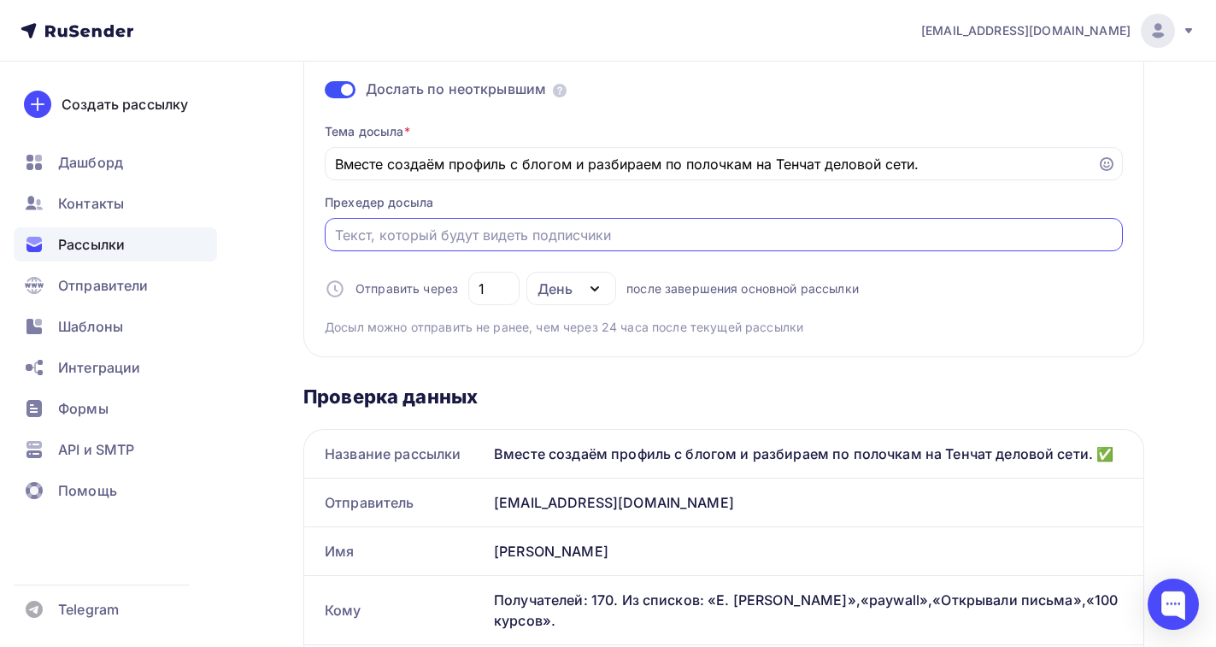
click at [335, 235] on input "Отправить в заданное время" at bounding box center [724, 235] width 779 height 21
drag, startPoint x: 333, startPoint y: 233, endPoint x: 300, endPoint y: 228, distance: 33.7
click at [300, 228] on div "Назад Обзор рассылки Обзор рассылки Закончить позже Отправить рассылку Отправка…" at bounding box center [608, 609] width 1216 height 1609
click at [341, 232] on input "Отправить в заданное время" at bounding box center [724, 235] width 779 height 21
paste input "Вместе создаём профиль с блогом и разбираем по полочкам на Тенчат деловой сети."
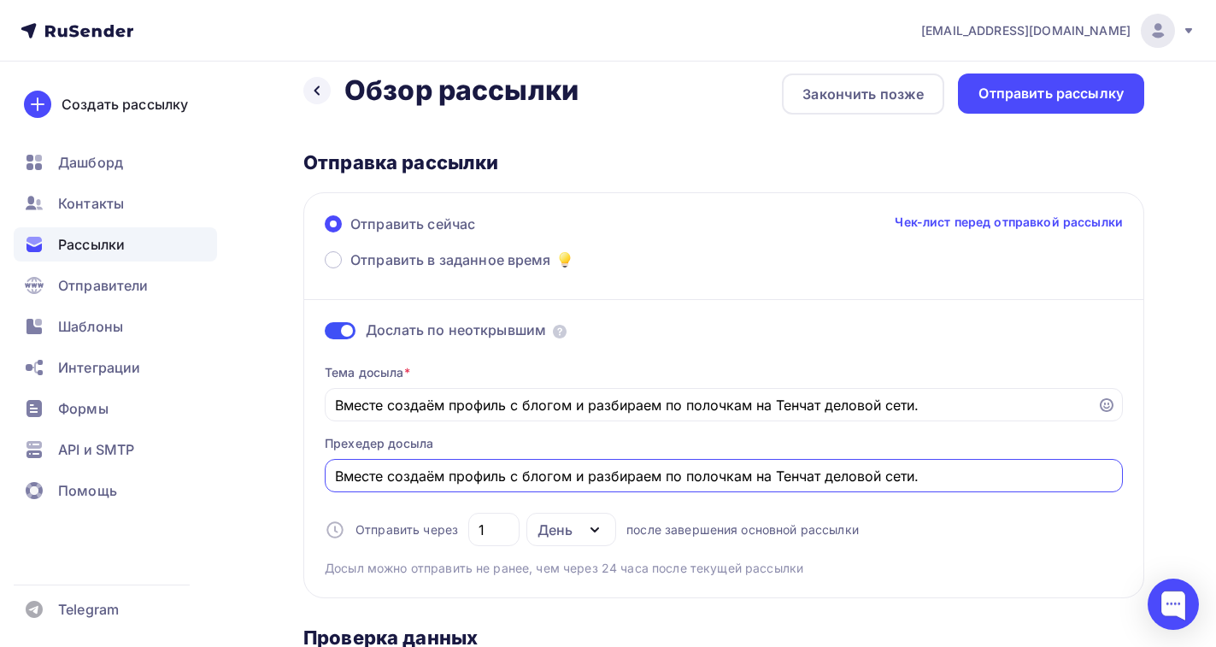
scroll to position [0, 0]
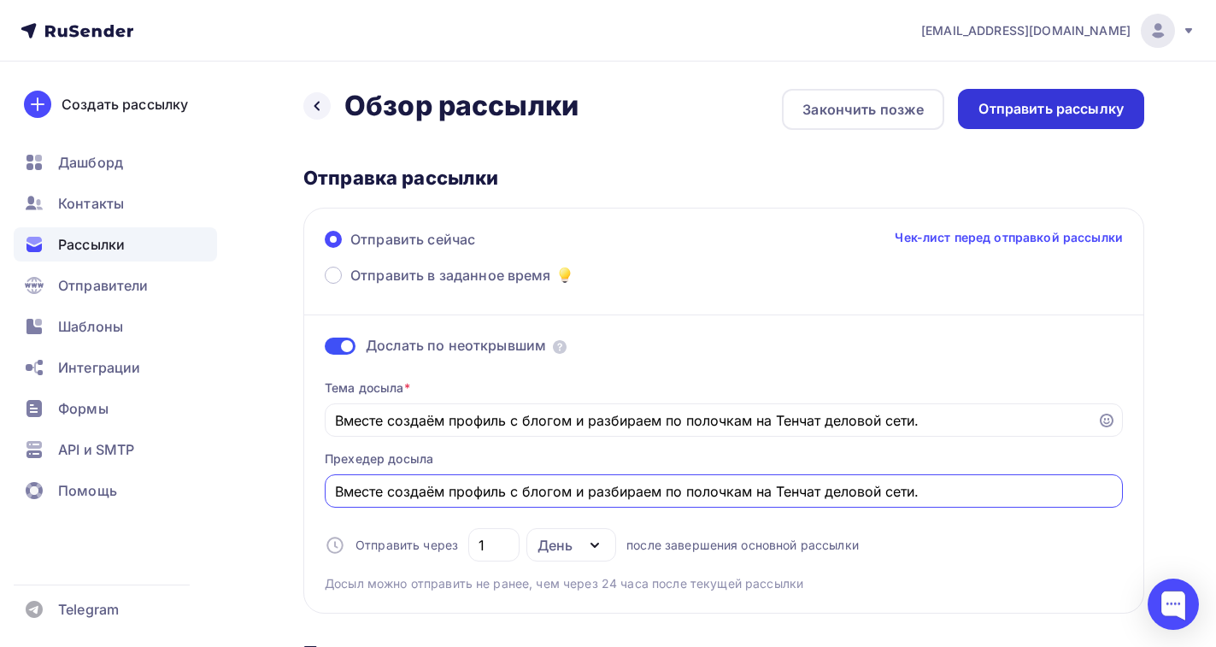
type input "Вместе создаём профиль с блогом и разбираем по полочкам на Тенчат деловой сети."
click at [1074, 106] on div "Отправить рассылку" at bounding box center [1051, 109] width 145 height 20
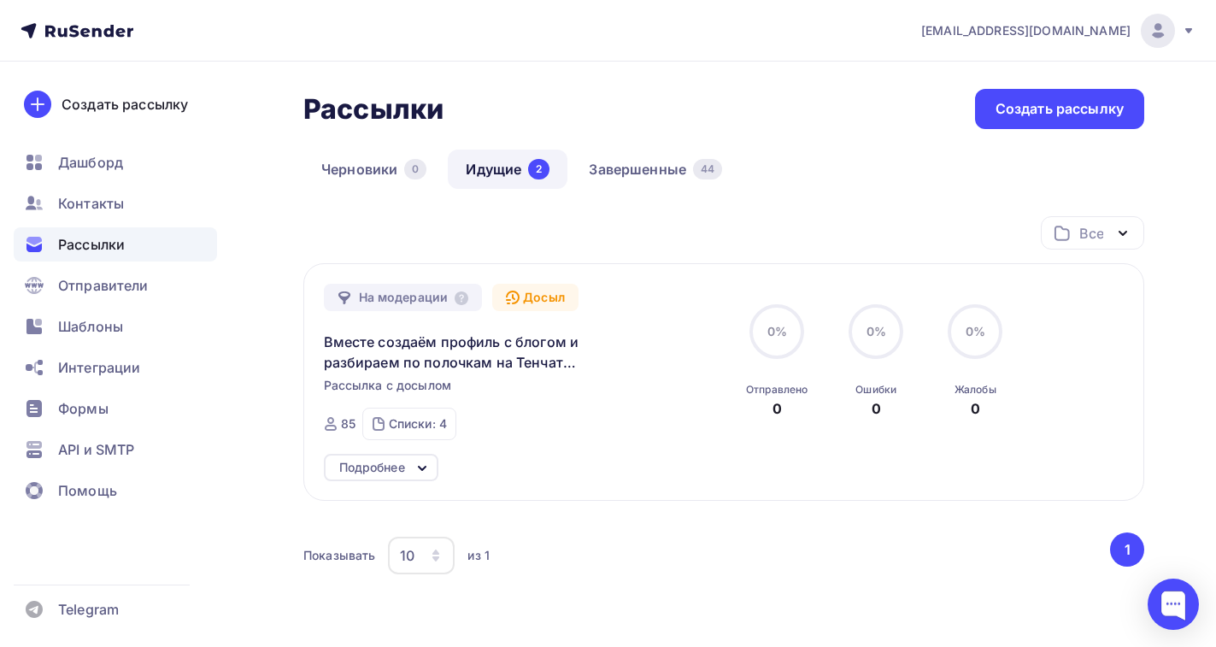
click at [491, 169] on link "Идущие 2" at bounding box center [508, 169] width 120 height 39
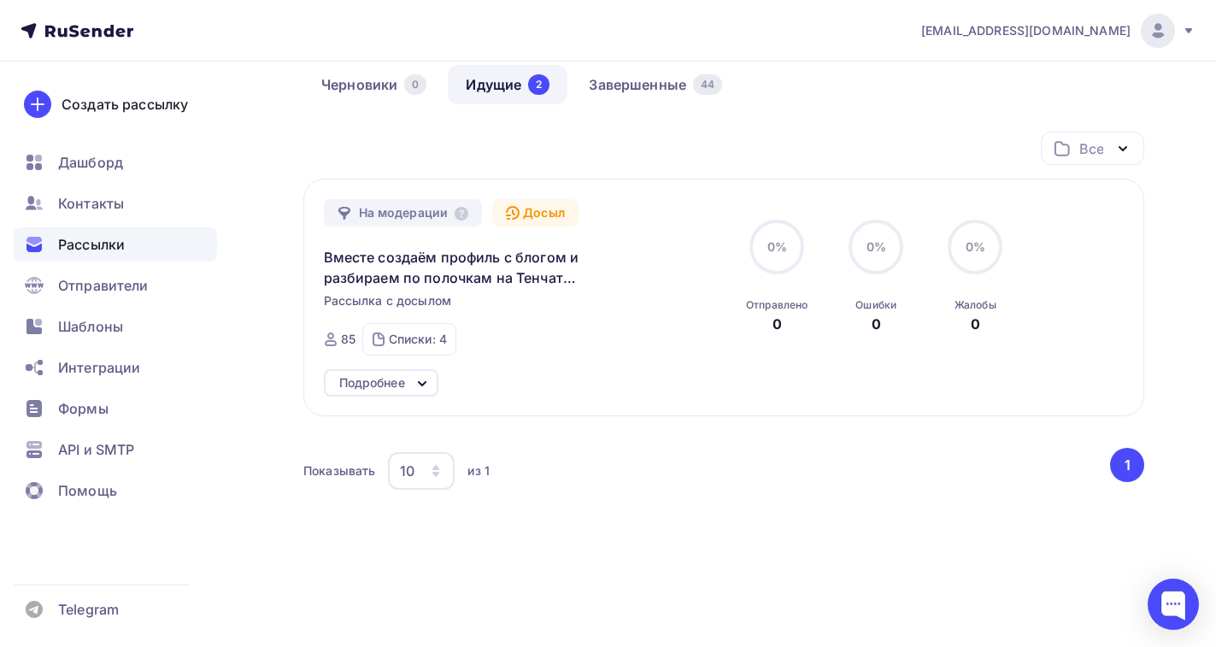
scroll to position [85, 0]
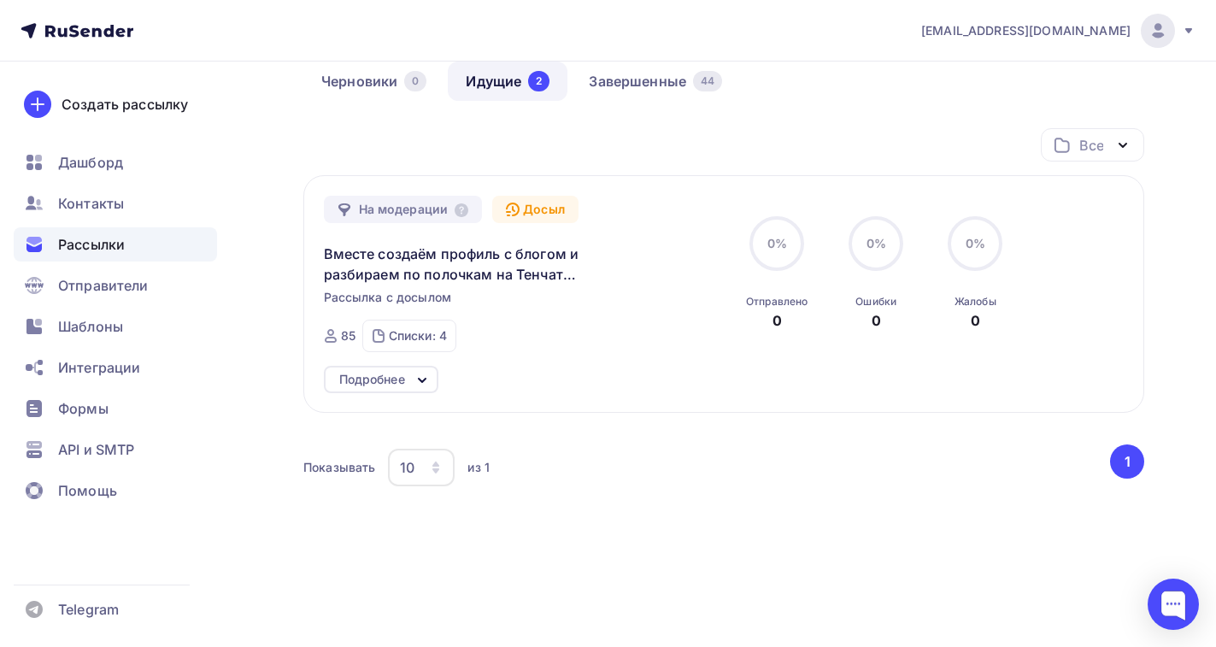
scroll to position [102, 0]
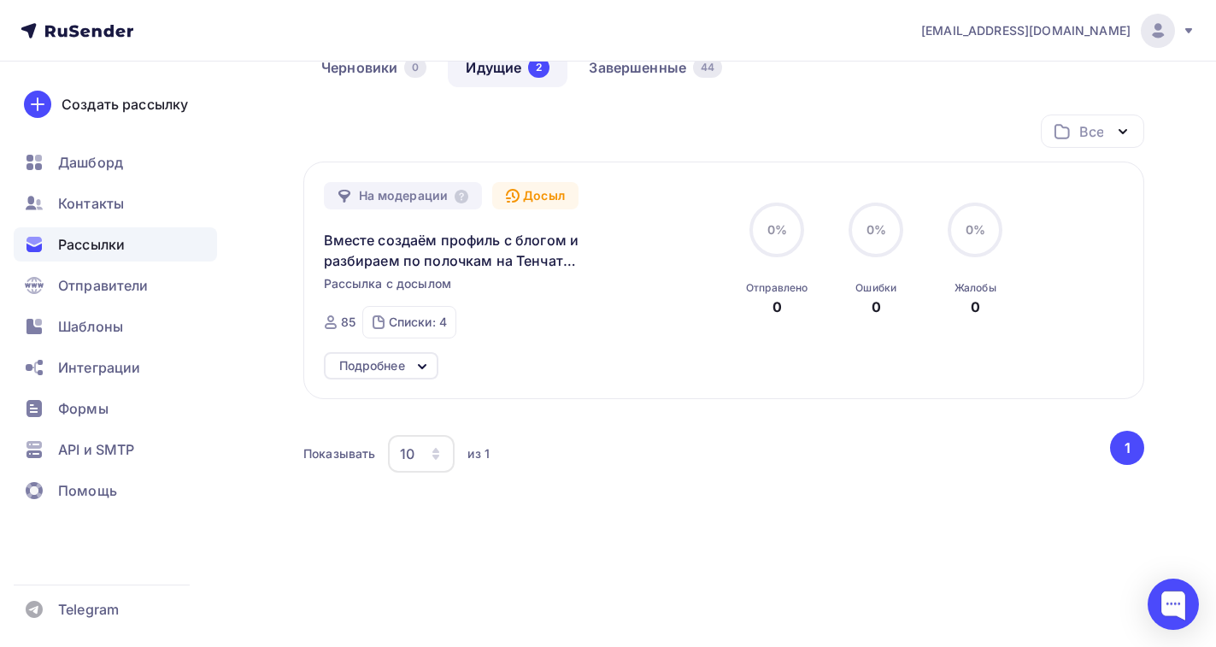
click at [422, 362] on icon at bounding box center [422, 366] width 21 height 21
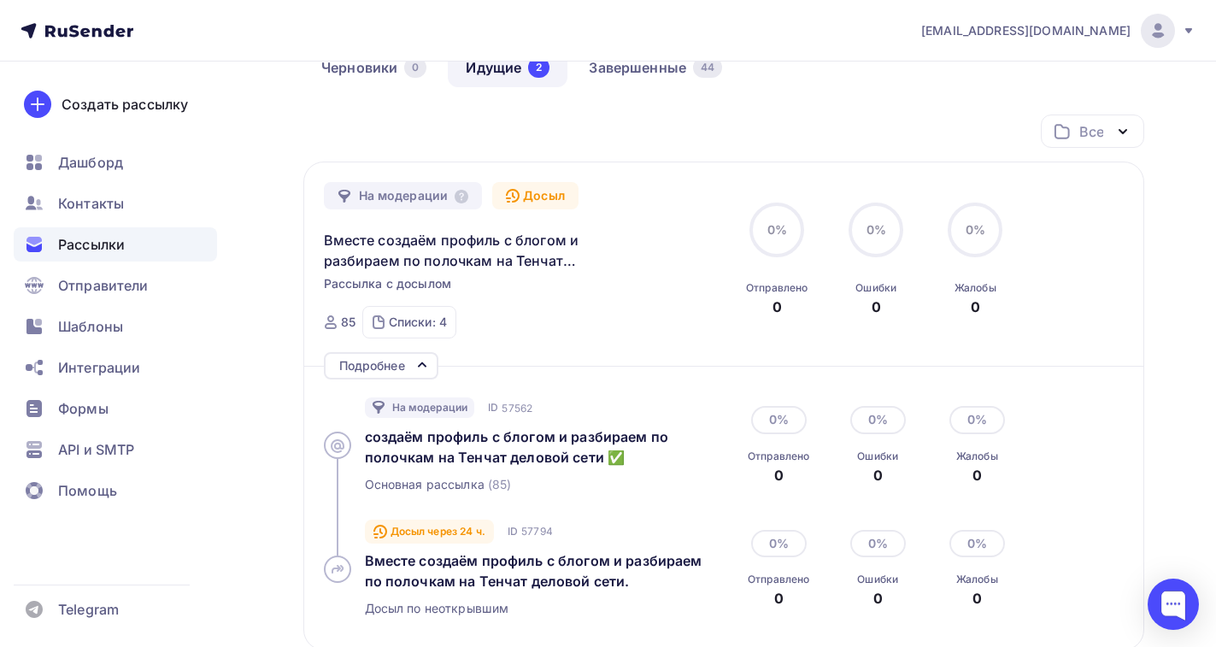
click at [344, 320] on div "85" at bounding box center [348, 322] width 15 height 17
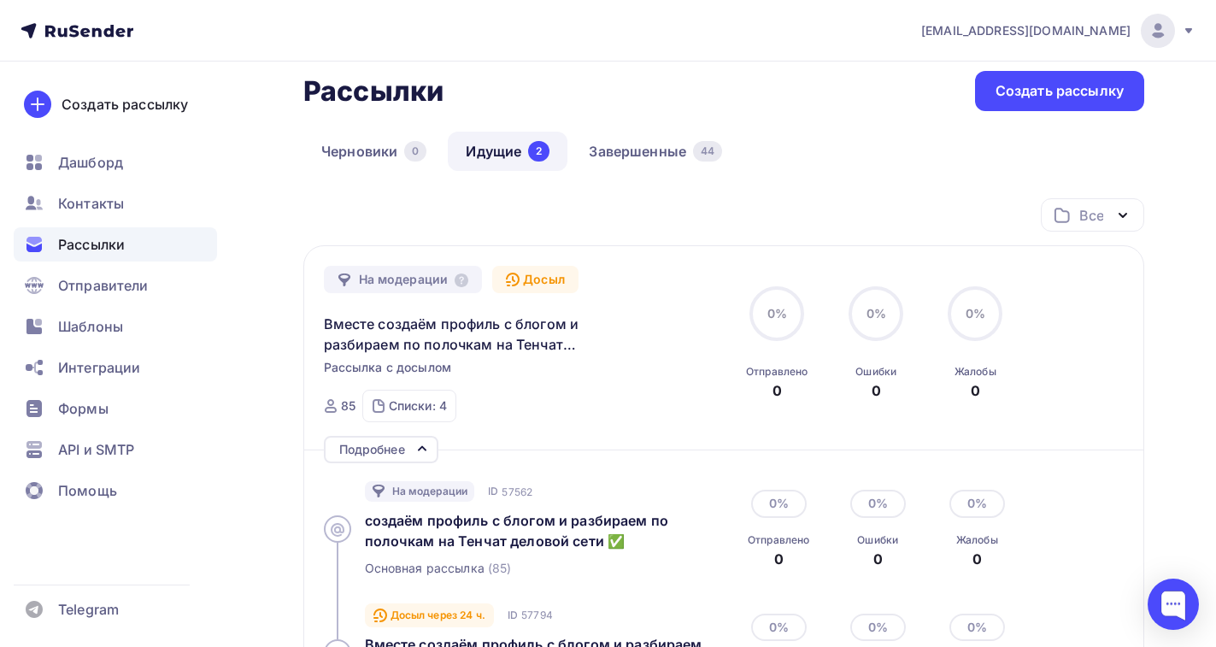
scroll to position [0, 0]
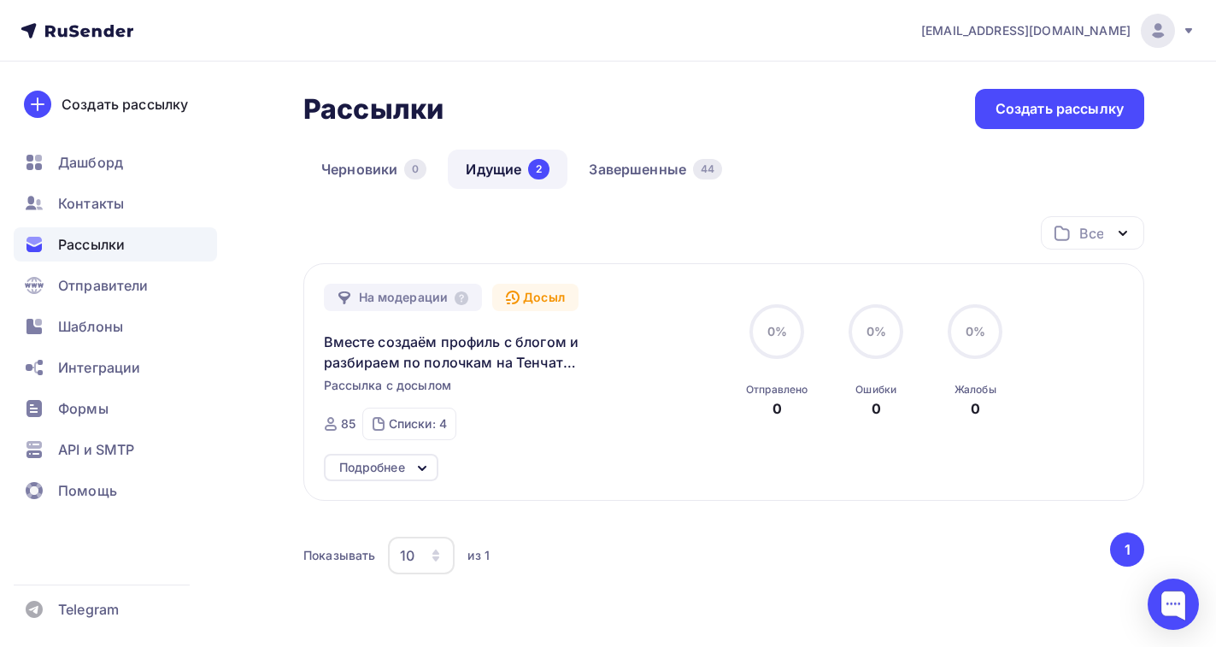
click at [478, 169] on link "Идущие 2" at bounding box center [508, 169] width 120 height 39
click at [94, 168] on span "Дашборд" at bounding box center [90, 162] width 65 height 21
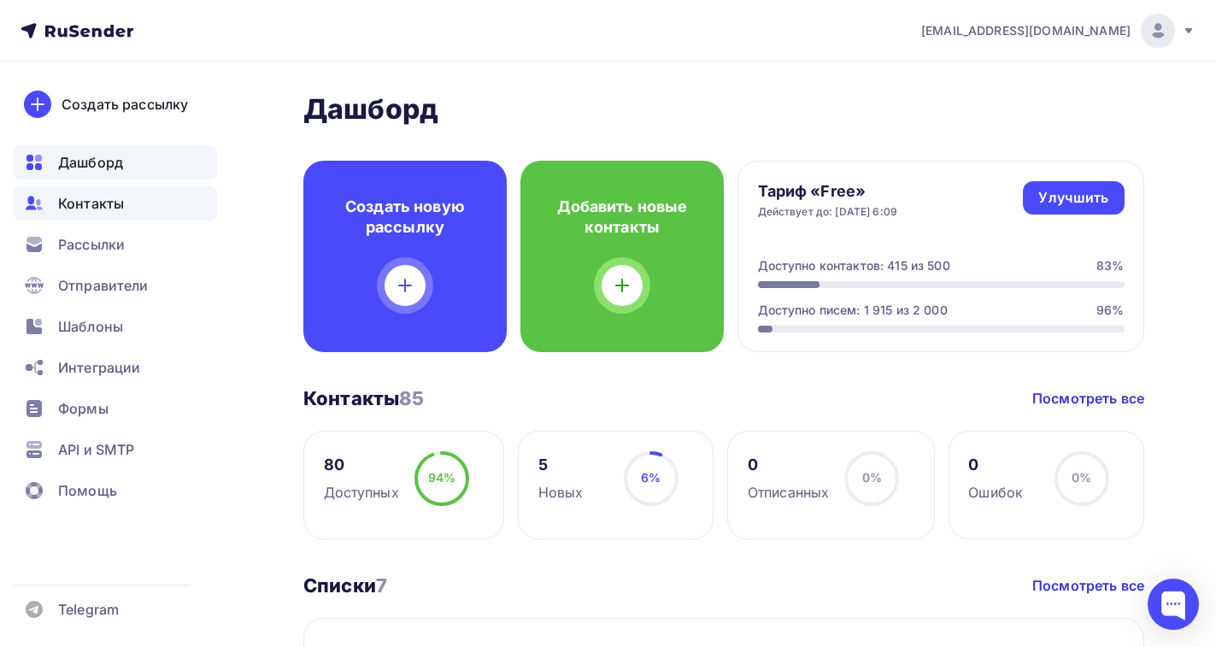
click at [78, 208] on span "Контакты" at bounding box center [91, 203] width 66 height 21
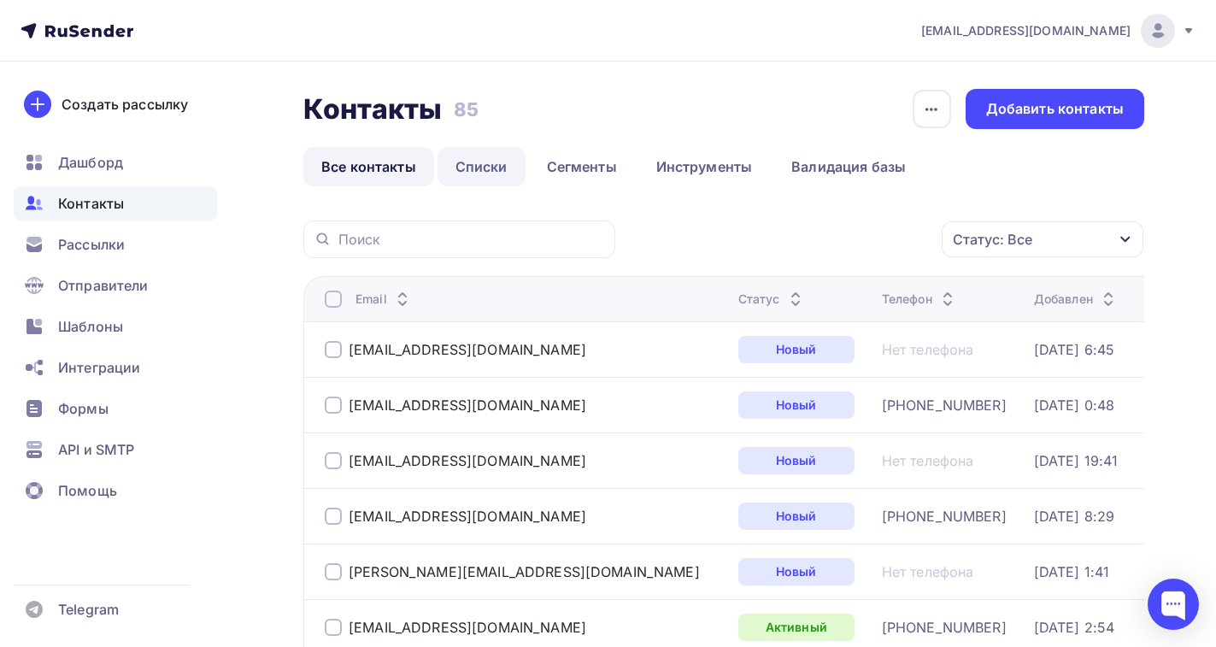
click at [493, 162] on link "Списки" at bounding box center [482, 166] width 88 height 39
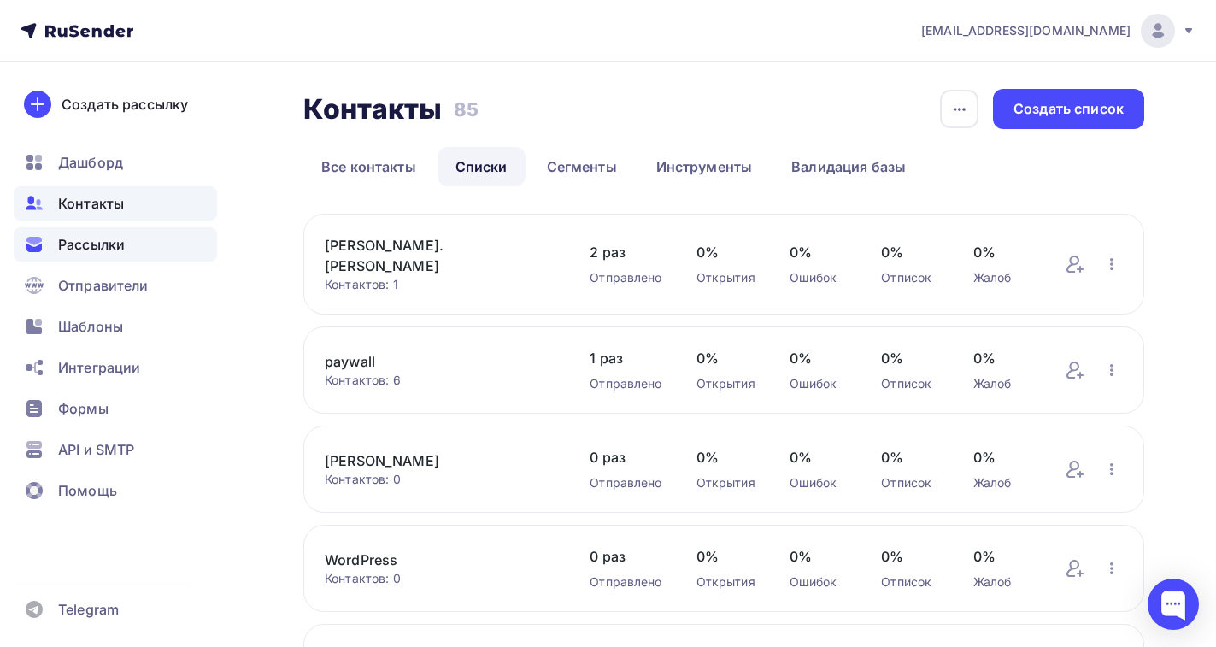
click at [97, 243] on span "Рассылки" at bounding box center [91, 244] width 67 height 21
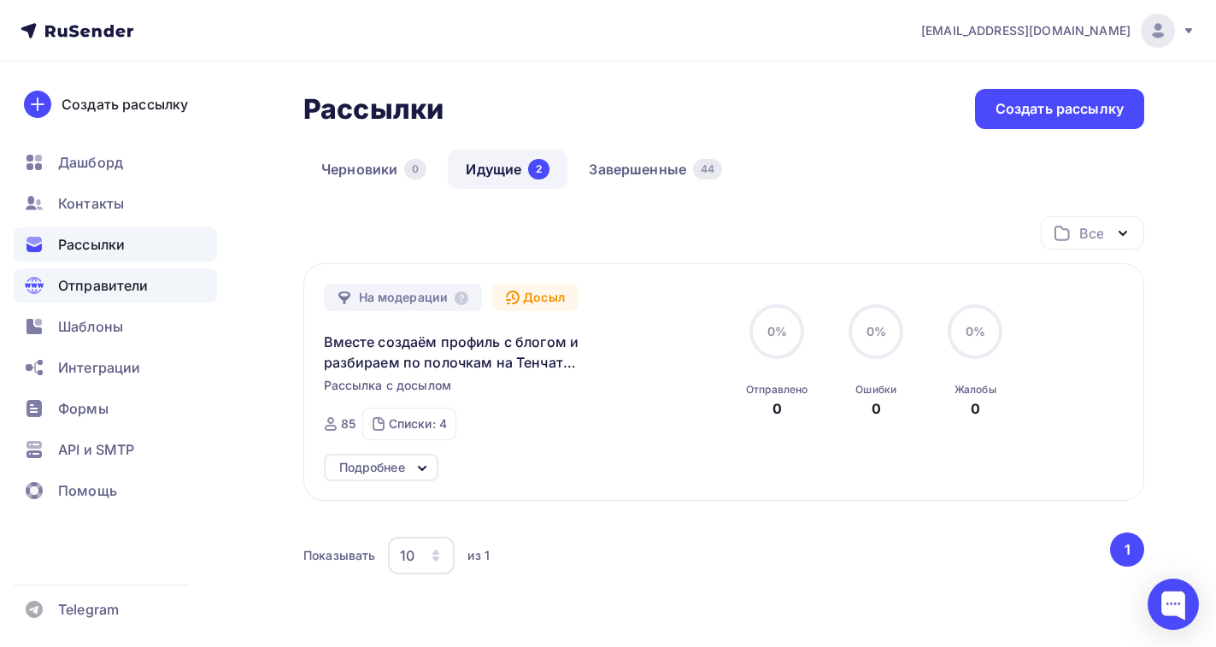
click at [90, 287] on span "Отправители" at bounding box center [103, 285] width 91 height 21
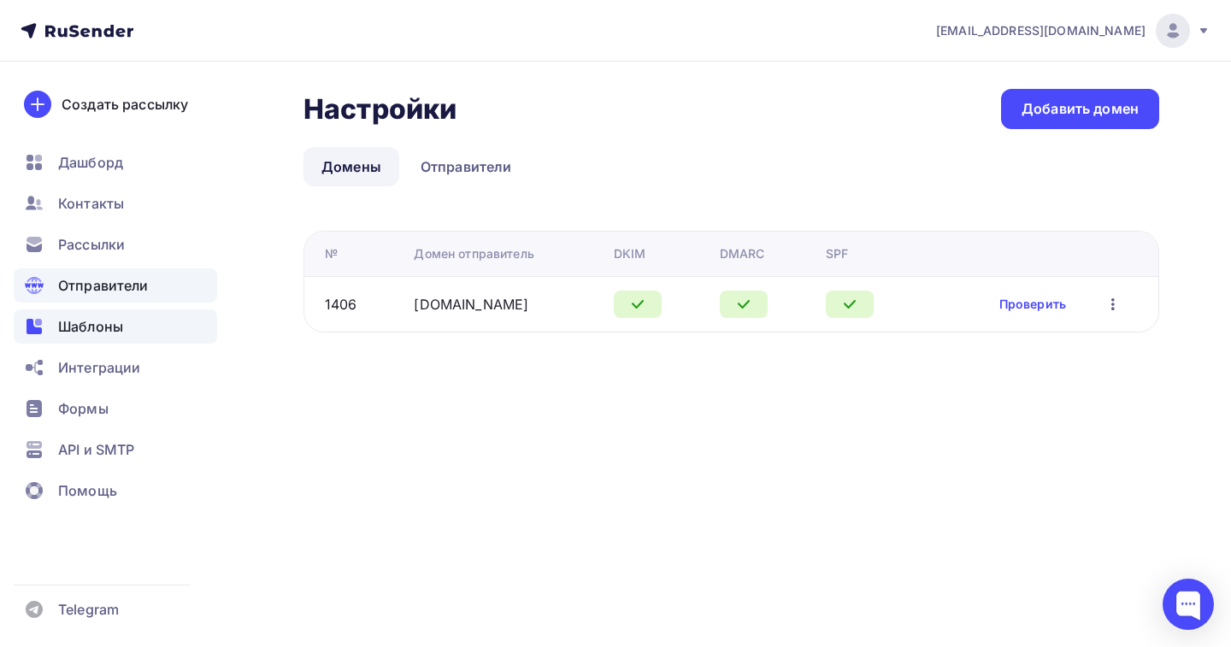
click at [78, 329] on span "Шаблоны" at bounding box center [90, 326] width 65 height 21
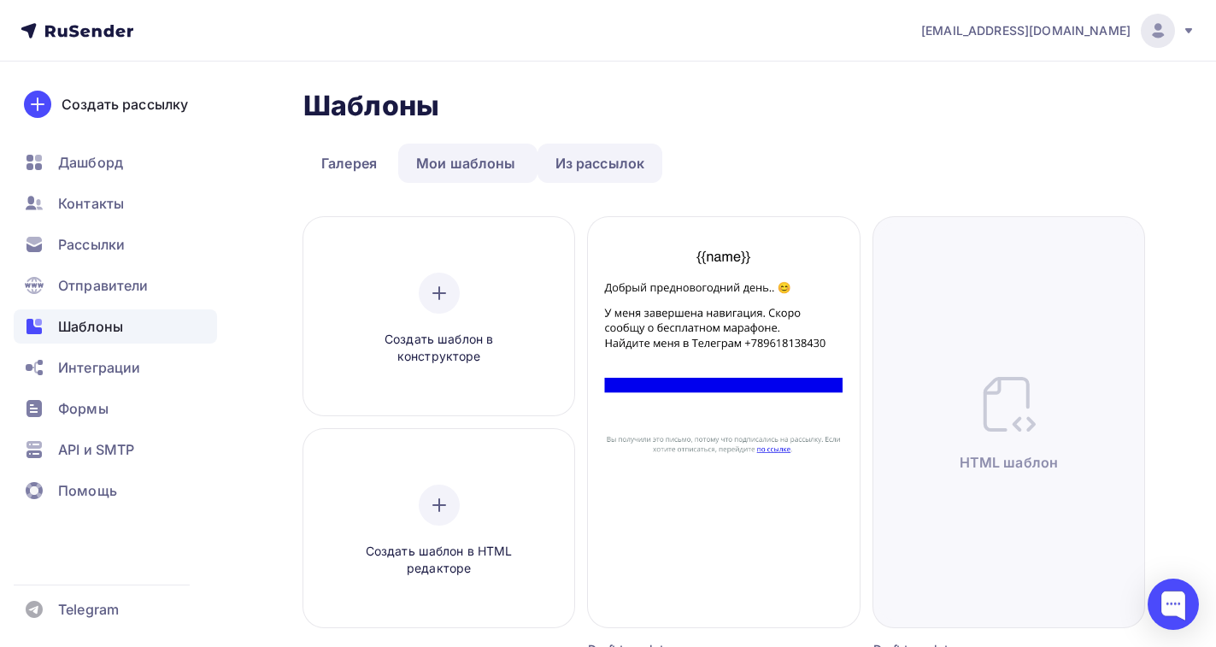
click at [568, 169] on link "Из рассылок" at bounding box center [601, 163] width 126 height 39
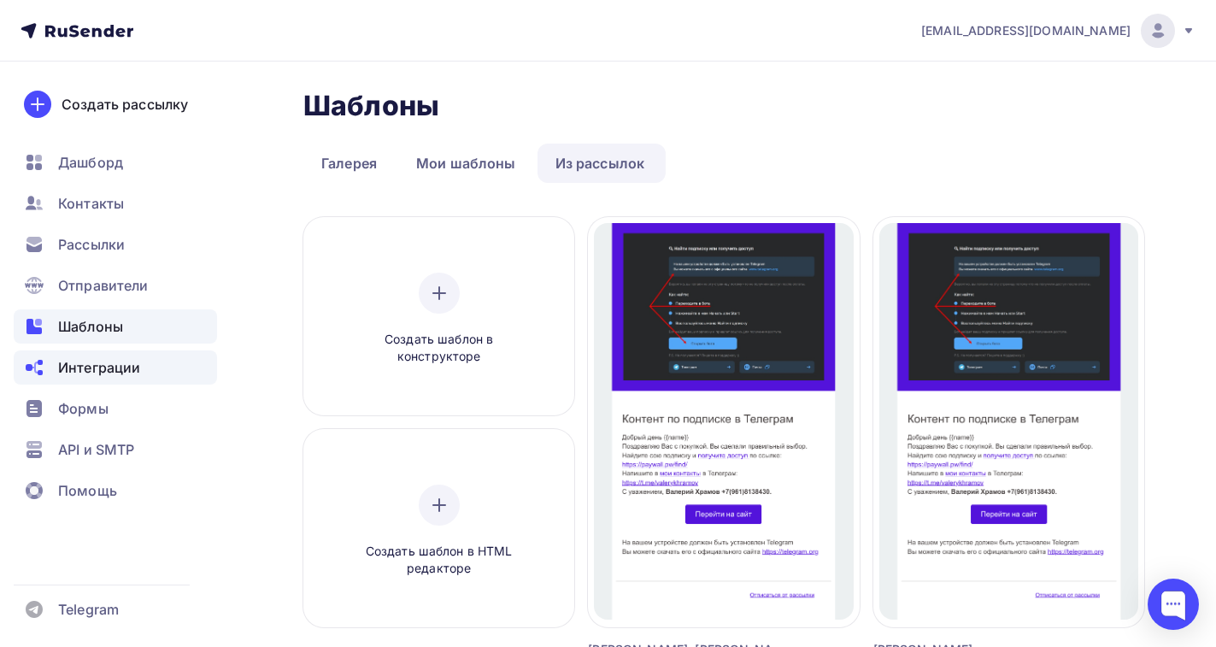
click at [80, 374] on span "Интеграции" at bounding box center [99, 367] width 82 height 21
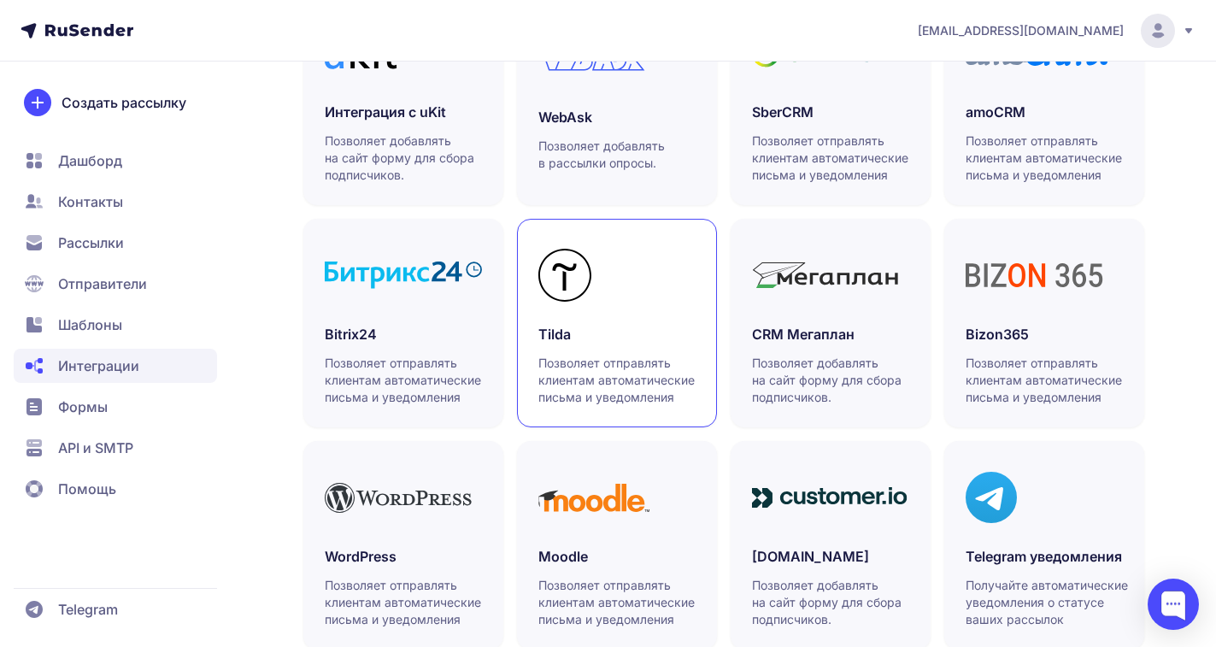
scroll to position [528, 0]
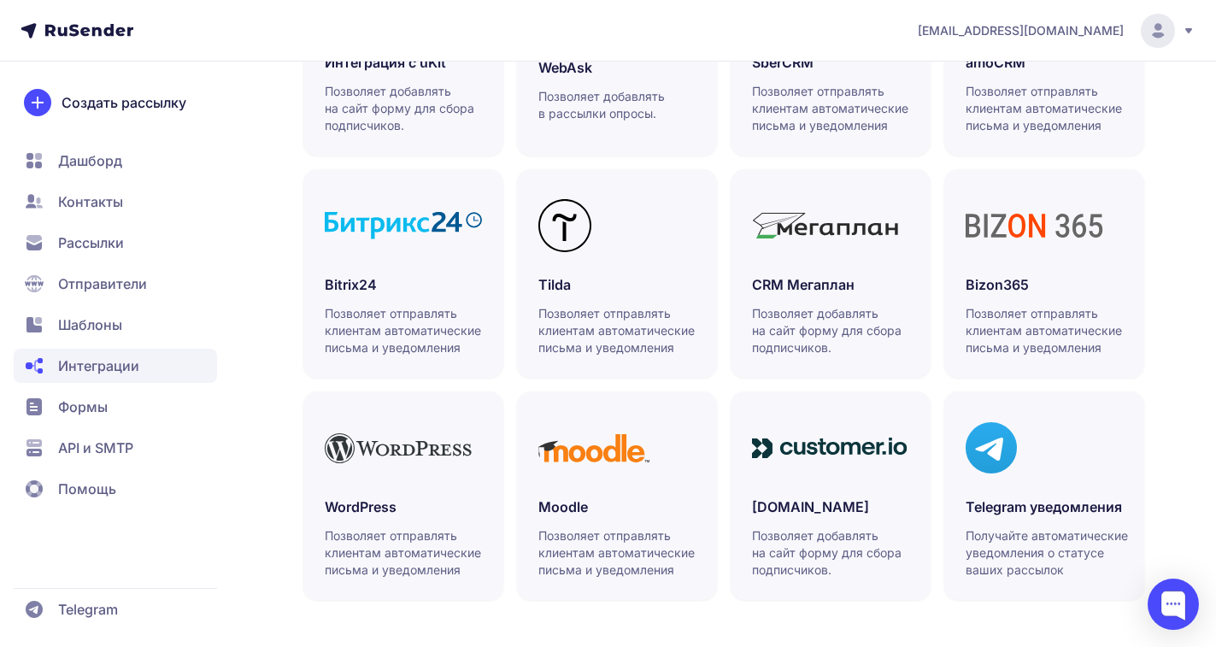
click at [85, 406] on span "Формы" at bounding box center [83, 407] width 50 height 21
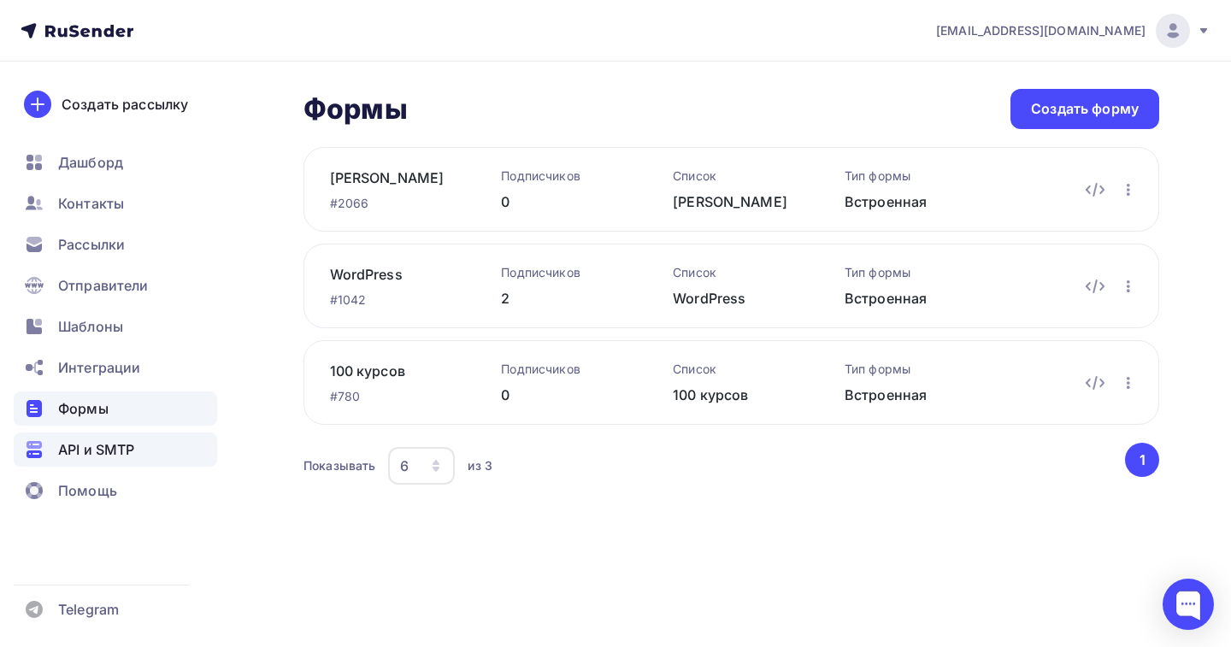
click at [72, 451] on span "API и SMTP" at bounding box center [96, 449] width 76 height 21
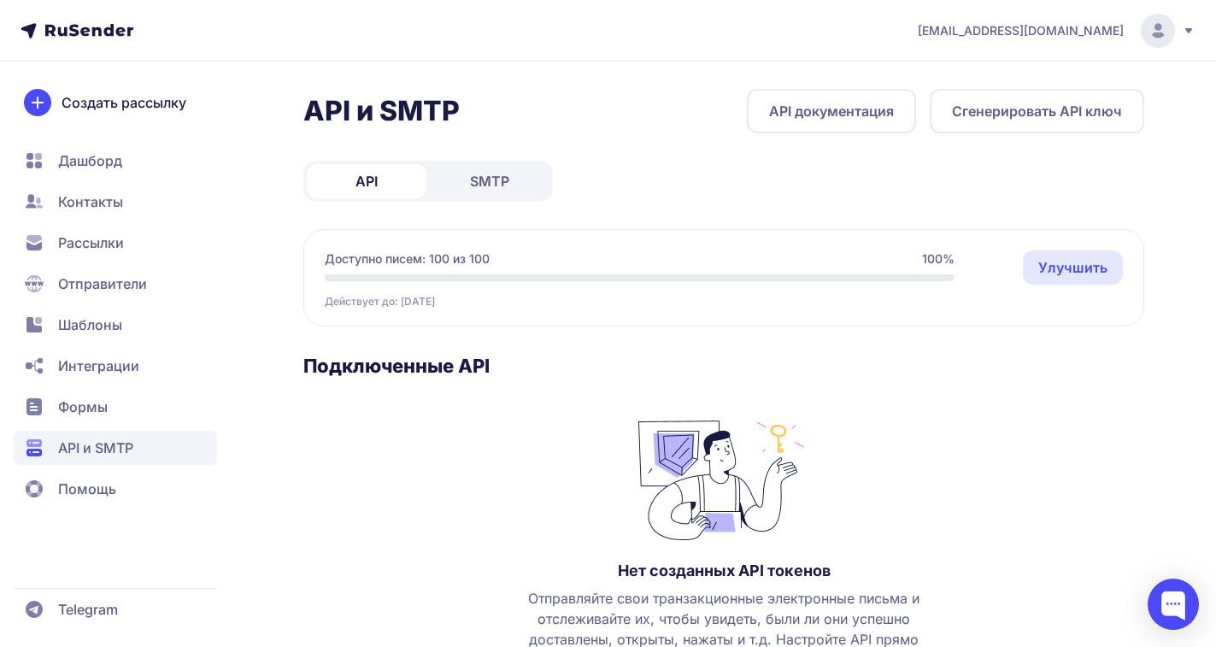
click at [485, 181] on span "SMTP" at bounding box center [489, 181] width 39 height 21
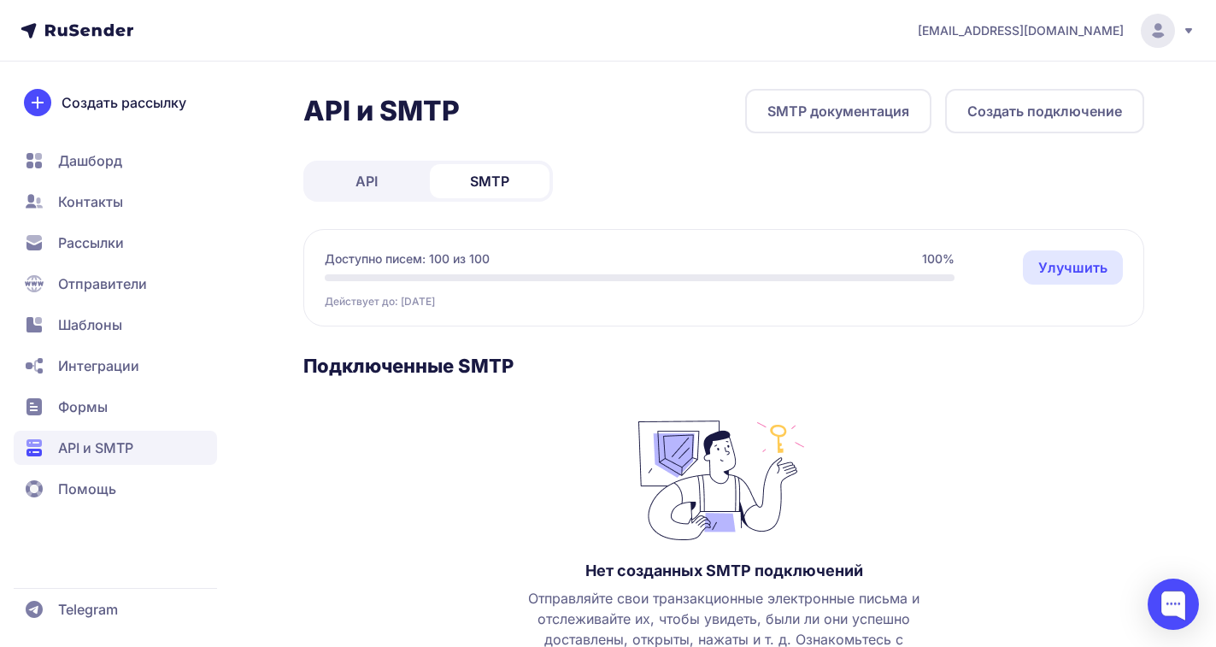
click at [374, 185] on span "API" at bounding box center [367, 181] width 22 height 21
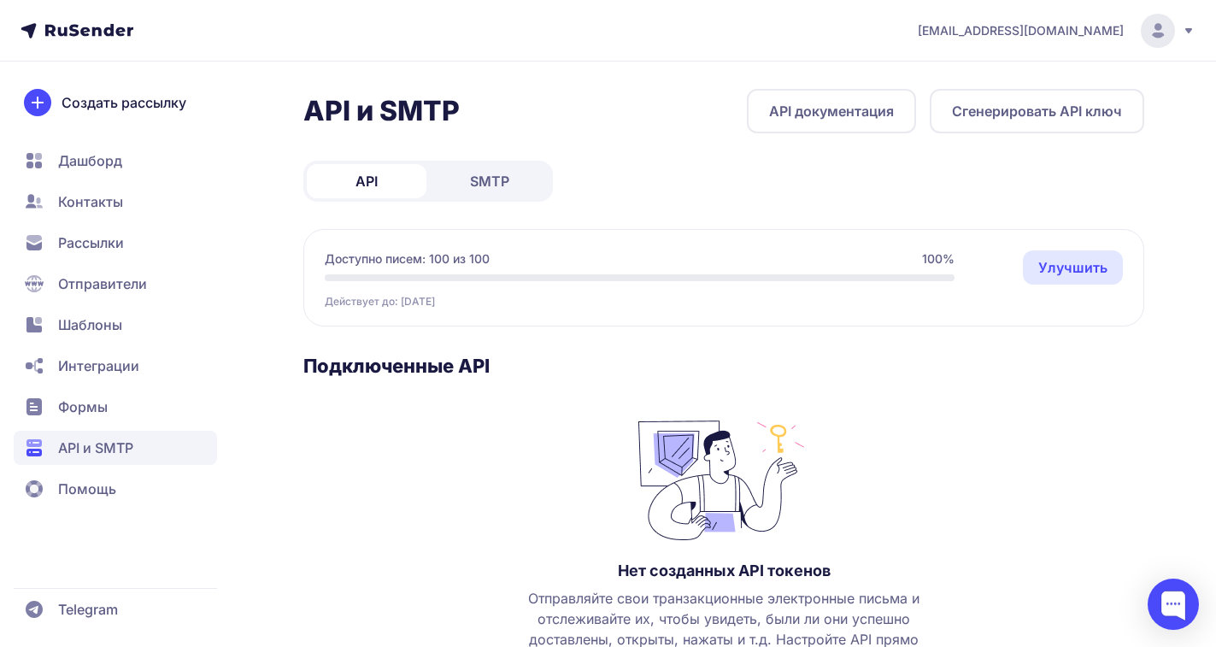
click at [81, 154] on span "Дашборд" at bounding box center [90, 160] width 64 height 21
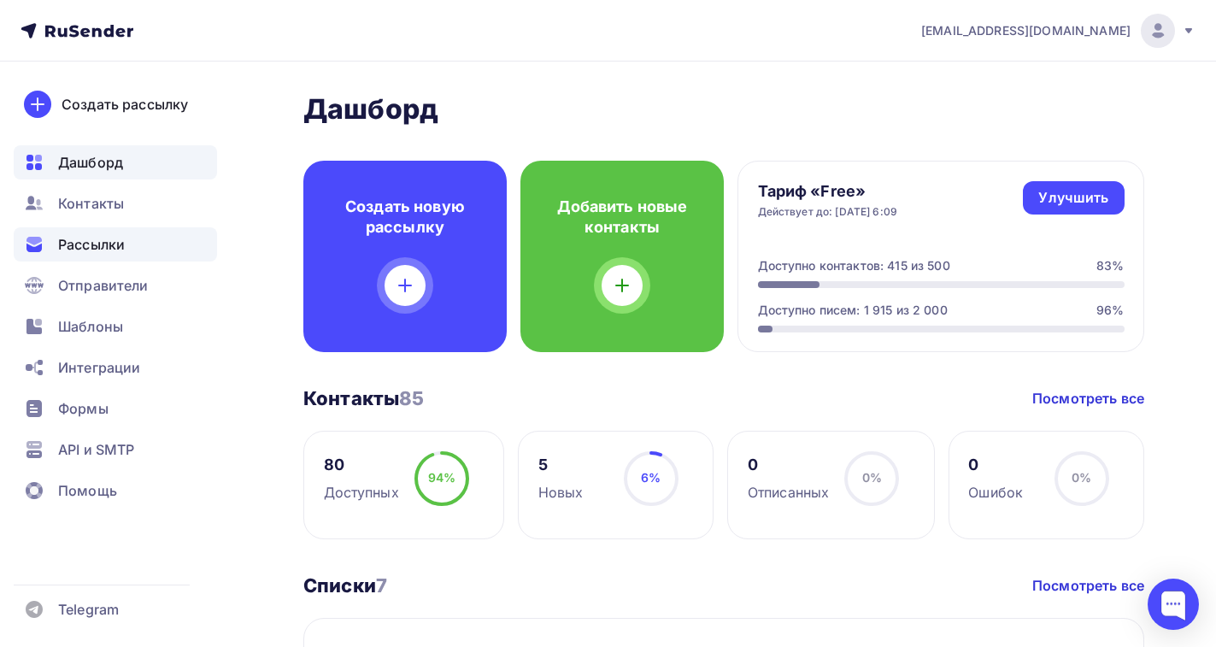
click at [85, 240] on span "Рассылки" at bounding box center [91, 244] width 67 height 21
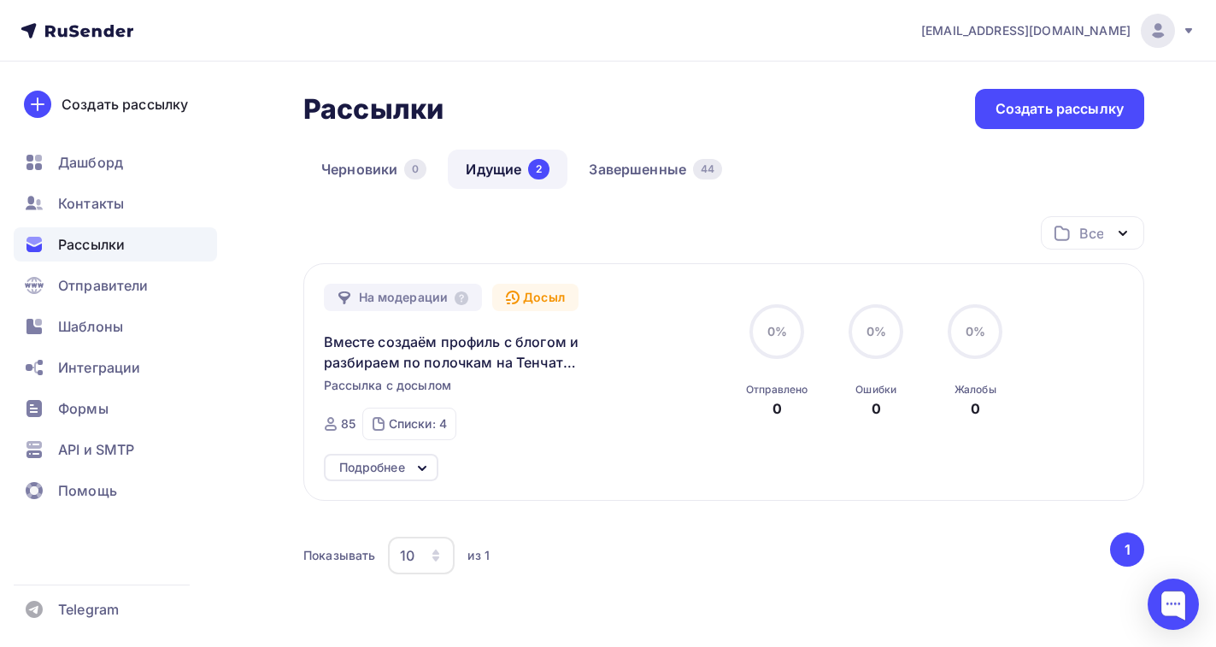
click at [426, 469] on icon at bounding box center [422, 468] width 21 height 21
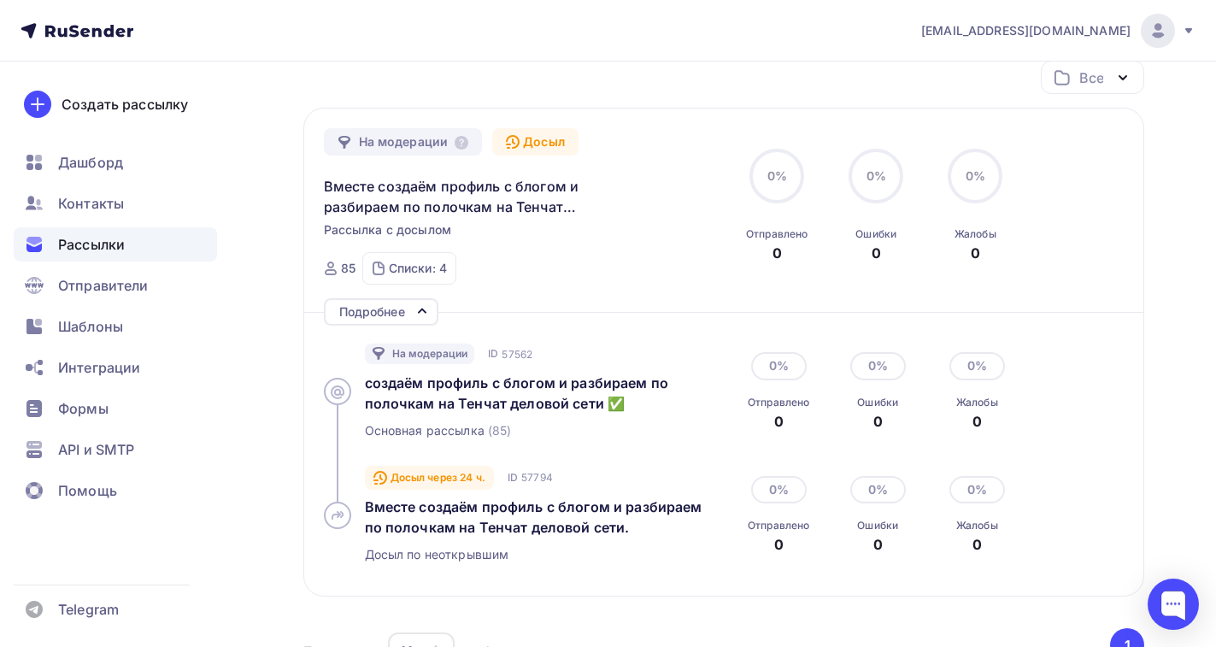
scroll to position [11, 0]
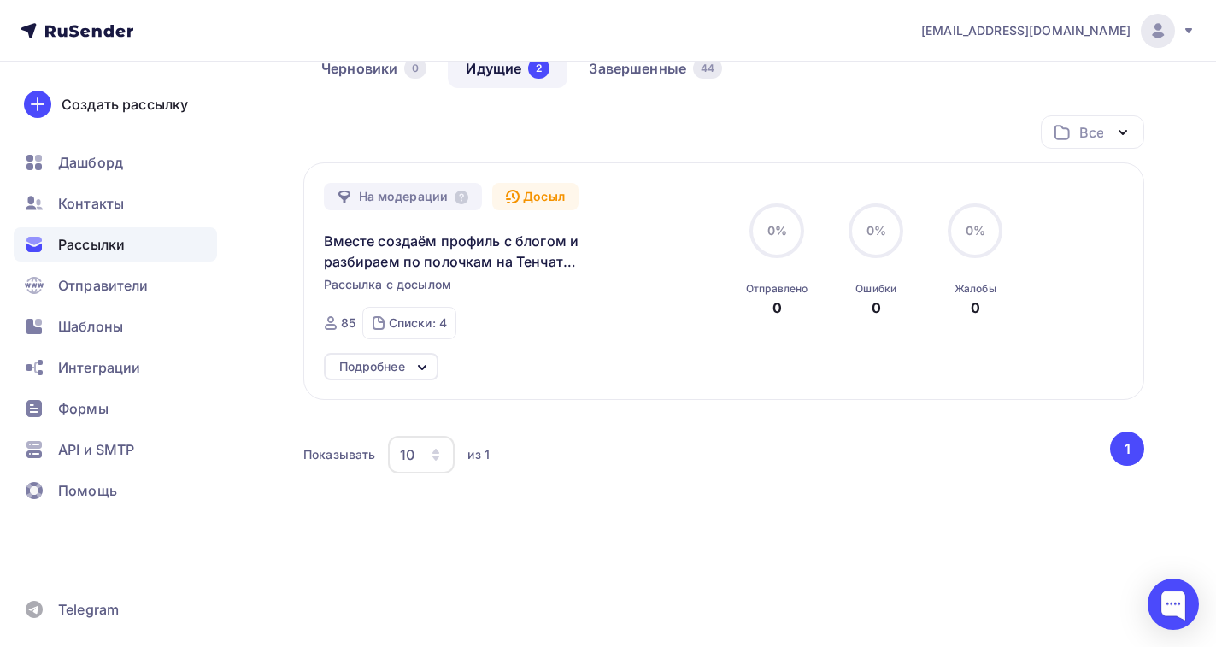
scroll to position [102, 0]
click at [417, 368] on icon at bounding box center [422, 366] width 21 height 21
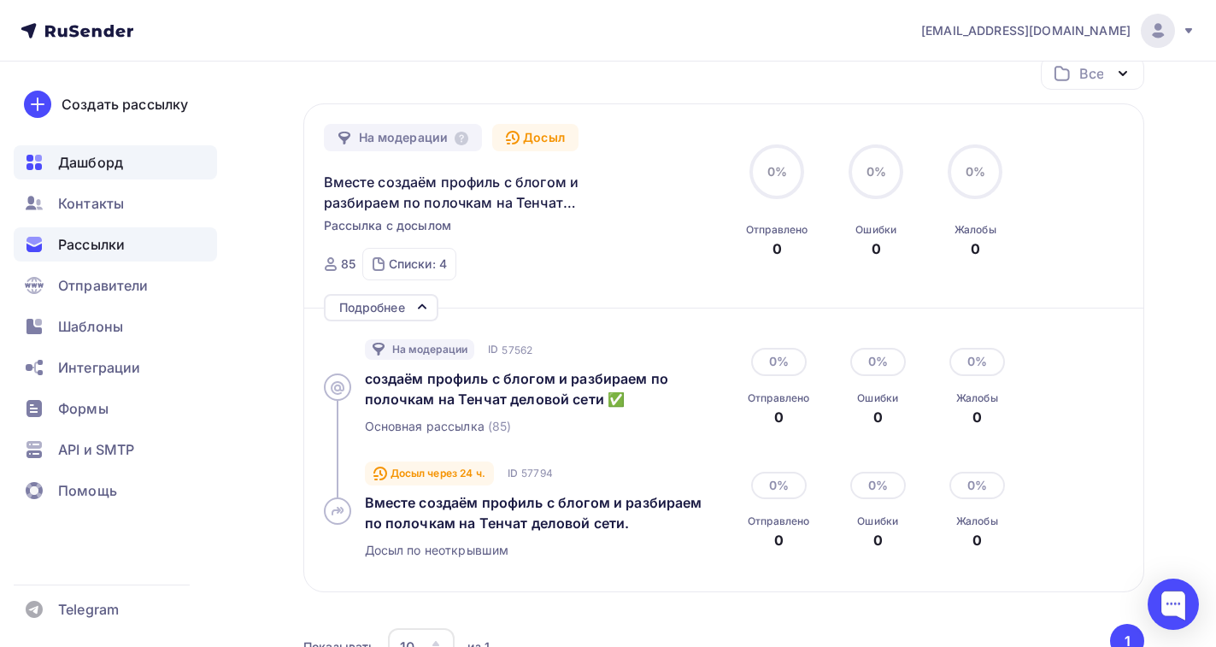
scroll to position [97, 0]
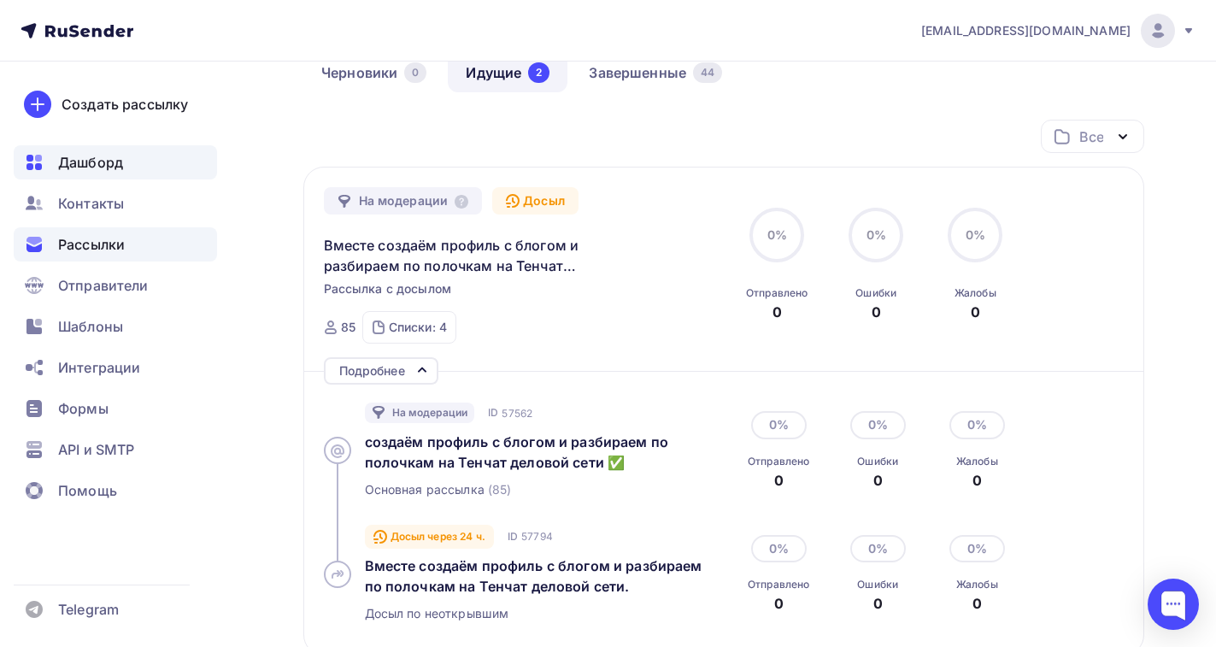
click at [75, 162] on span "Дашборд" at bounding box center [90, 162] width 65 height 21
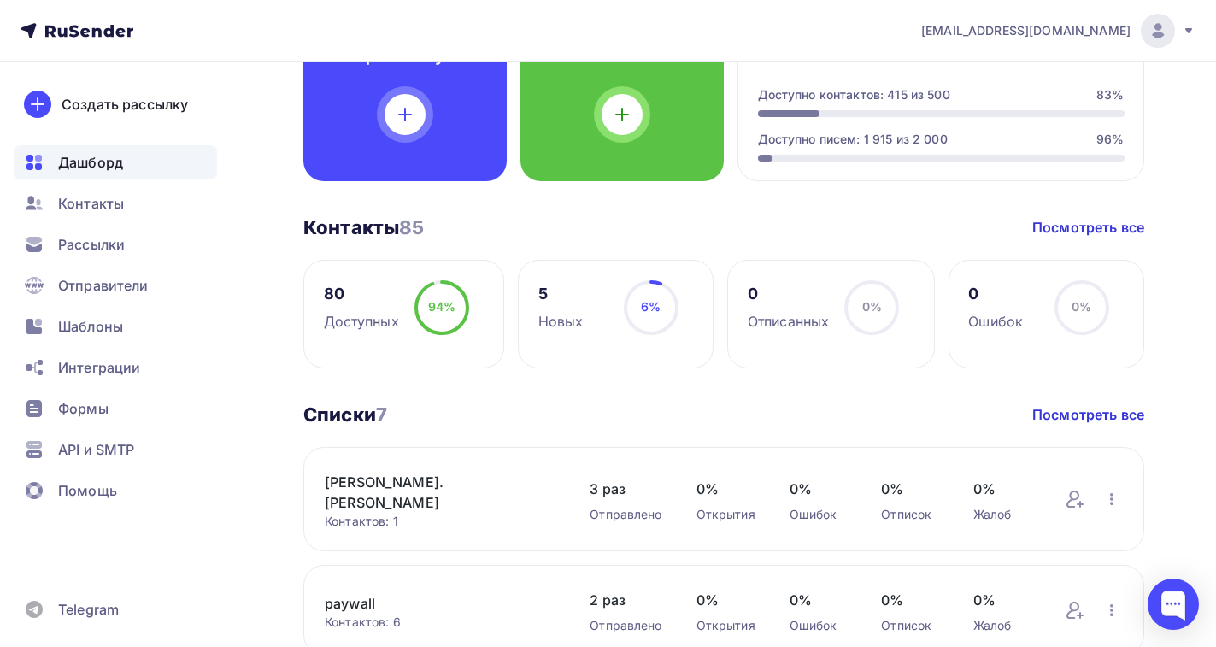
scroll to position [85, 0]
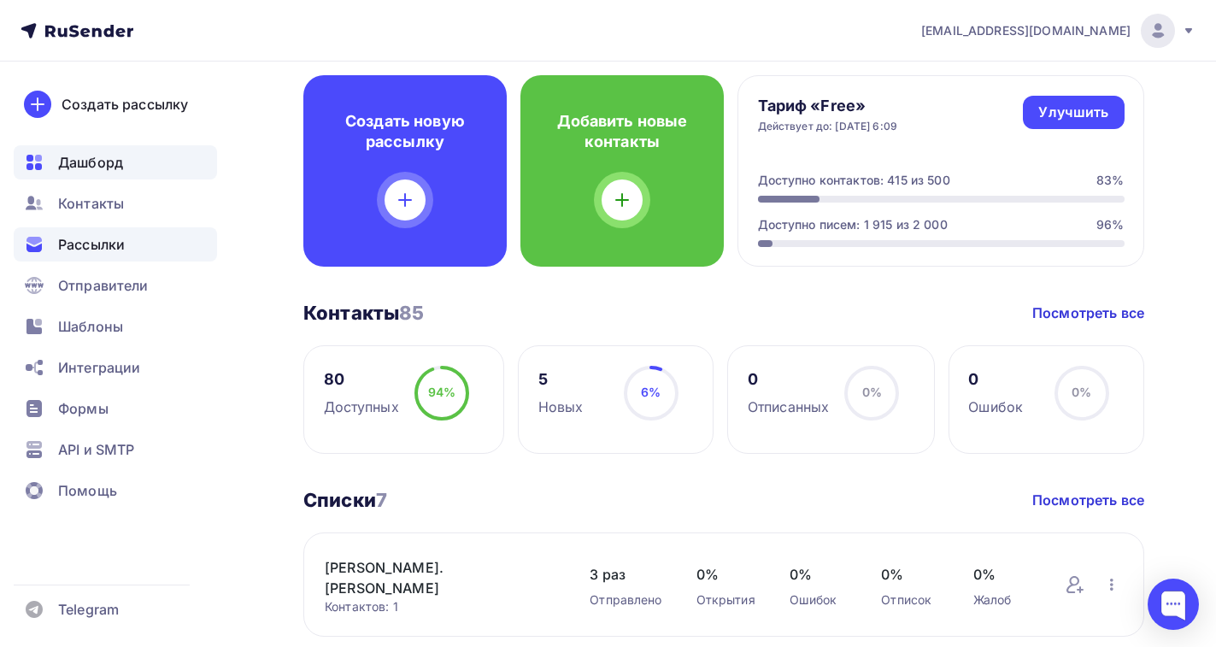
click at [97, 245] on span "Рассылки" at bounding box center [91, 244] width 67 height 21
